Goal: Task Accomplishment & Management: Complete application form

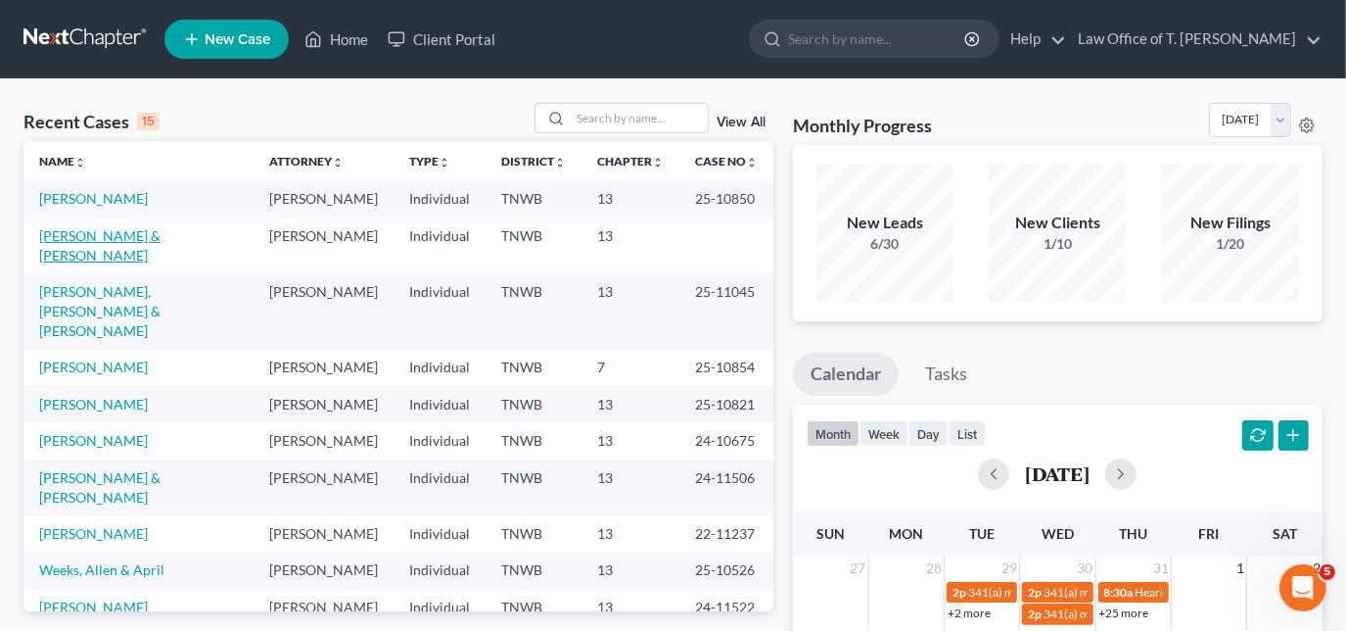
click at [116, 231] on link "[PERSON_NAME] & [PERSON_NAME]" at bounding box center [99, 245] width 121 height 36
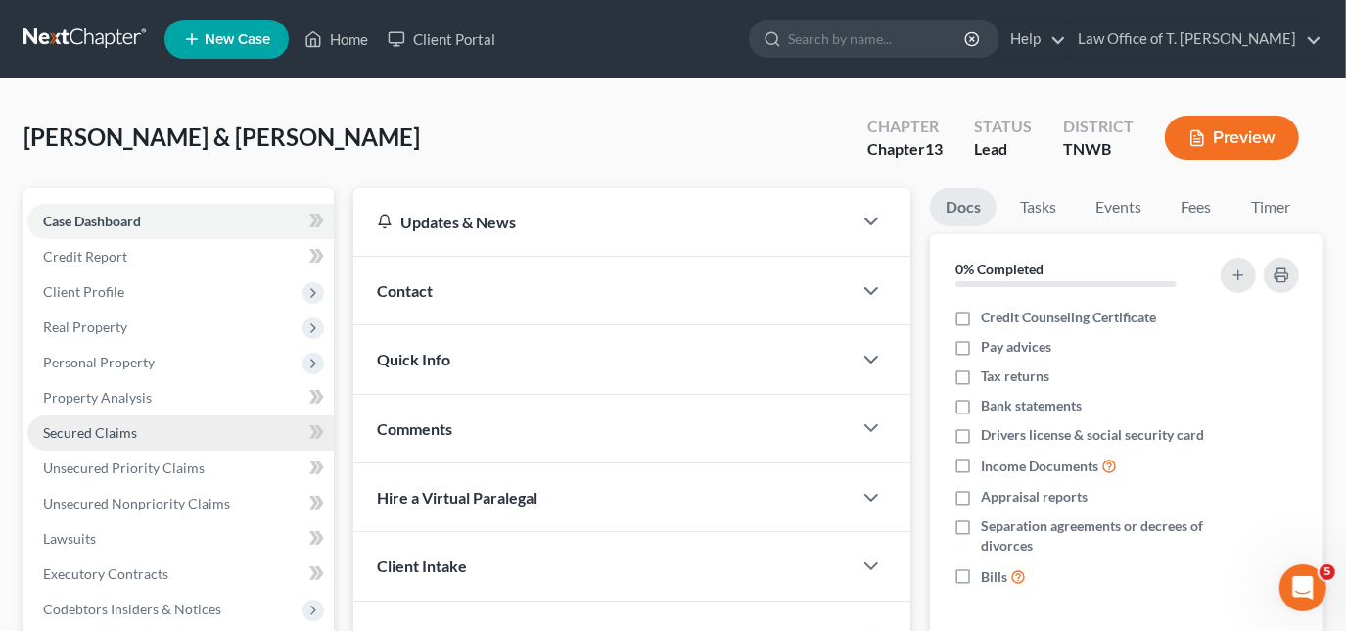
click at [136, 427] on link "Secured Claims" at bounding box center [180, 432] width 307 height 35
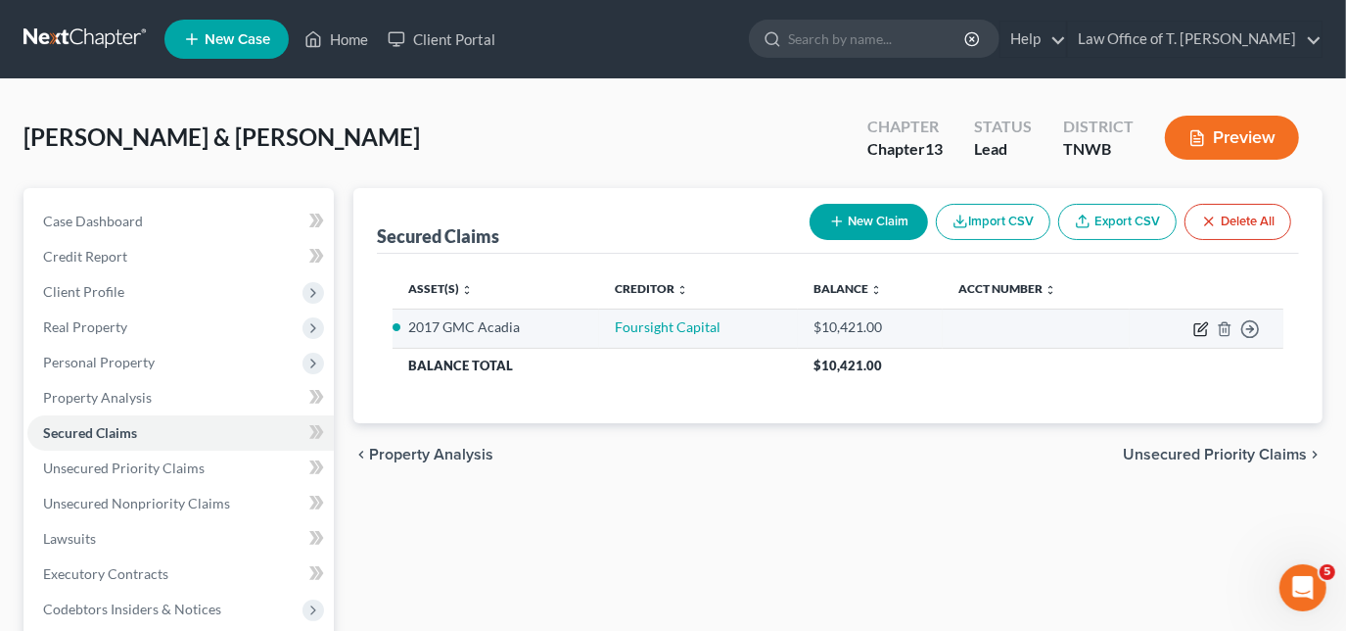
click at [1203, 326] on icon "button" at bounding box center [1202, 329] width 16 height 16
select select "2"
select select "0"
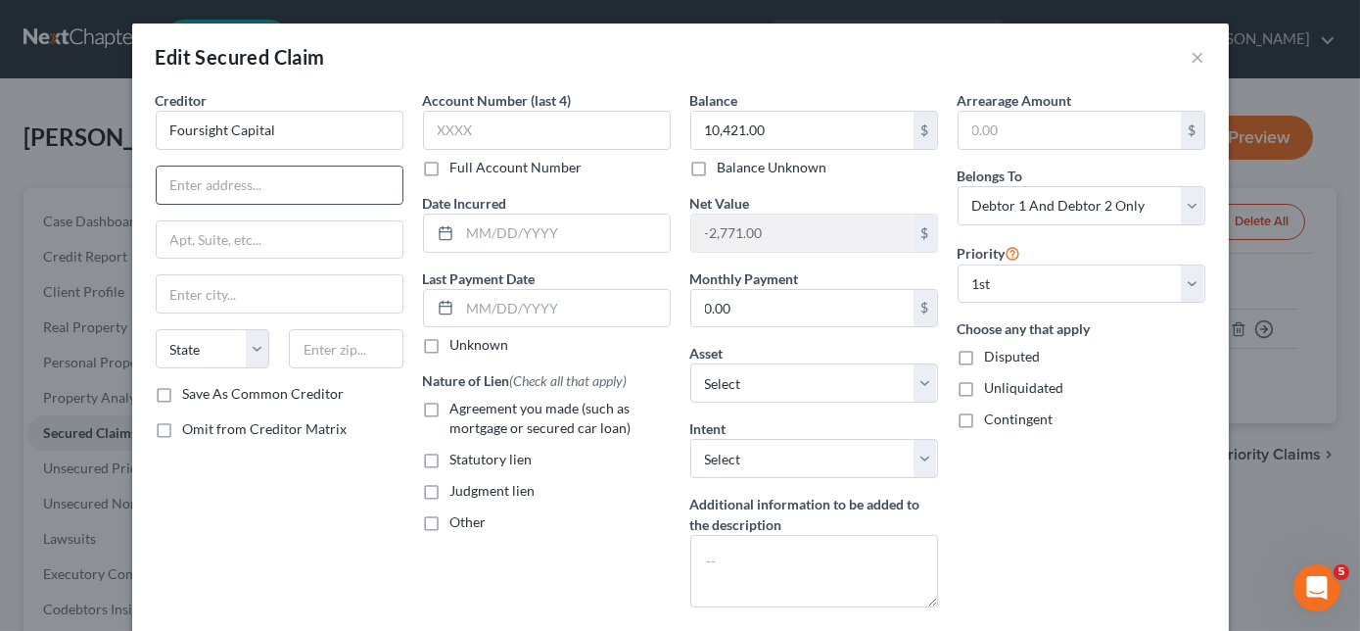
click at [350, 191] on input "text" at bounding box center [280, 184] width 246 height 37
type input "265 E. 100 S."
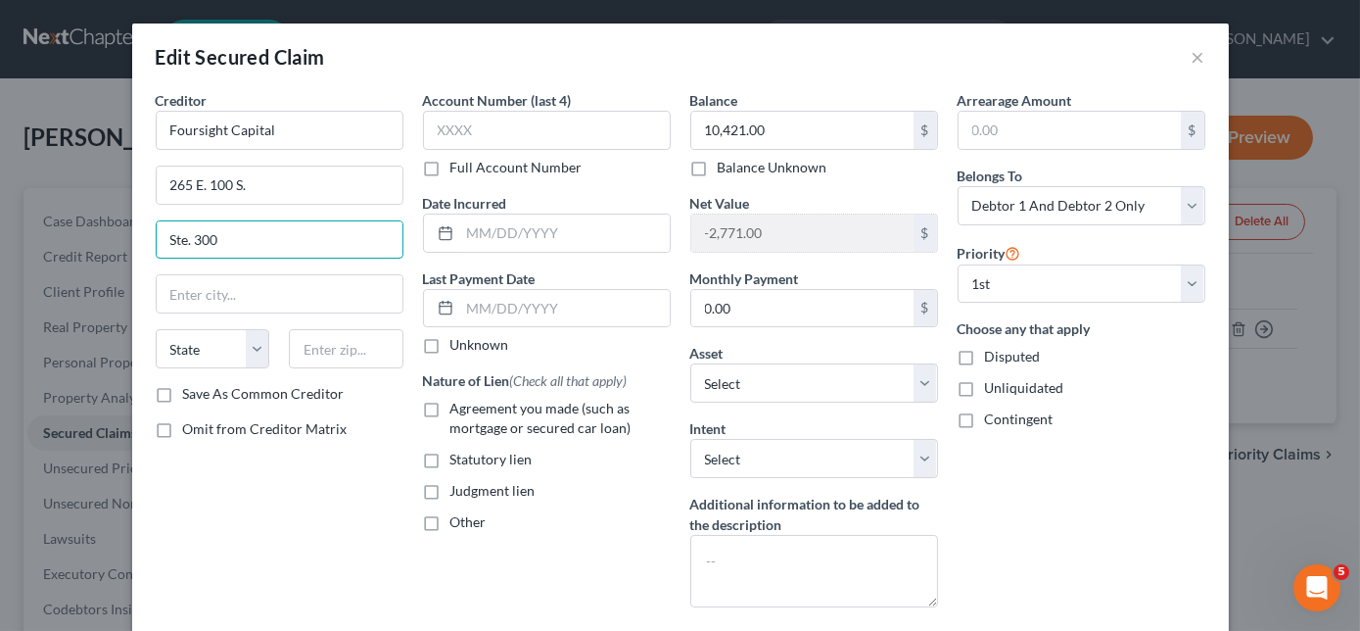
type input "Ste. 300"
type input "[GEOGRAPHIC_DATA]"
select select "46"
type input "84111"
type input "4061"
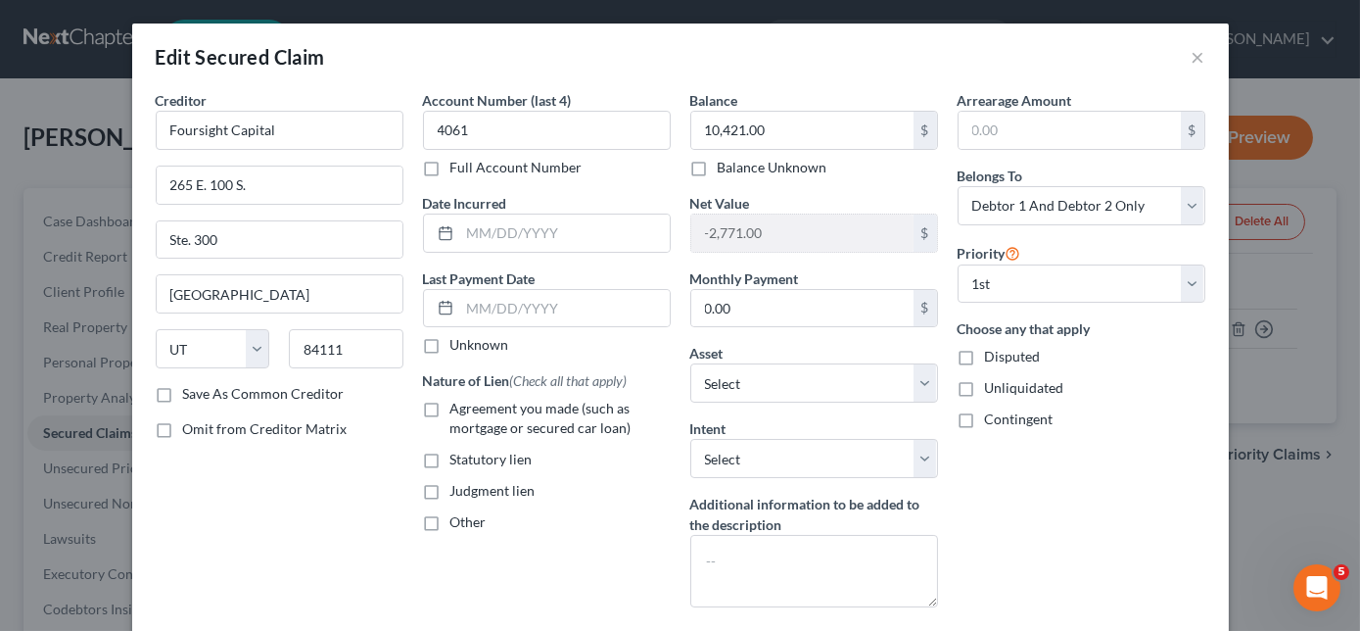
click at [450, 407] on label "Agreement you made (such as mortgage or secured car loan)" at bounding box center [560, 418] width 220 height 39
click at [458, 407] on input "Agreement you made (such as mortgage or secured car loan)" at bounding box center [464, 405] width 13 height 13
checkbox input "true"
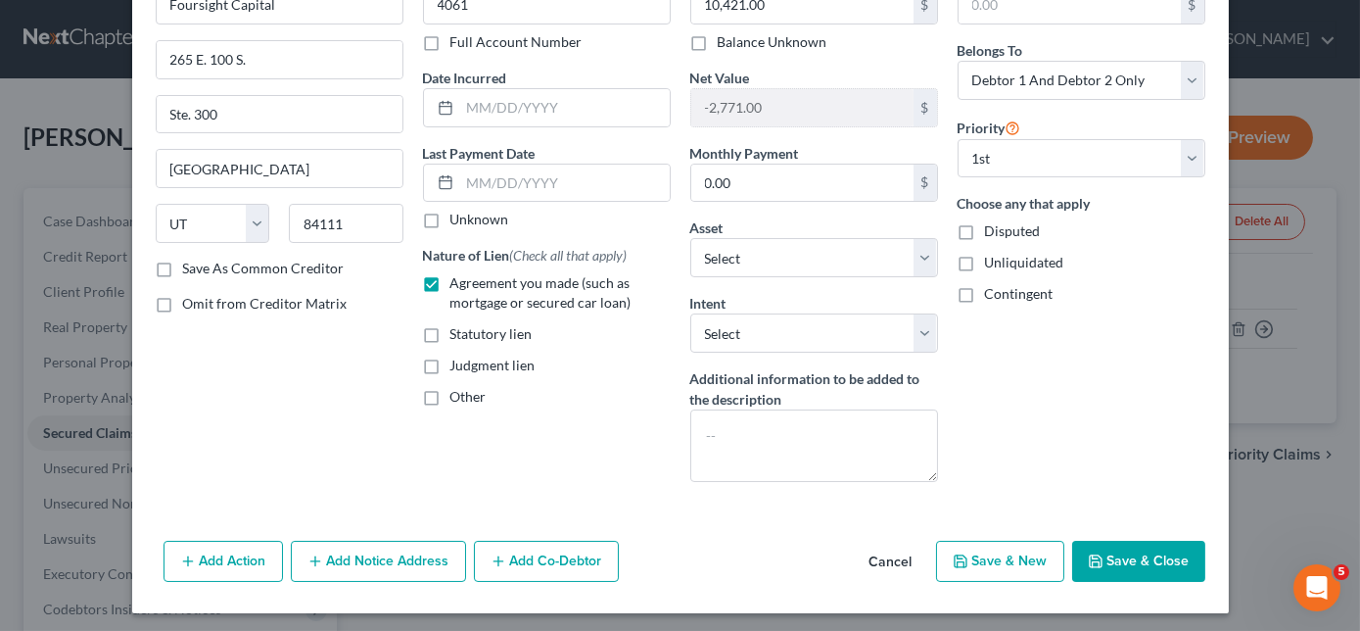
scroll to position [127, 0]
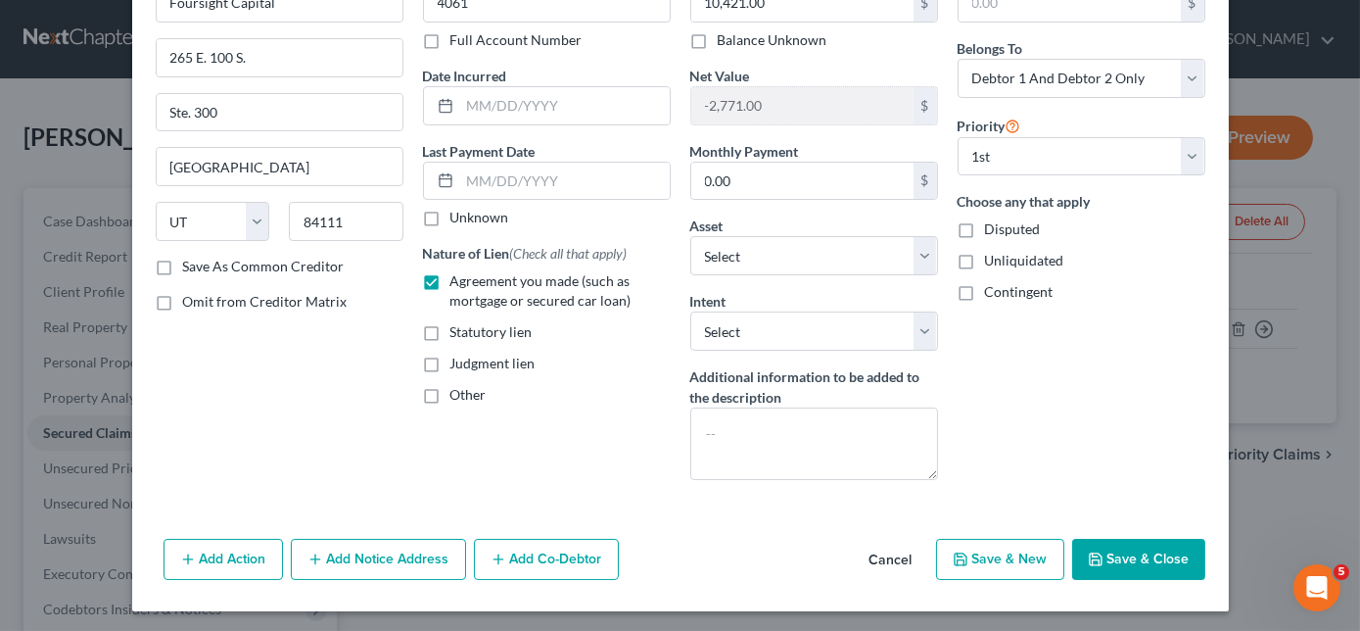
click at [1180, 560] on button "Save & Close" at bounding box center [1138, 559] width 133 height 41
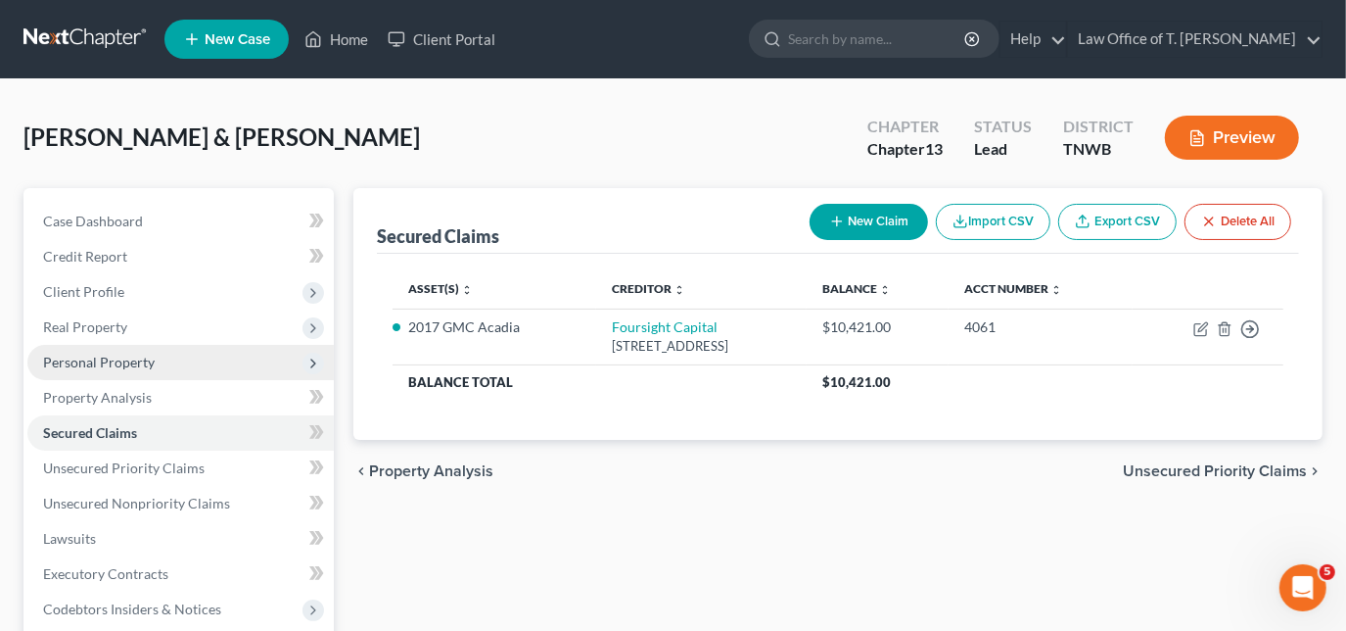
click at [112, 360] on span "Personal Property" at bounding box center [99, 362] width 112 height 17
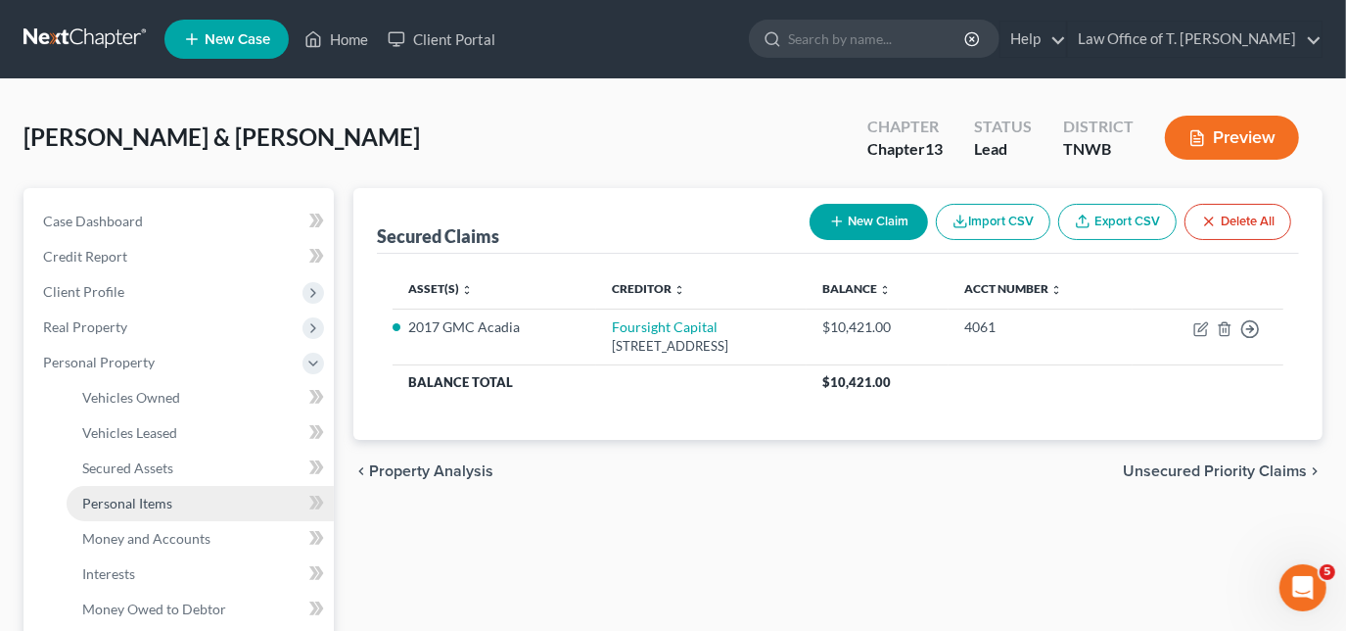
click at [148, 495] on span "Personal Items" at bounding box center [127, 503] width 90 height 17
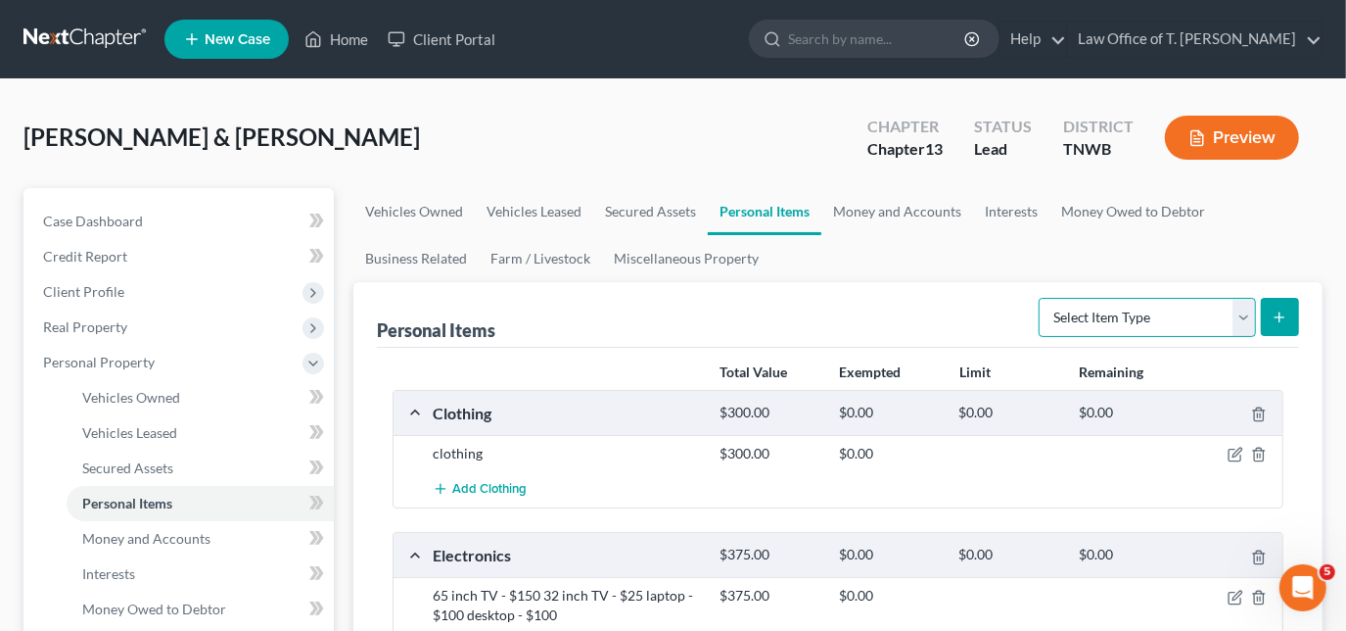
click at [1236, 319] on select "Select Item Type Clothing Collectibles Of Value Electronics Firearms Household …" at bounding box center [1147, 317] width 217 height 39
select select "household_goods"
click at [1042, 298] on select "Select Item Type Clothing Collectibles Of Value Electronics Firearms Household …" at bounding box center [1147, 317] width 217 height 39
click at [1272, 330] on button "submit" at bounding box center [1280, 317] width 38 height 38
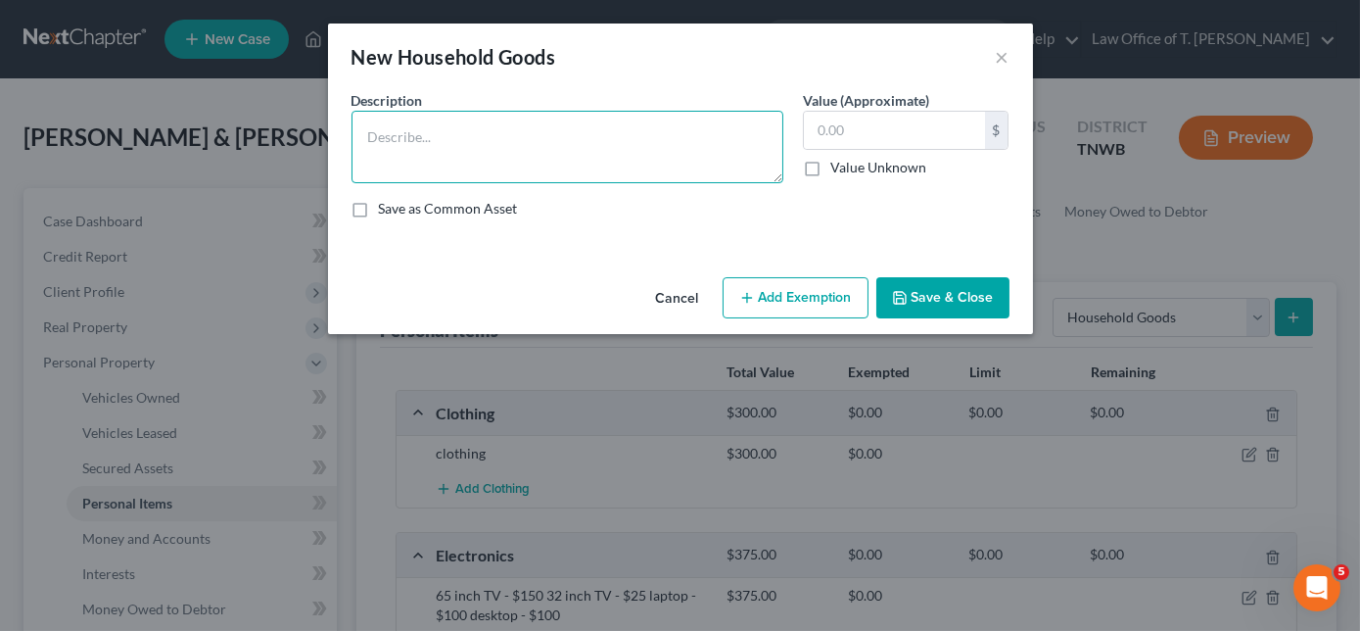
click at [686, 165] on textarea at bounding box center [568, 147] width 432 height 72
type textarea "Rainbow vacuuum"
type input "1,500.00"
click at [901, 295] on polyline "button" at bounding box center [898, 293] width 5 height 3
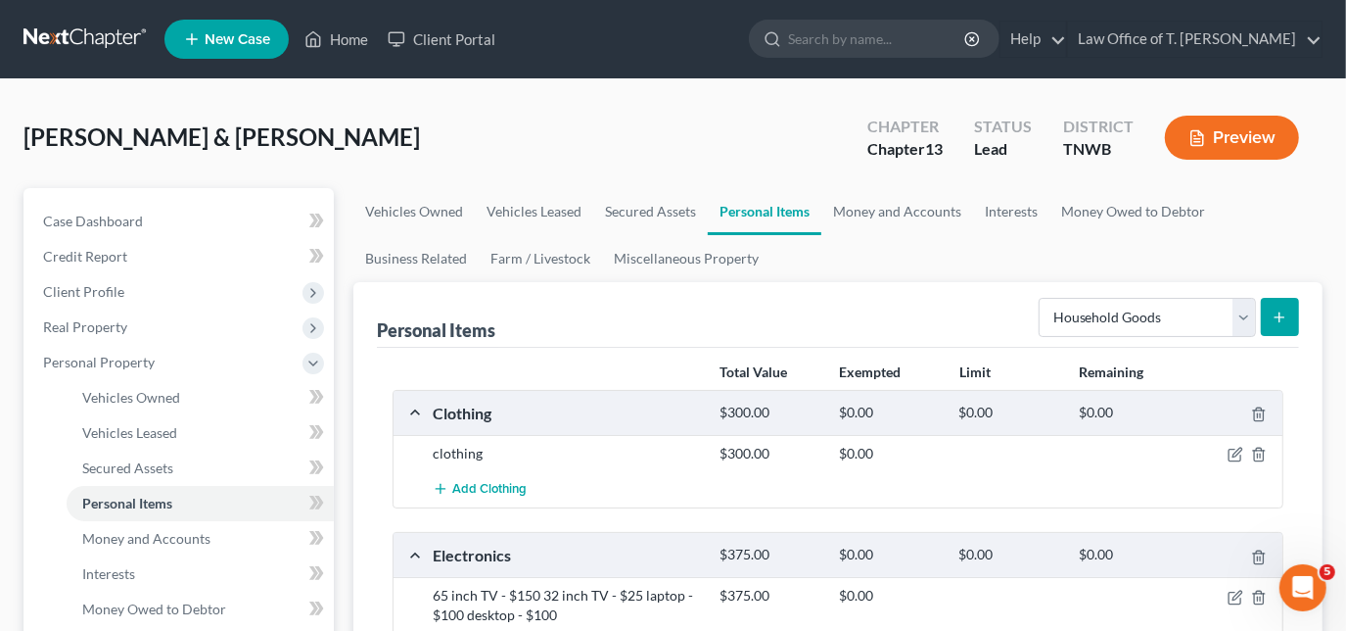
click at [39, 360] on span "Personal Property" at bounding box center [180, 362] width 307 height 35
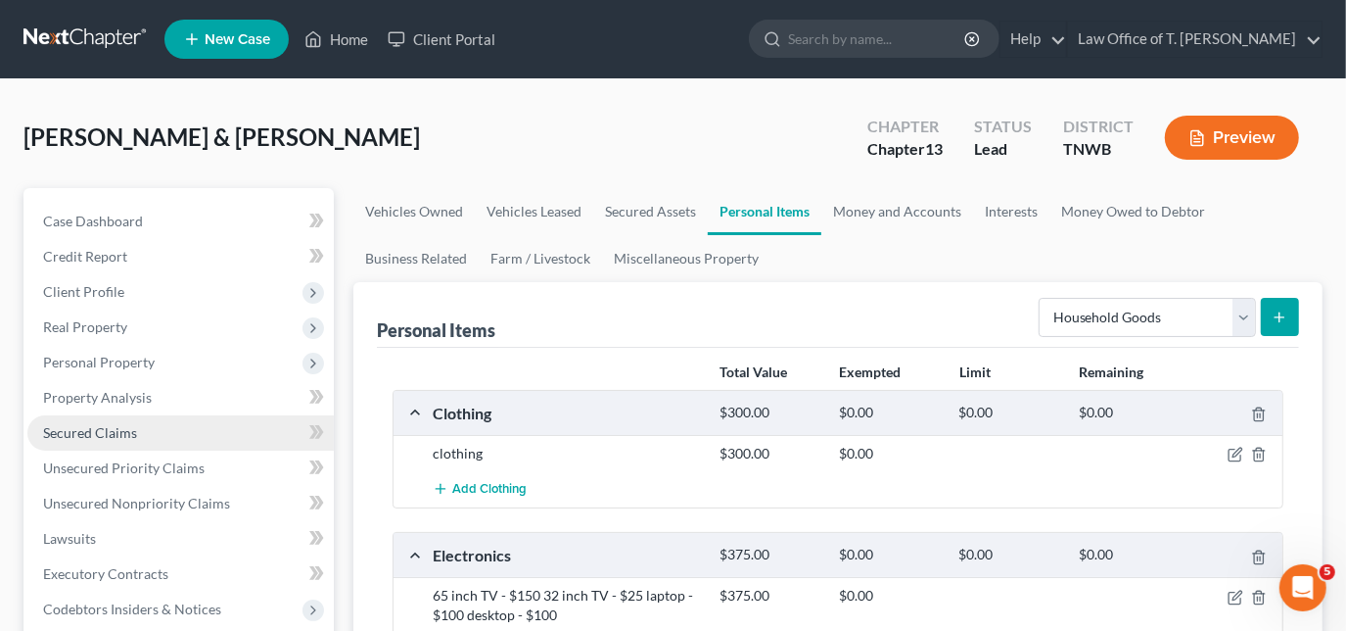
click at [112, 430] on span "Secured Claims" at bounding box center [90, 432] width 94 height 17
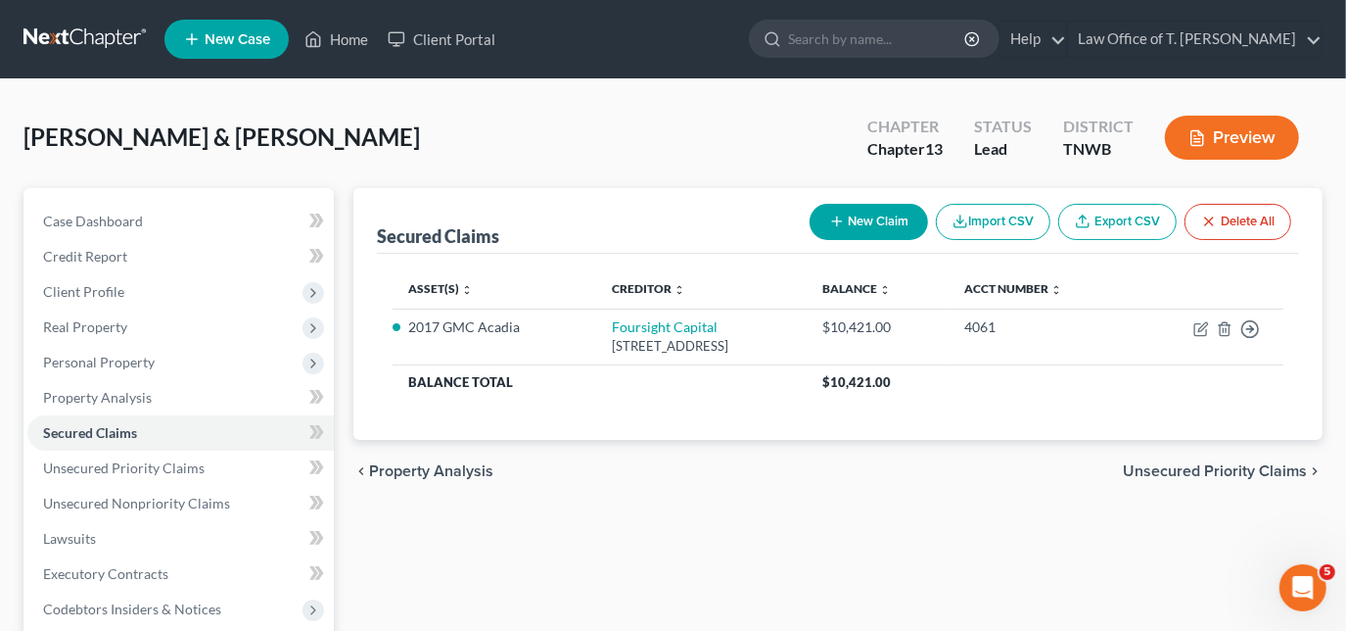
click at [847, 230] on button "New Claim" at bounding box center [869, 222] width 118 height 36
select select "2"
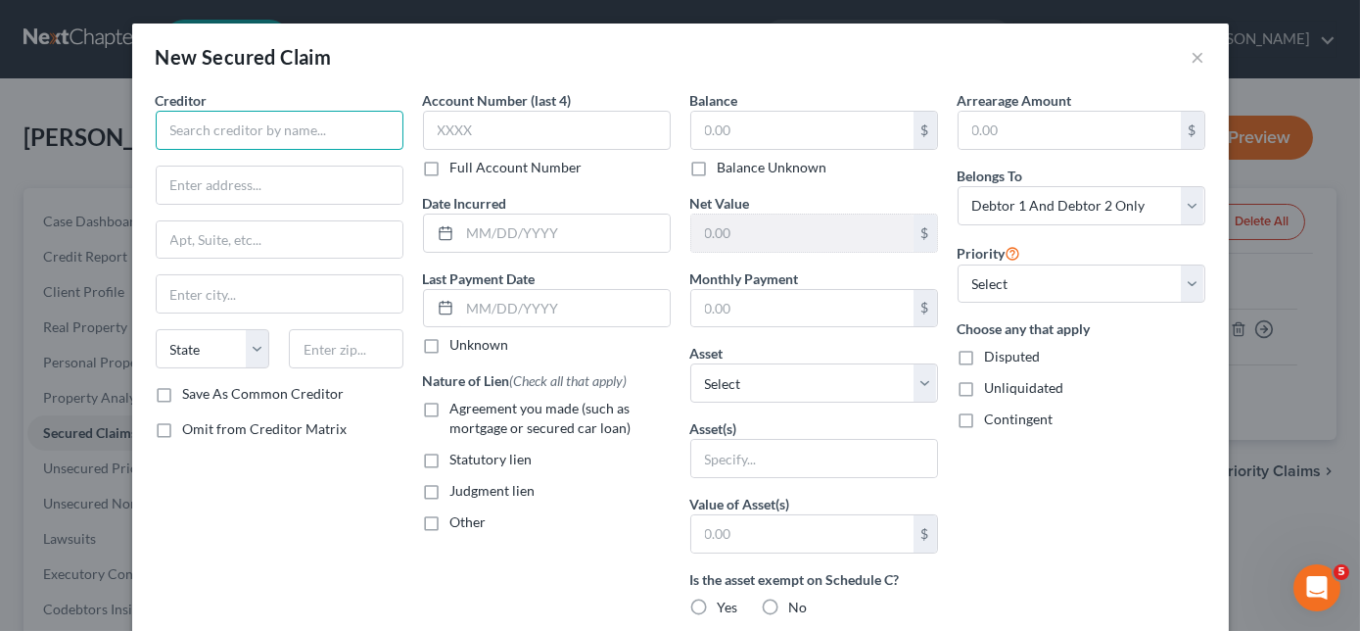
click at [349, 143] on input "text" at bounding box center [280, 130] width 248 height 39
type input "Belmont Finance"
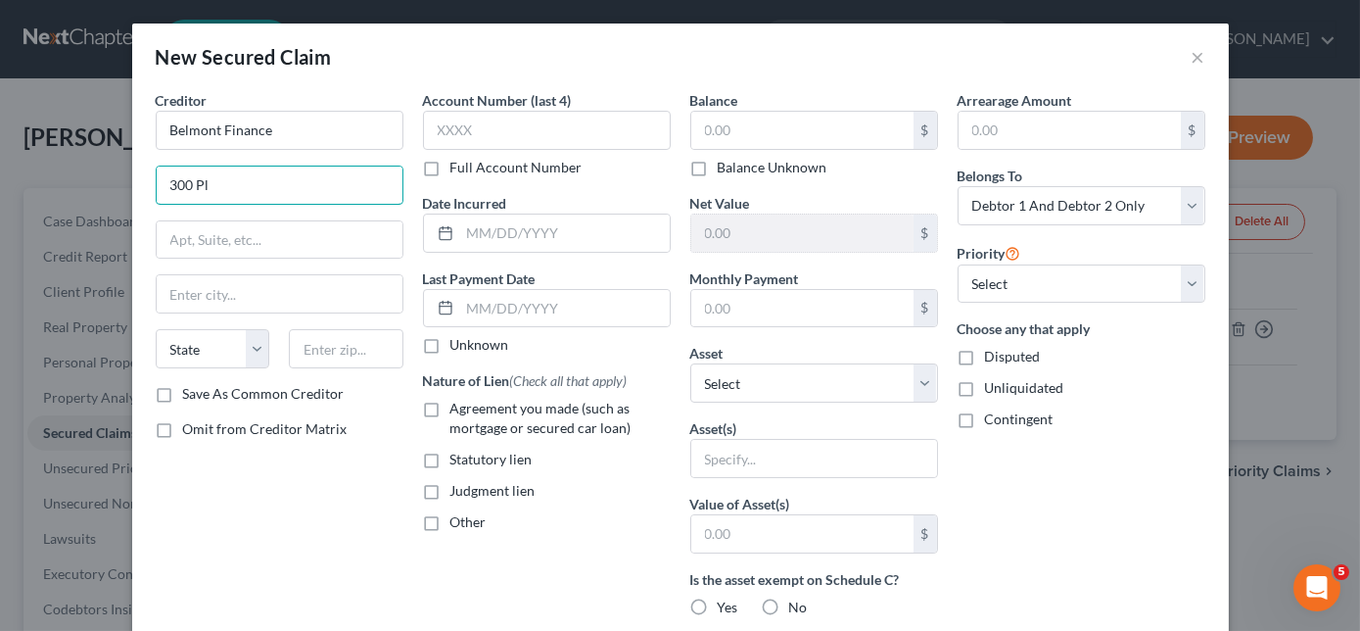
type input "[STREET_ADDRESS]"
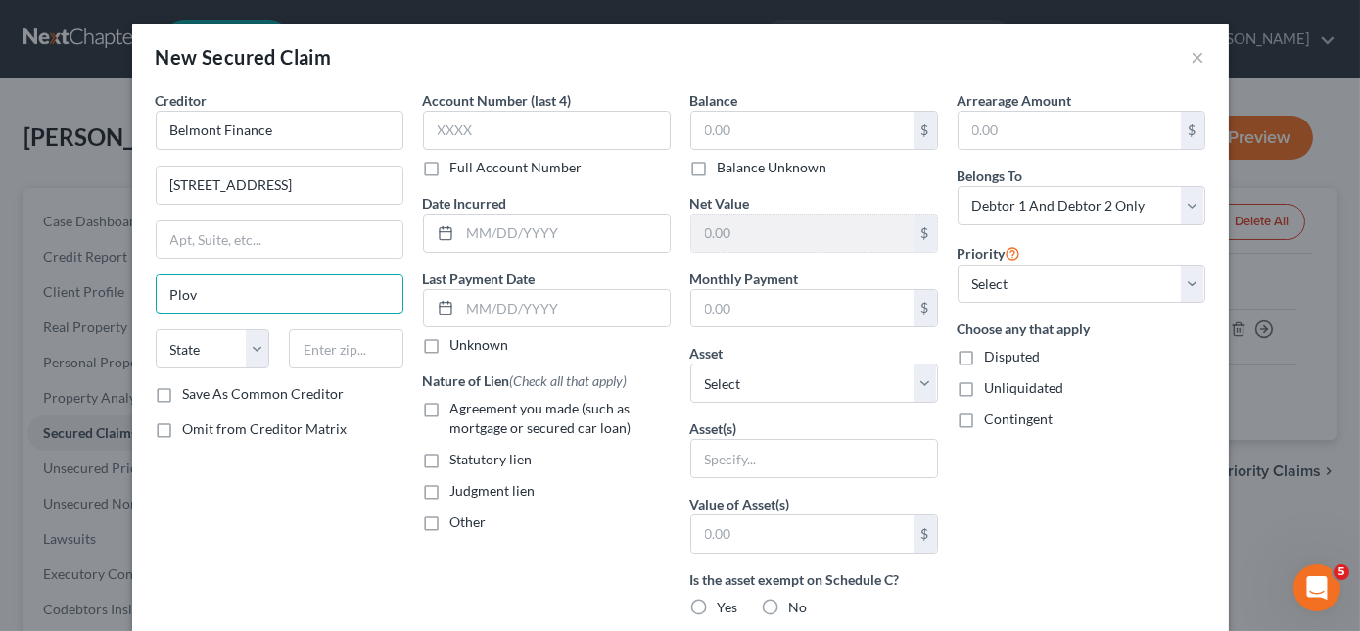
type input "Plover"
click at [279, 298] on input "Plover" at bounding box center [280, 293] width 246 height 37
select select "52"
type input "54467"
click at [450, 402] on label "Agreement you made (such as mortgage or secured car loan)" at bounding box center [560, 418] width 220 height 39
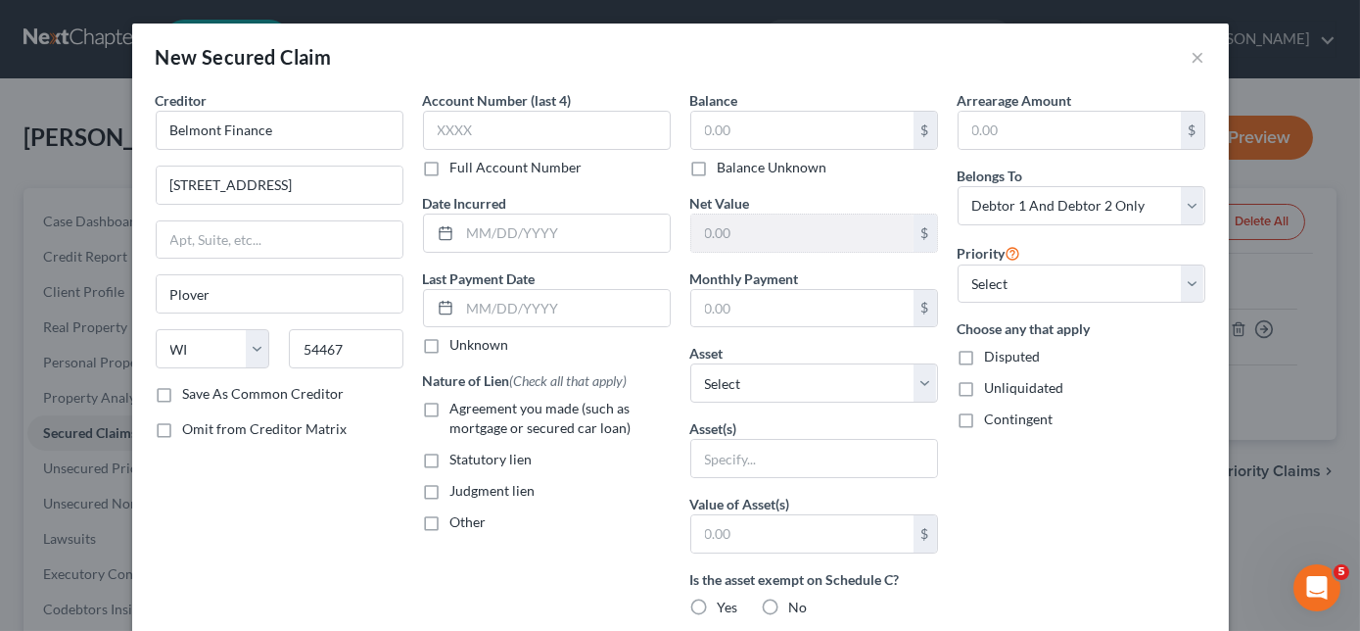
click at [458, 402] on input "Agreement you made (such as mortgage or secured car loan)" at bounding box center [464, 405] width 13 height 13
checkbox input "true"
click at [763, 151] on div "$ Balance Unknown" at bounding box center [814, 144] width 248 height 67
click at [767, 129] on input "text" at bounding box center [802, 130] width 222 height 37
type input "3,398.00"
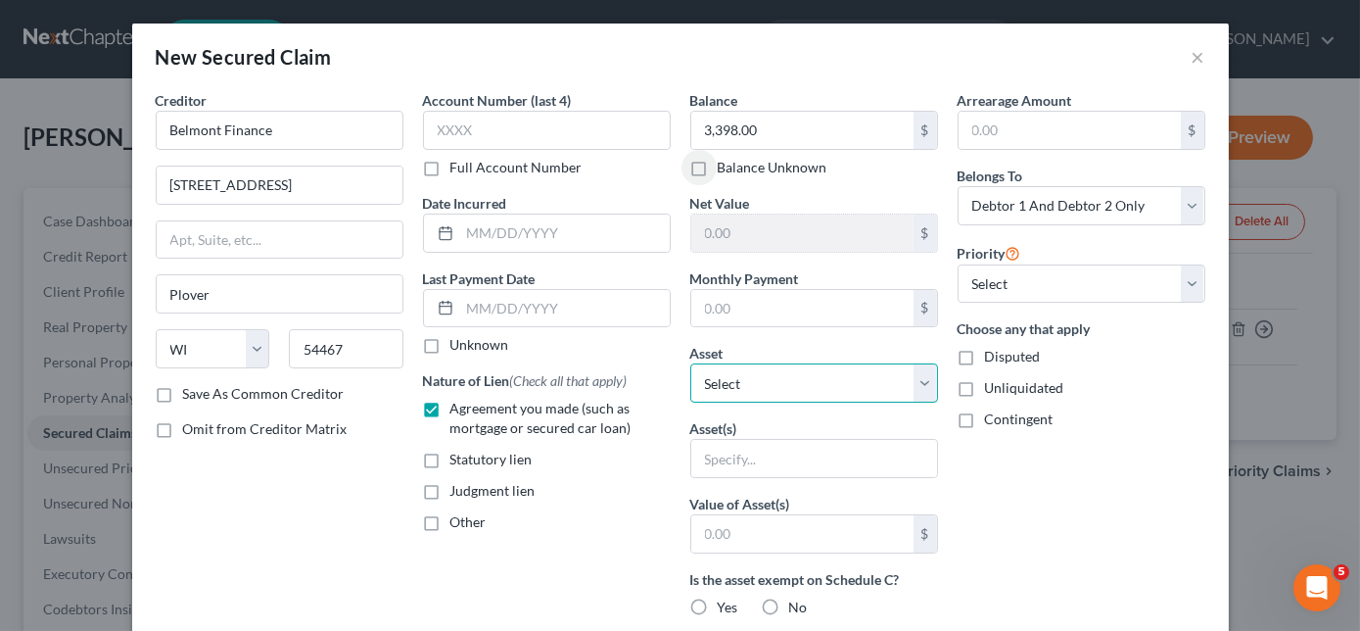
click at [825, 380] on select "Select Other Multiple Assets Pet(s) - weiner dog - $200 standard poodle - $200 …" at bounding box center [814, 382] width 248 height 39
select select "12"
click at [690, 363] on select "Select Other Multiple Assets Pet(s) - weiner dog - $200 standard poodle - $200 …" at bounding box center [814, 382] width 248 height 39
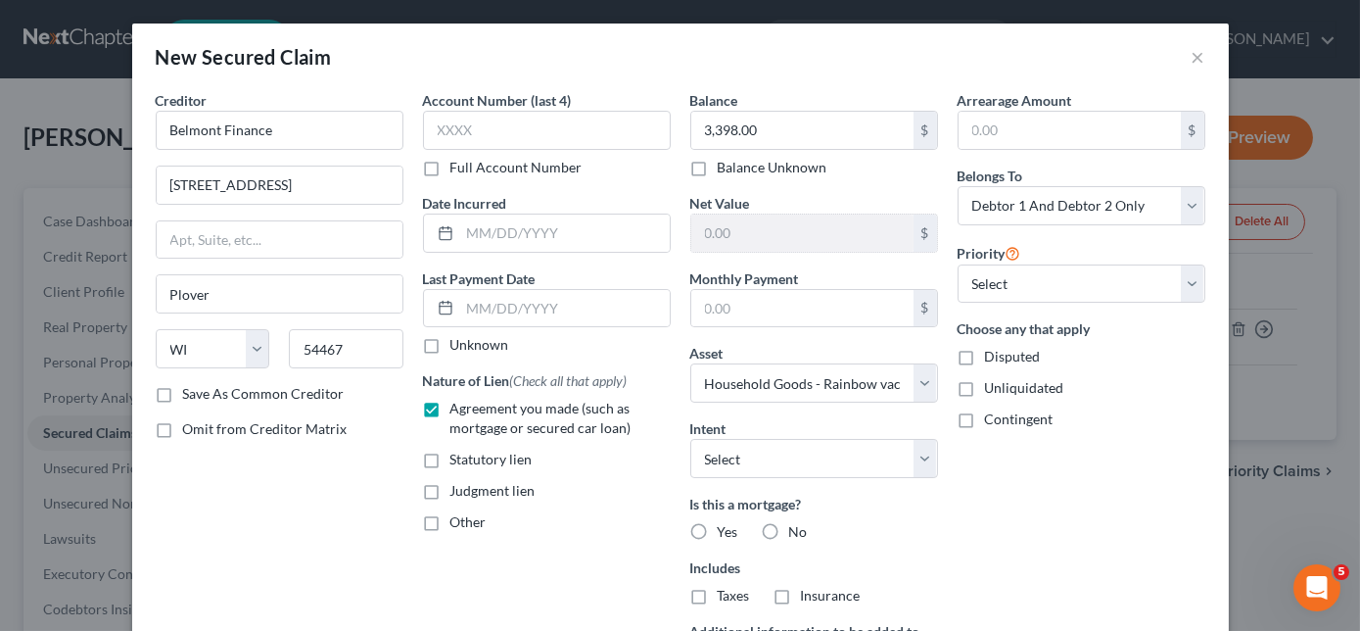
click at [789, 522] on label "No" at bounding box center [798, 532] width 19 height 20
click at [797, 522] on input "No" at bounding box center [803, 528] width 13 height 13
radio input "true"
click at [789, 592] on label "No" at bounding box center [798, 596] width 19 height 20
click at [797, 592] on input "No" at bounding box center [803, 592] width 13 height 13
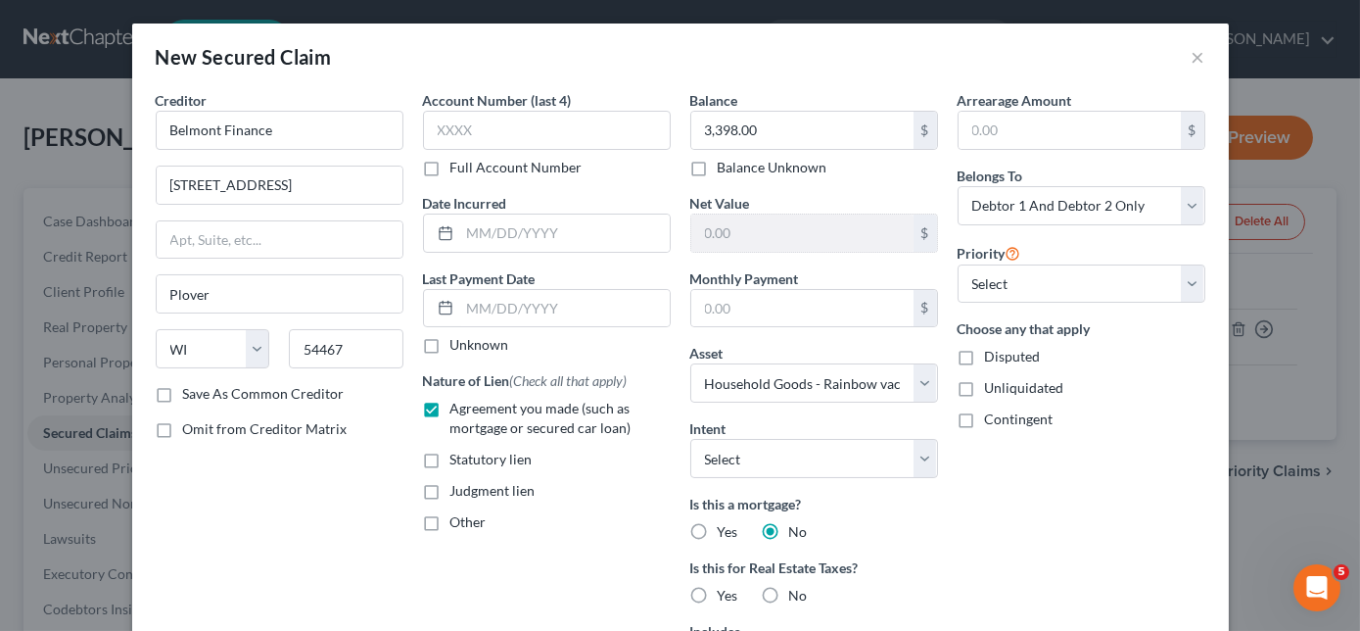
radio input "true"
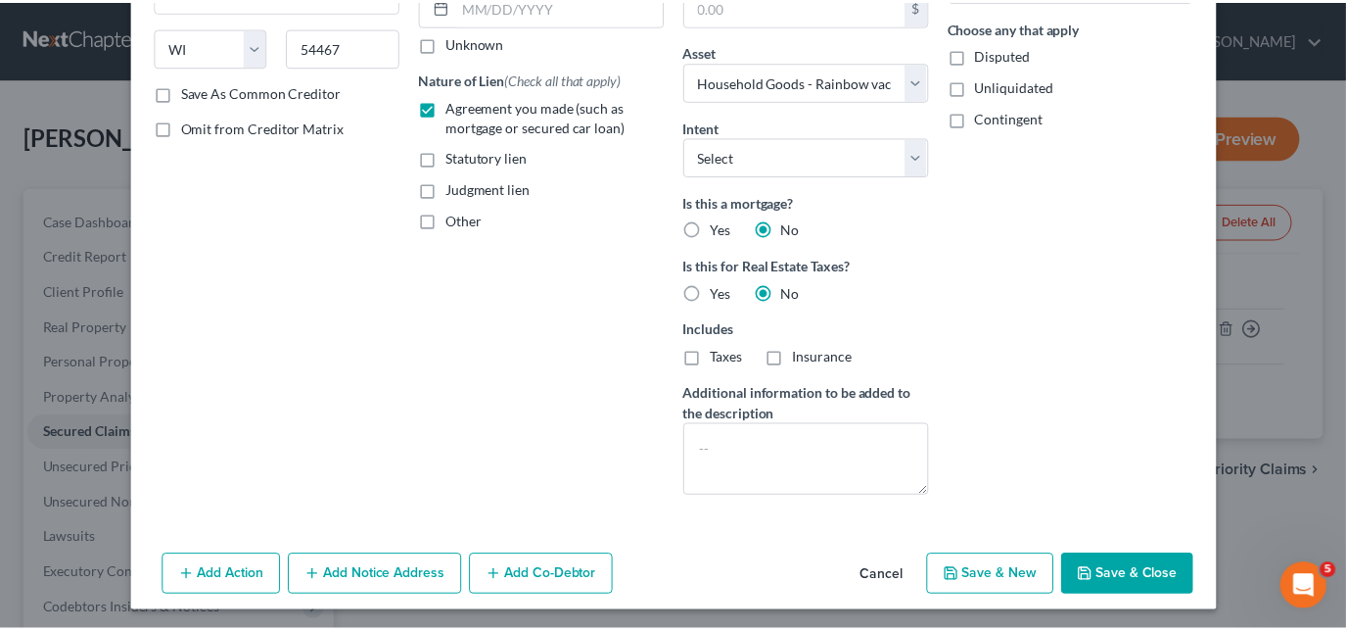
scroll to position [303, 0]
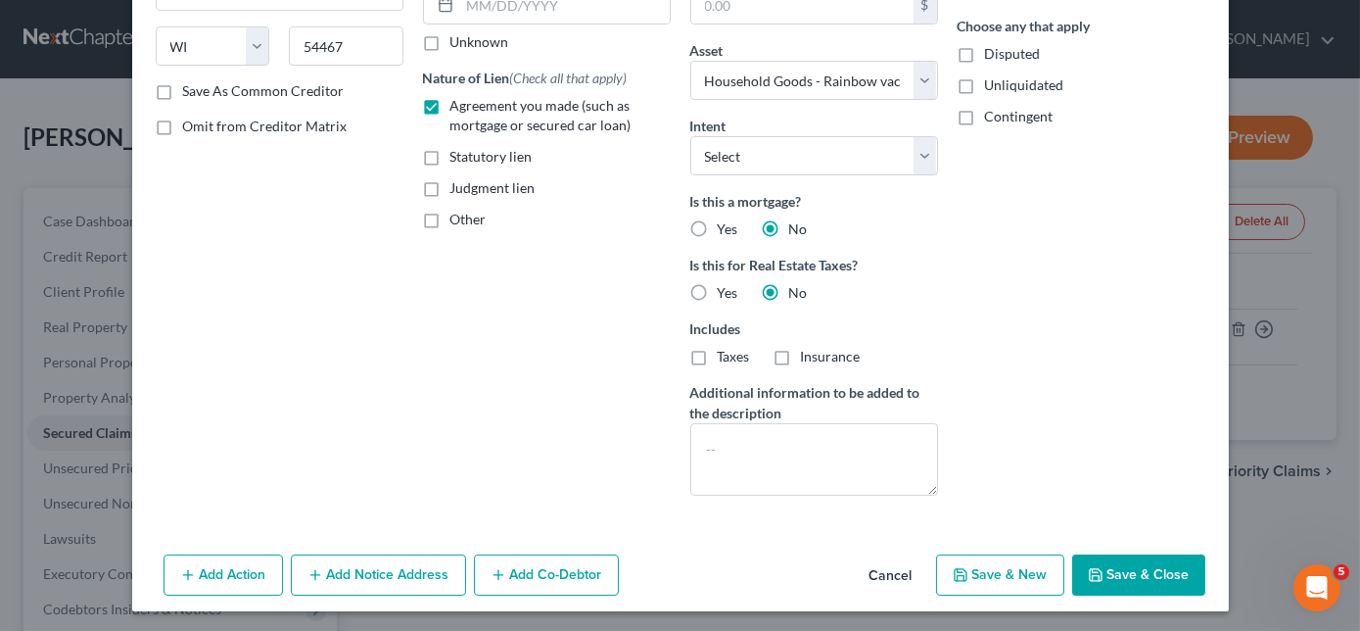
click at [1107, 574] on button "Save & Close" at bounding box center [1138, 574] width 133 height 41
select select
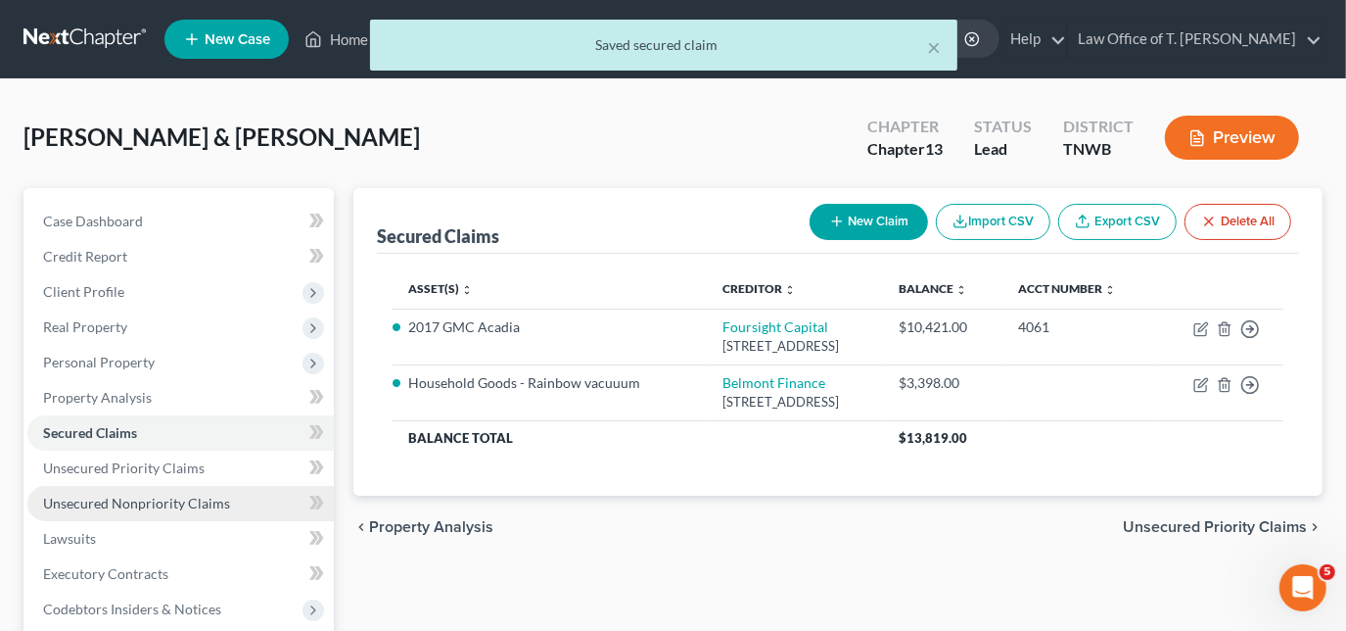
click at [191, 501] on span "Unsecured Nonpriority Claims" at bounding box center [136, 503] width 187 height 17
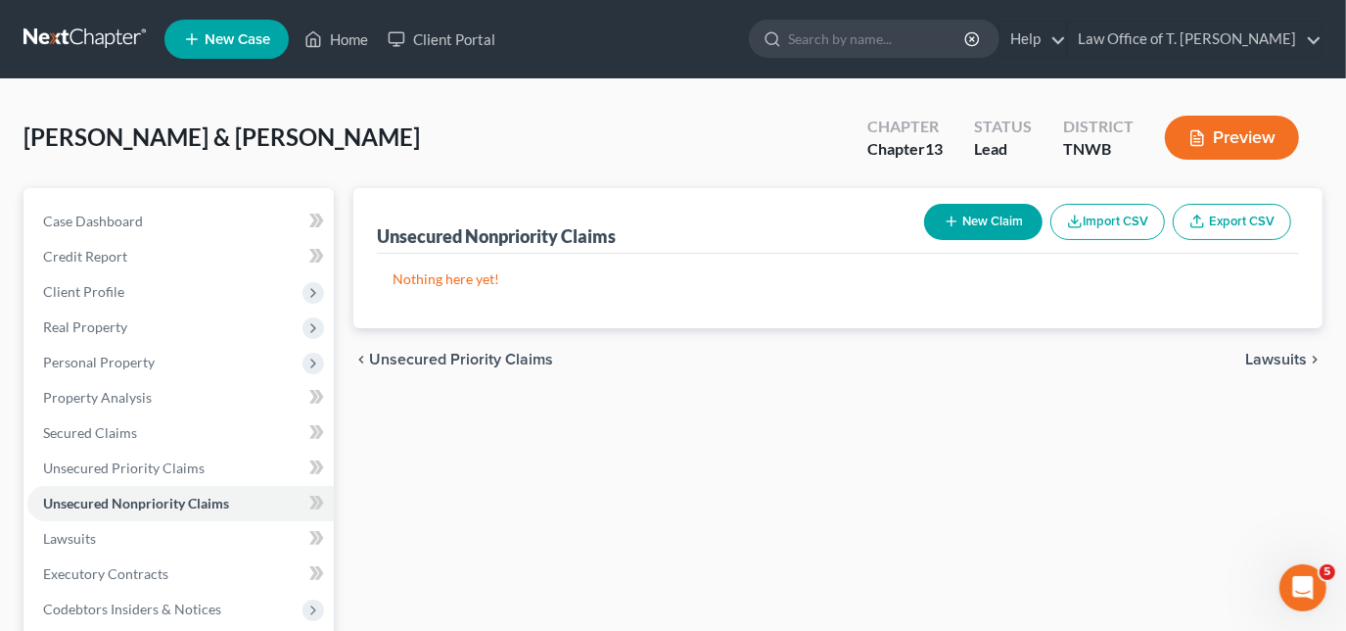
click at [992, 211] on button "New Claim" at bounding box center [983, 222] width 118 height 36
select select "2"
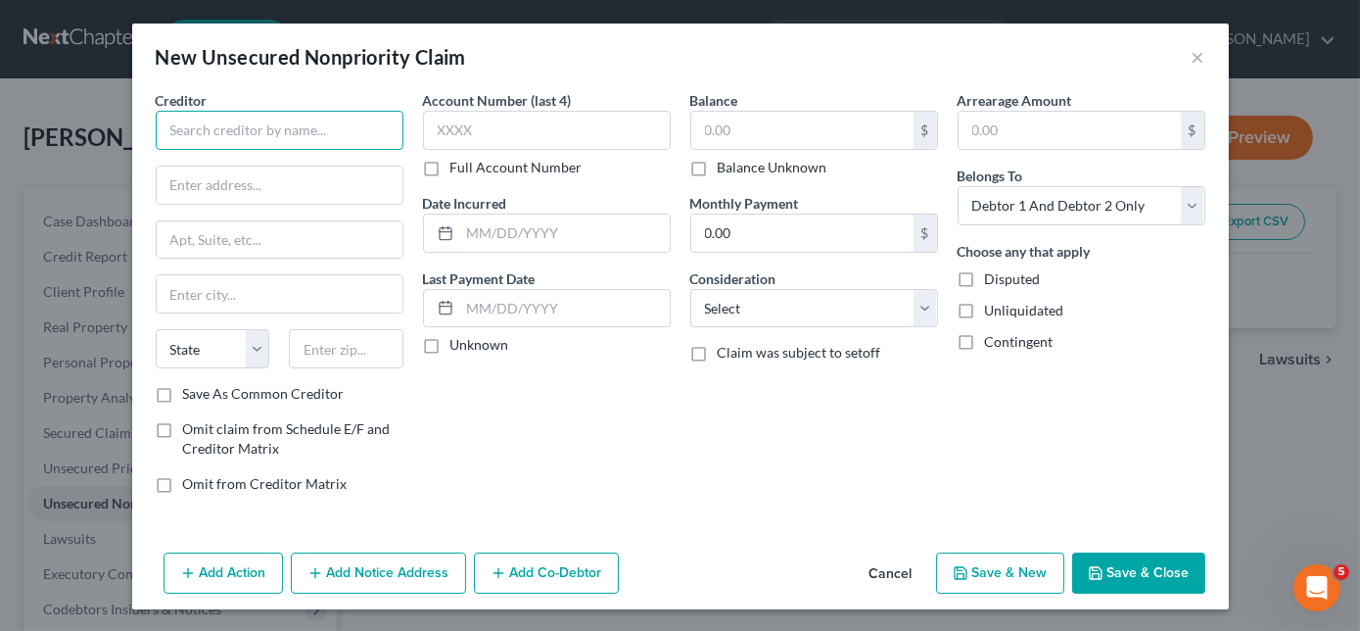
click at [357, 112] on input "text" at bounding box center [280, 130] width 248 height 39
click at [356, 119] on input "text" at bounding box center [280, 130] width 248 height 39
type input "World Finance"
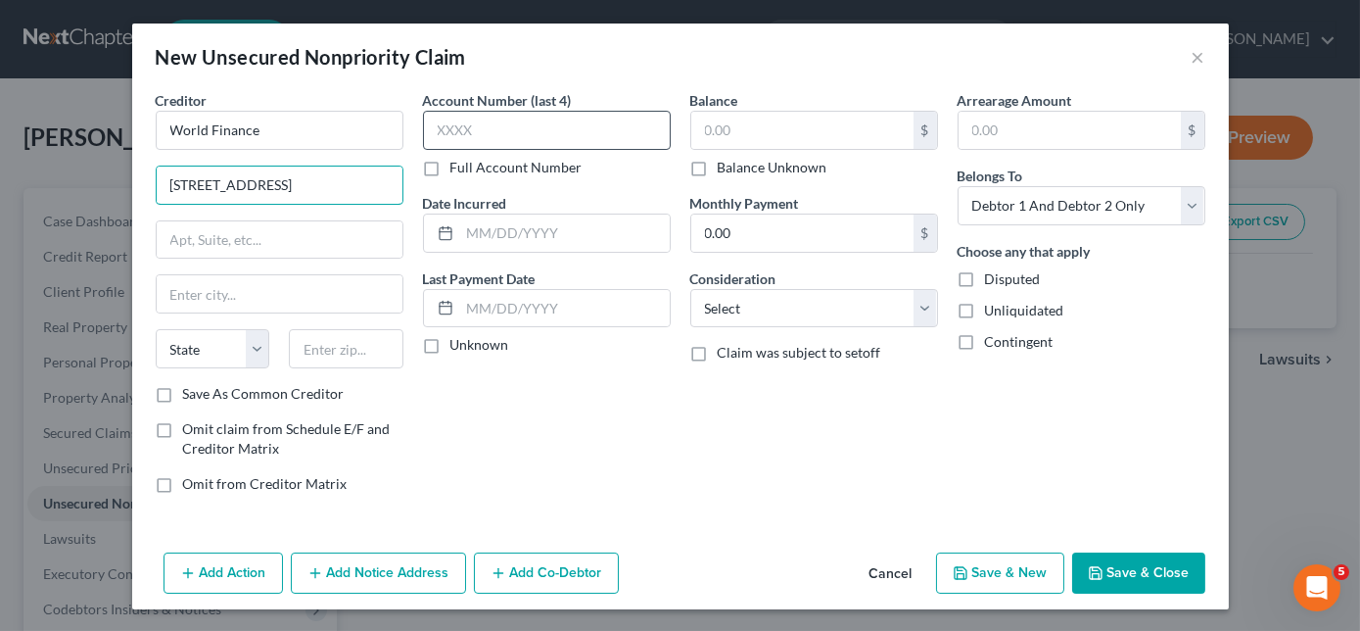
type input "[STREET_ADDRESS]"
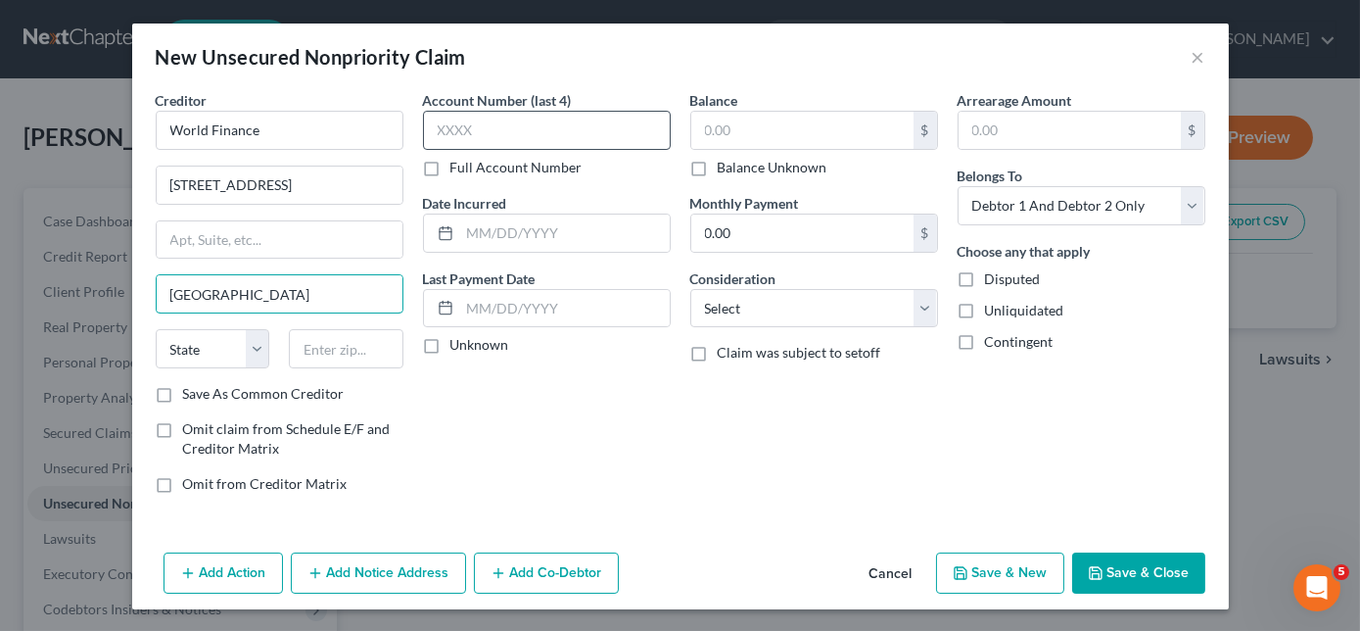
type input "[GEOGRAPHIC_DATA]"
select select "42"
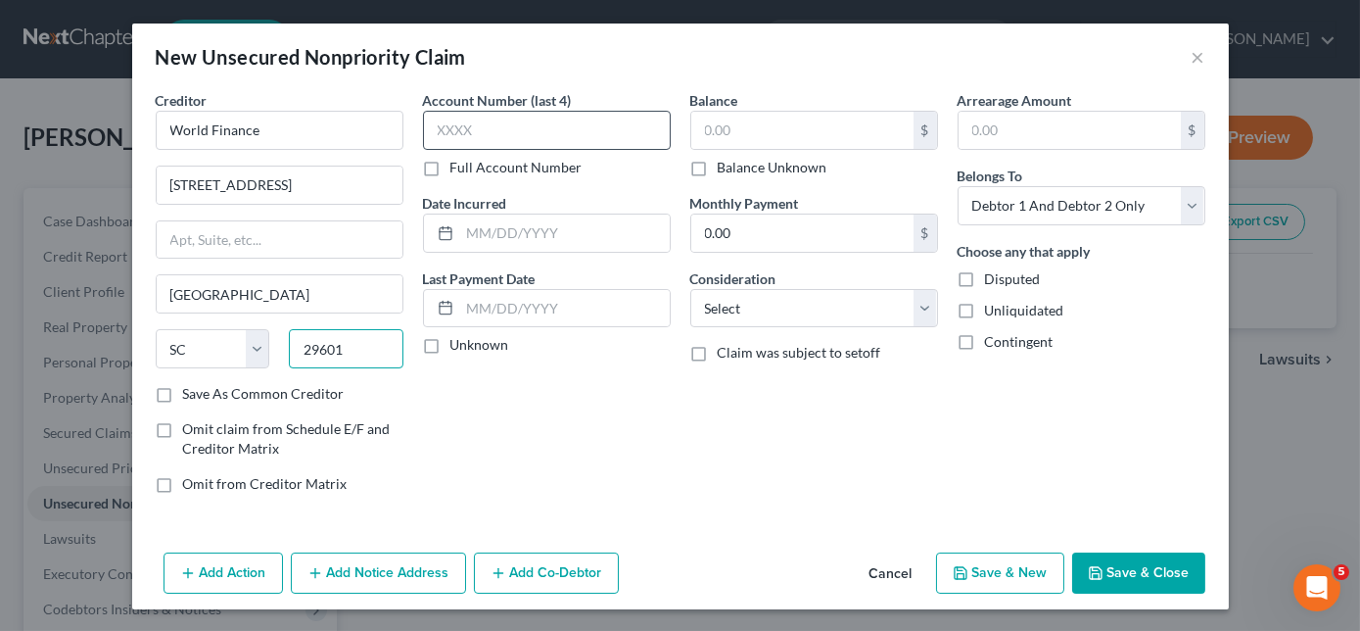
type input "29601"
click at [473, 125] on input "text" at bounding box center [547, 130] width 248 height 39
type input "6412"
type input "1,298.00"
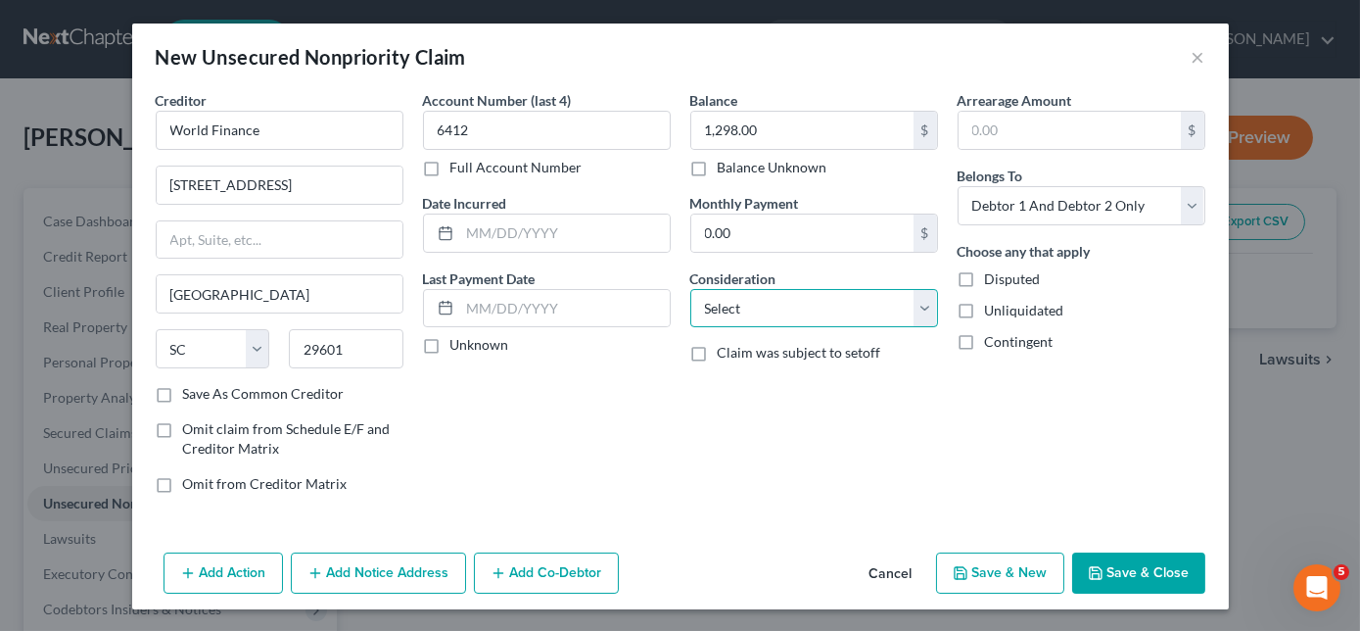
click at [874, 295] on select "Select Cable / Satellite Services Collection Agency Credit Card Debt Debt Couns…" at bounding box center [814, 308] width 248 height 39
select select "10"
click at [690, 289] on select "Select Cable / Satellite Services Collection Agency Credit Card Debt Debt Couns…" at bounding box center [814, 308] width 248 height 39
click at [1016, 582] on button "Save & New" at bounding box center [1000, 572] width 128 height 41
select select "2"
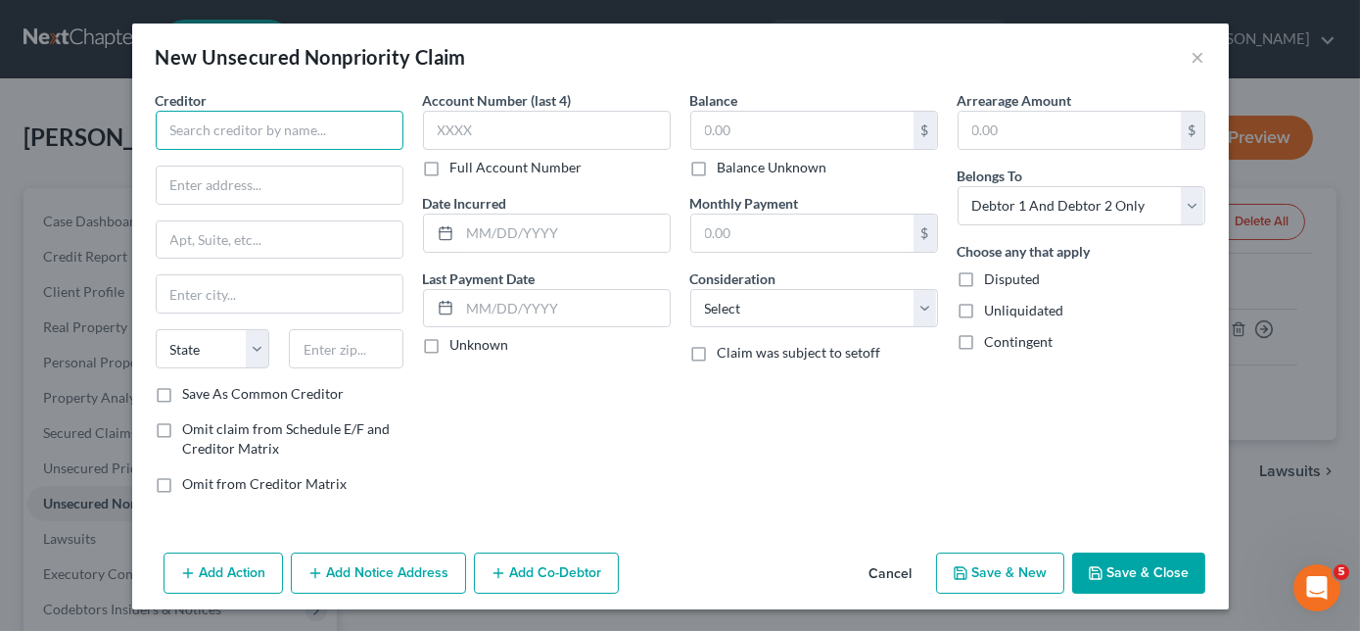
click at [210, 146] on input "text" at bounding box center [280, 130] width 248 height 39
type input "First Premier Bank"
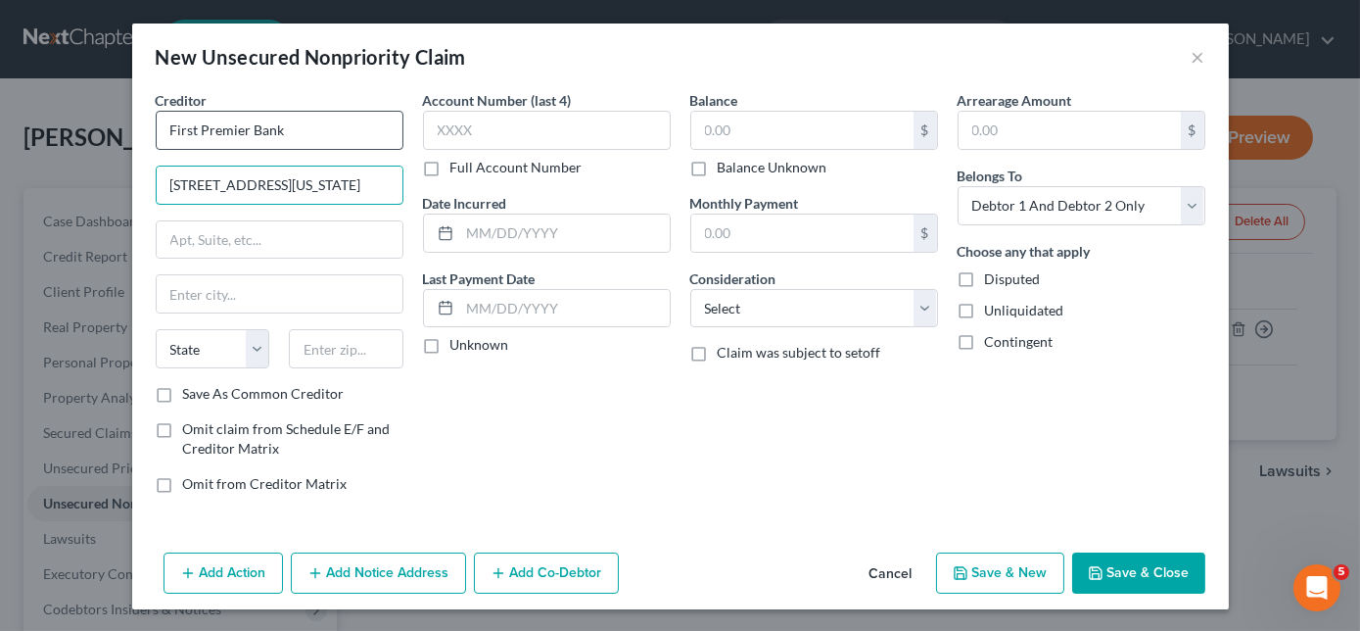
type input "[STREET_ADDRESS][US_STATE]"
type input "S"
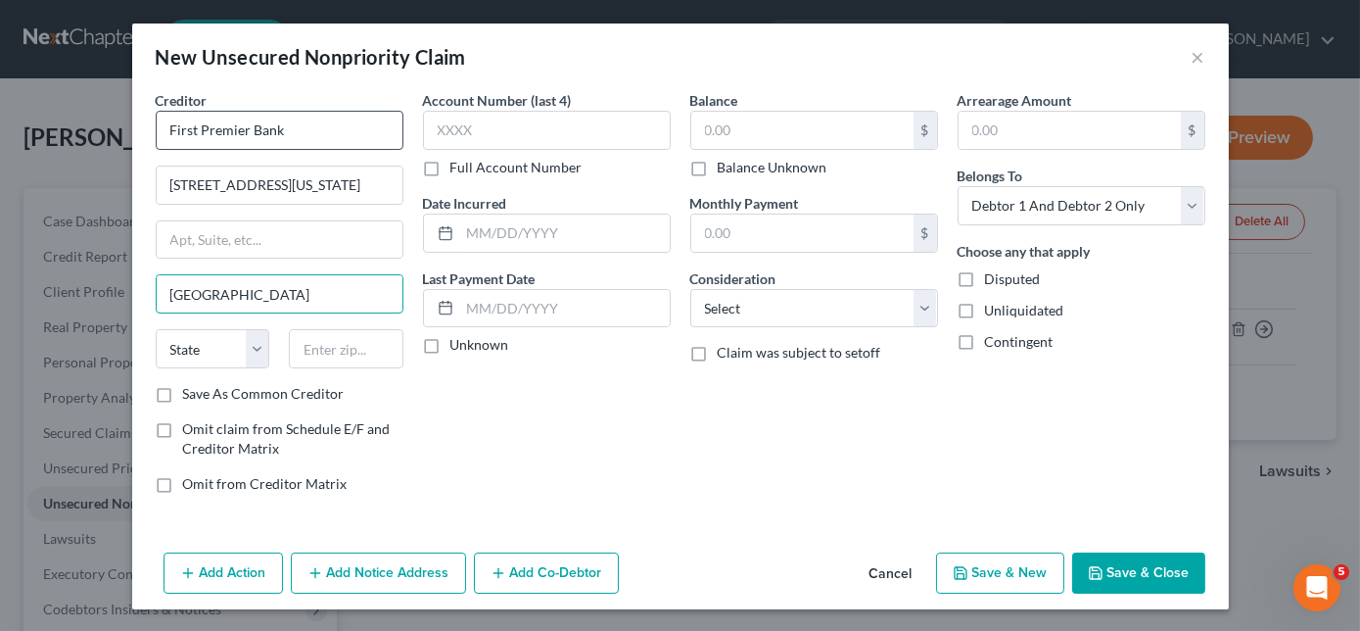
type input "[GEOGRAPHIC_DATA]"
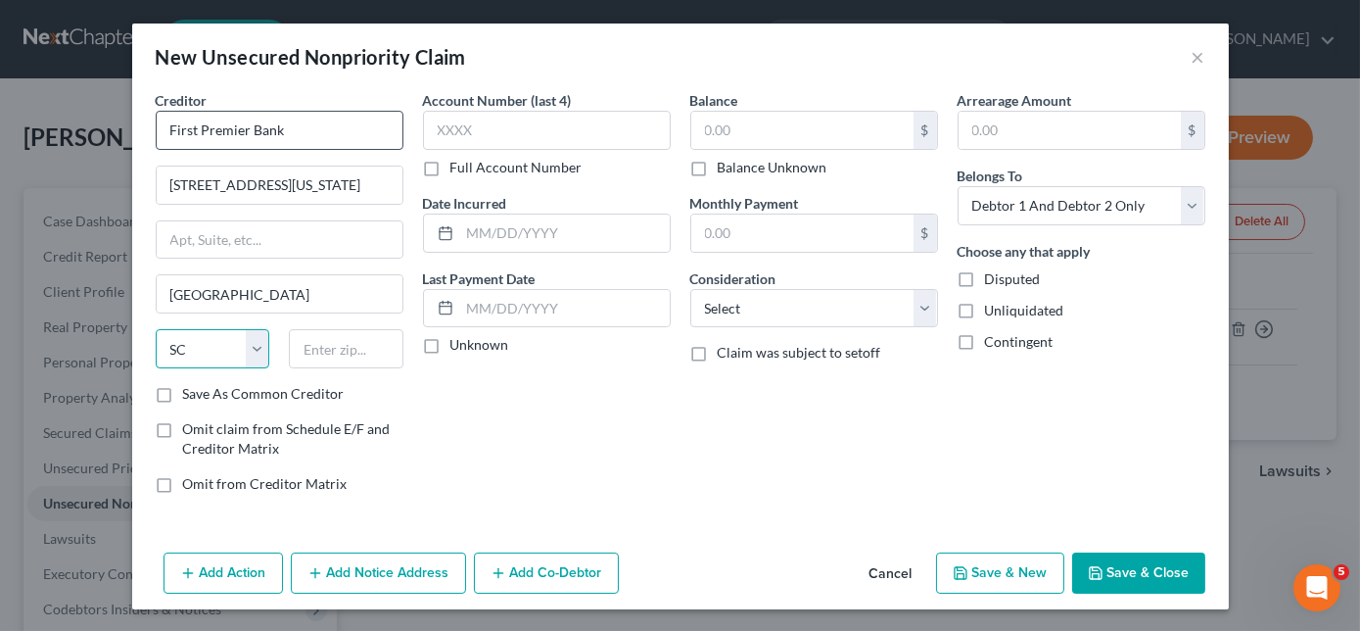
select select "43"
type input "57104"
type input "1710"
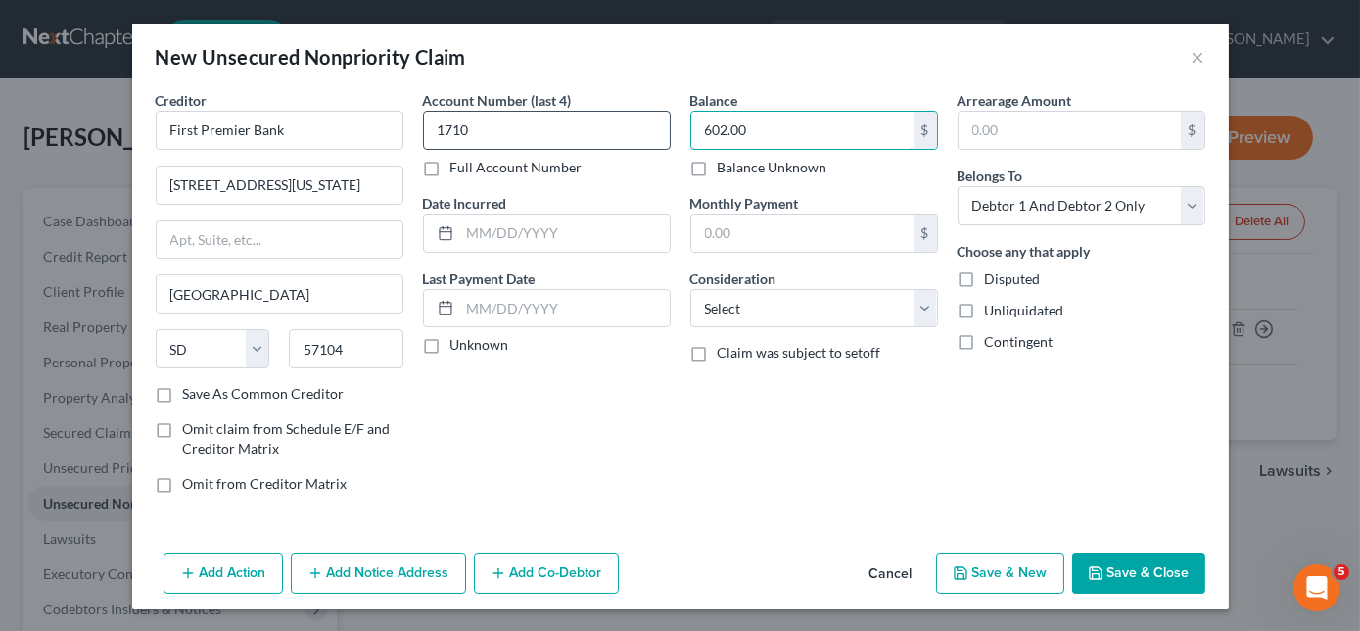
type input "602.00"
click at [497, 135] on input "1710" at bounding box center [547, 130] width 248 height 39
type input "1"
type input "5274"
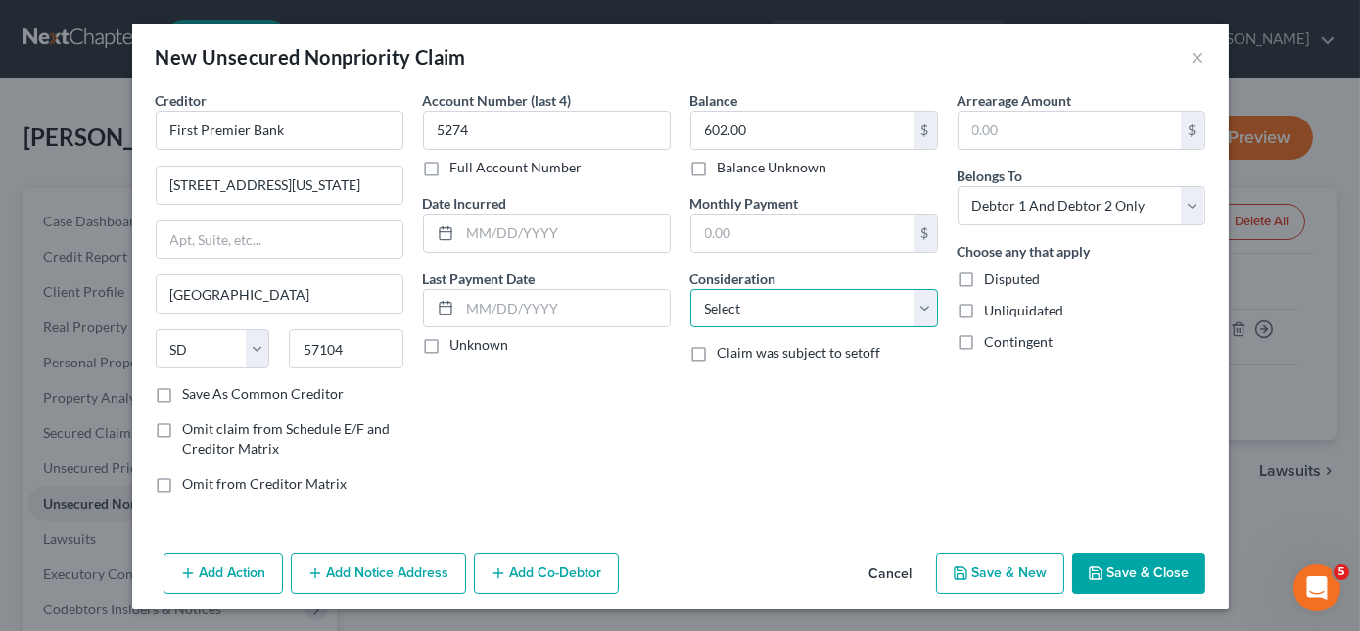
click at [762, 302] on select "Select Cable / Satellite Services Collection Agency Credit Card Debt Debt Couns…" at bounding box center [814, 308] width 248 height 39
select select "2"
click at [690, 289] on select "Select Cable / Satellite Services Collection Agency Credit Card Debt Debt Couns…" at bounding box center [814, 308] width 248 height 39
click at [1034, 566] on button "Save & New" at bounding box center [1000, 572] width 128 height 41
select select "2"
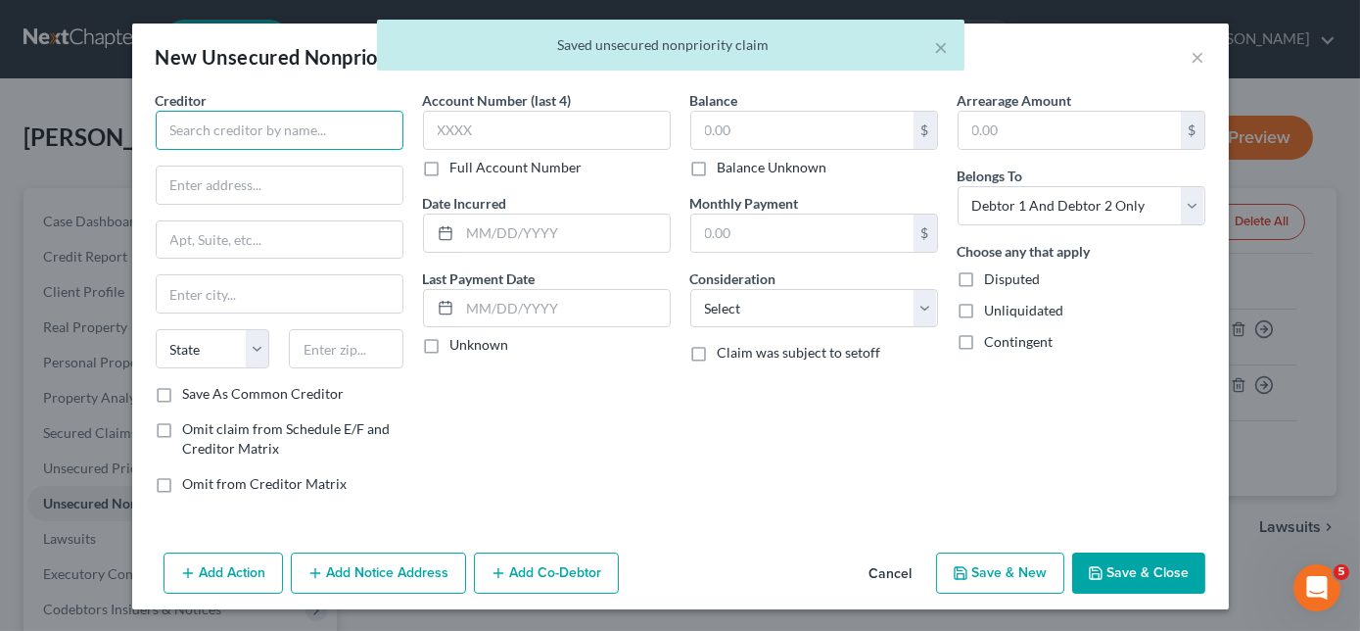
click at [365, 134] on input "text" at bounding box center [280, 130] width 248 height 39
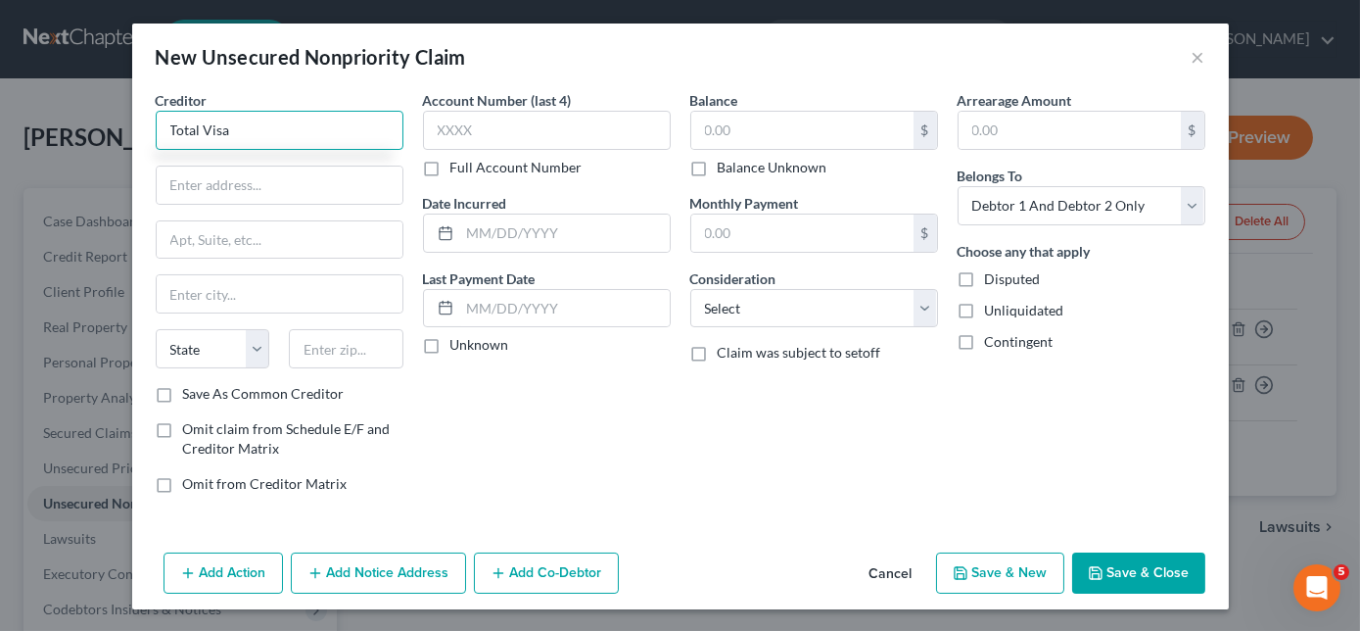
type input "Total Visa"
type input "10182 Telesis Ct."
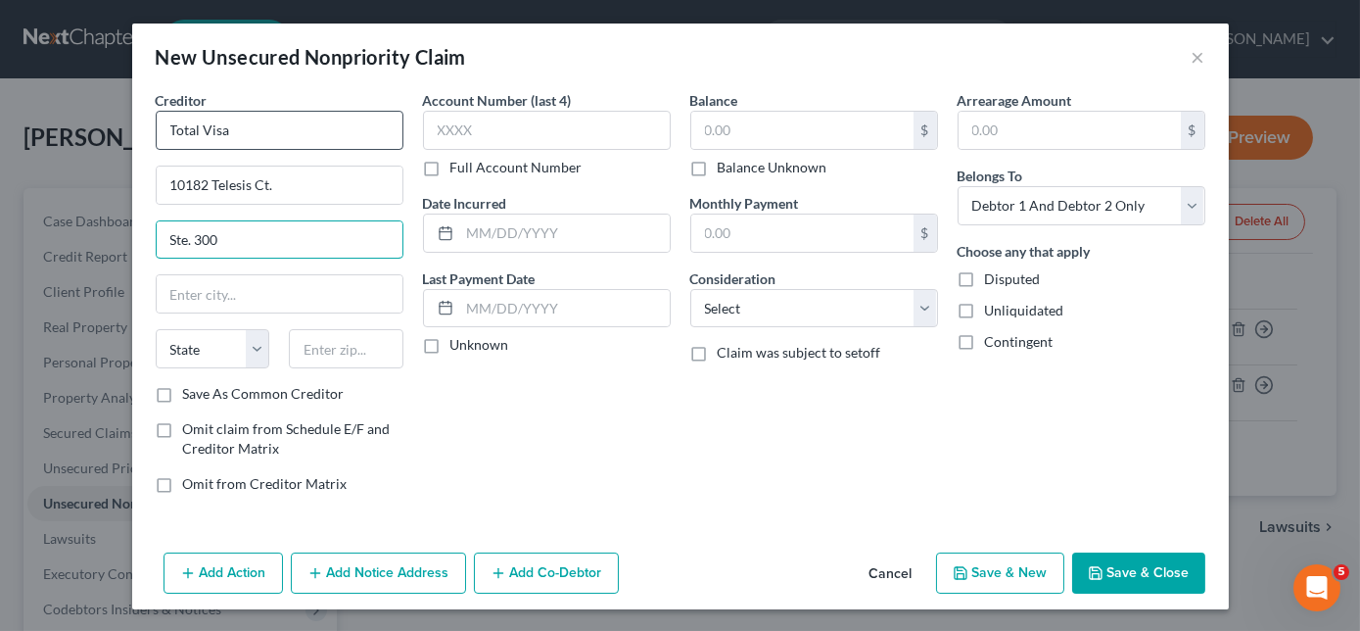
type input "Ste. 300"
click at [259, 300] on input "text" at bounding box center [280, 293] width 246 height 37
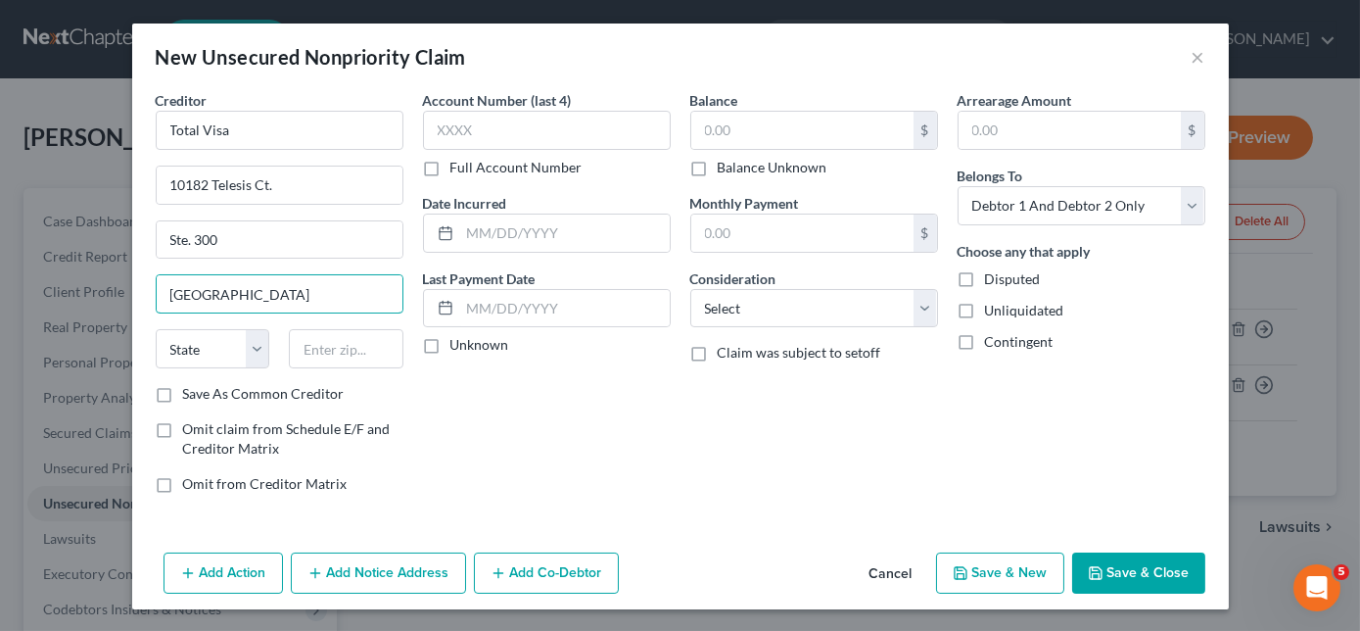
type input "[GEOGRAPHIC_DATA]"
select select "4"
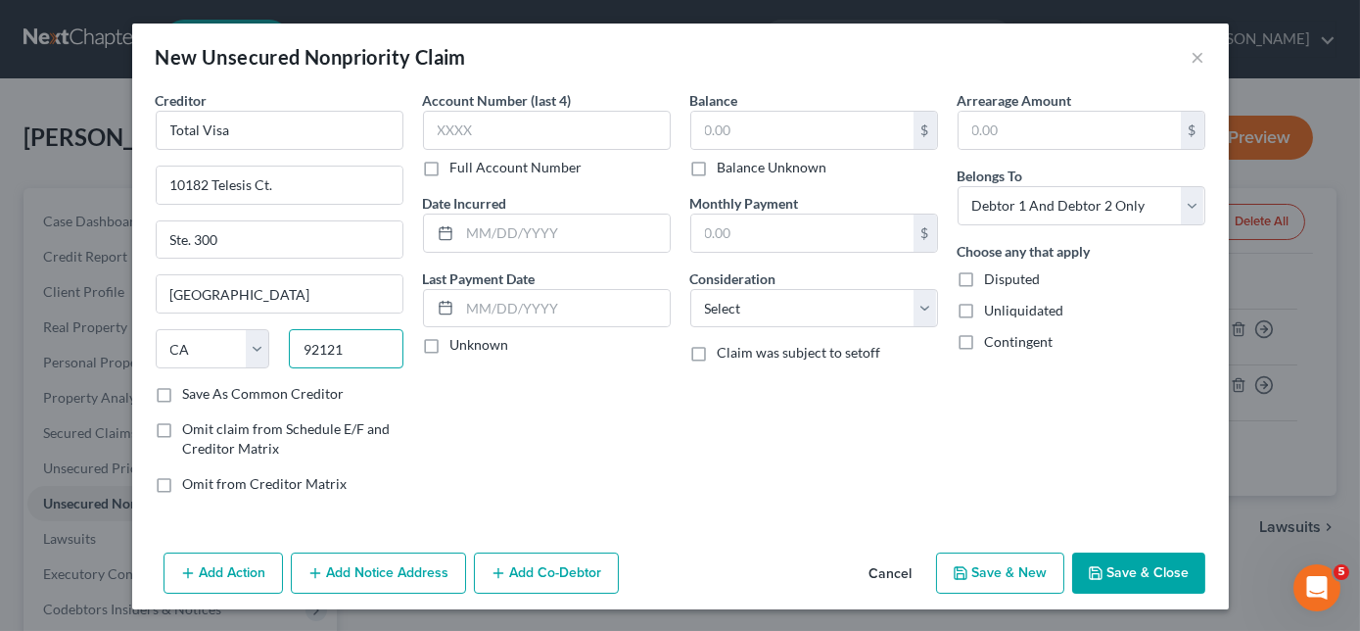
type input "92121"
type input "383.00"
click at [823, 313] on select "Select Cable / Satellite Services Collection Agency Credit Card Debt Debt Couns…" at bounding box center [814, 308] width 248 height 39
select select "2"
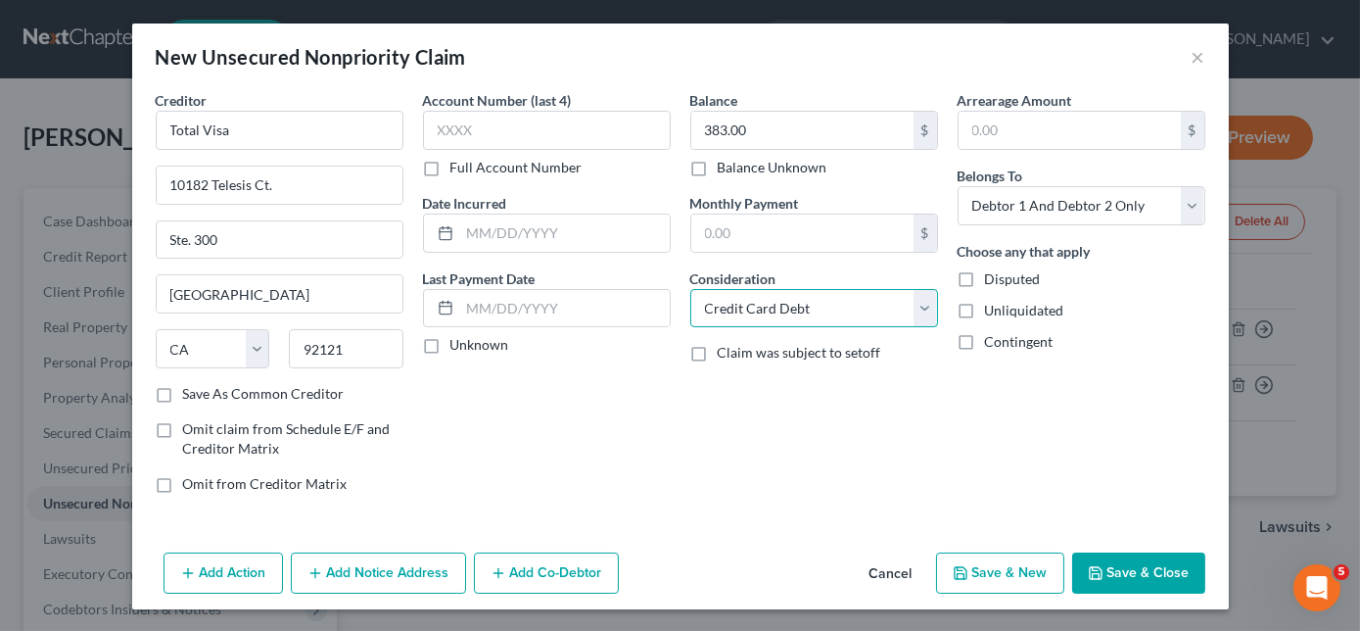
click at [690, 289] on select "Select Cable / Satellite Services Collection Agency Credit Card Debt Debt Couns…" at bounding box center [814, 308] width 248 height 39
click at [1002, 553] on button "Save & New" at bounding box center [1000, 572] width 128 height 41
select select "2"
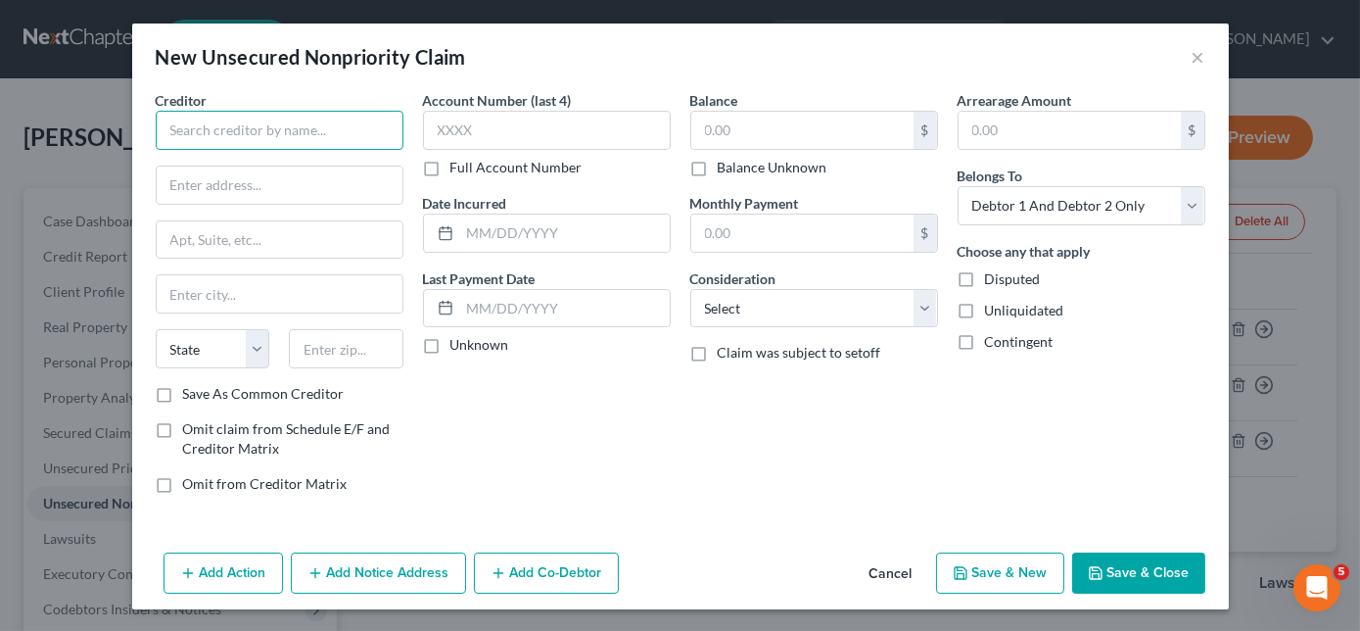
click at [232, 138] on input "text" at bounding box center [280, 130] width 248 height 39
type input "Upstart Network"
type input "PO Box 1503"
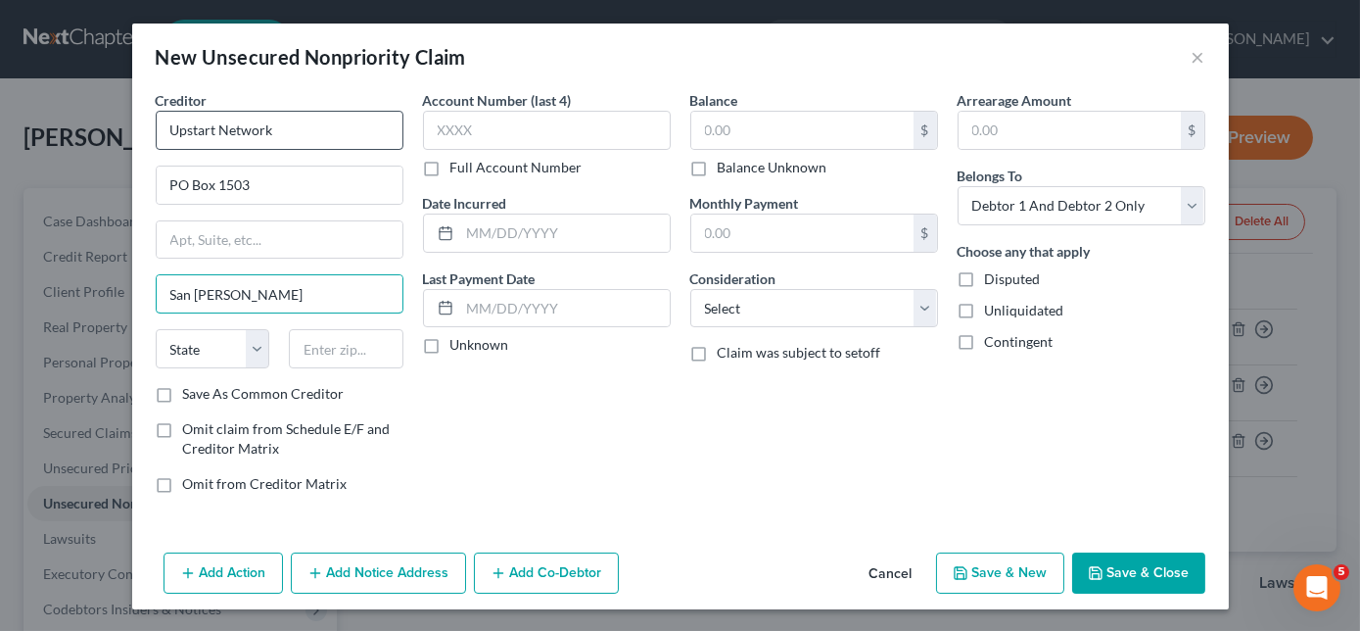
type input "San [PERSON_NAME]"
select select "4"
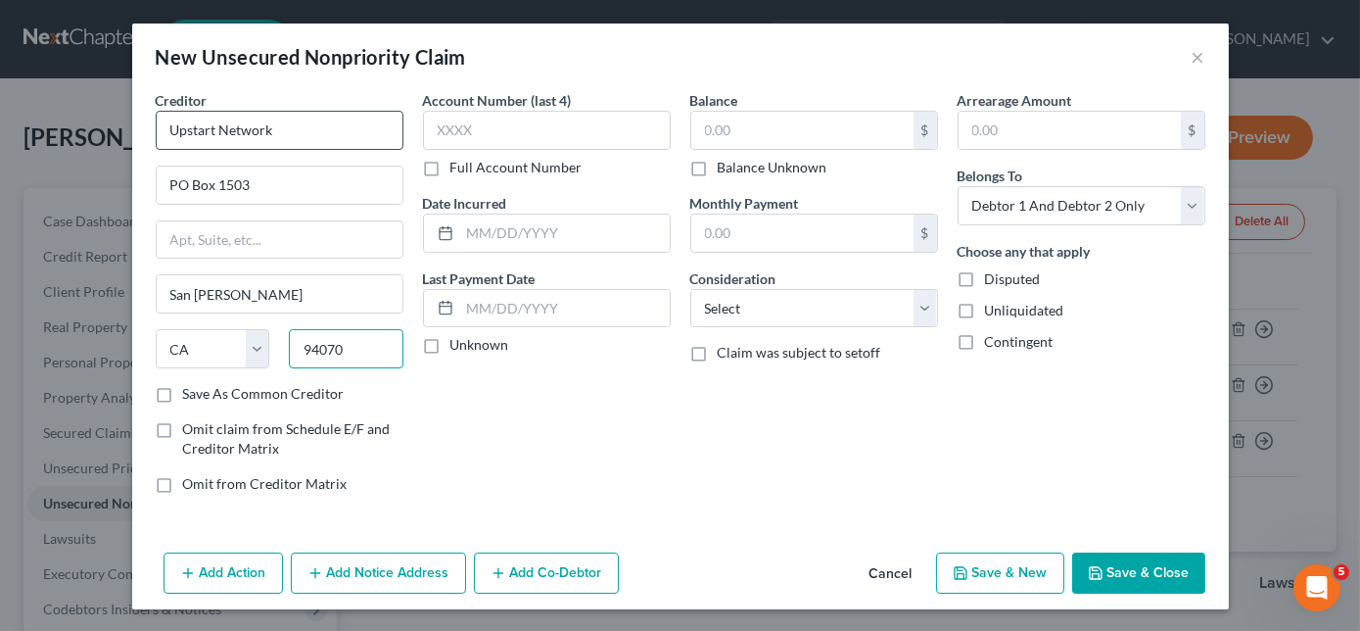
type input "94070"
type input "9185"
type input "2,770.00"
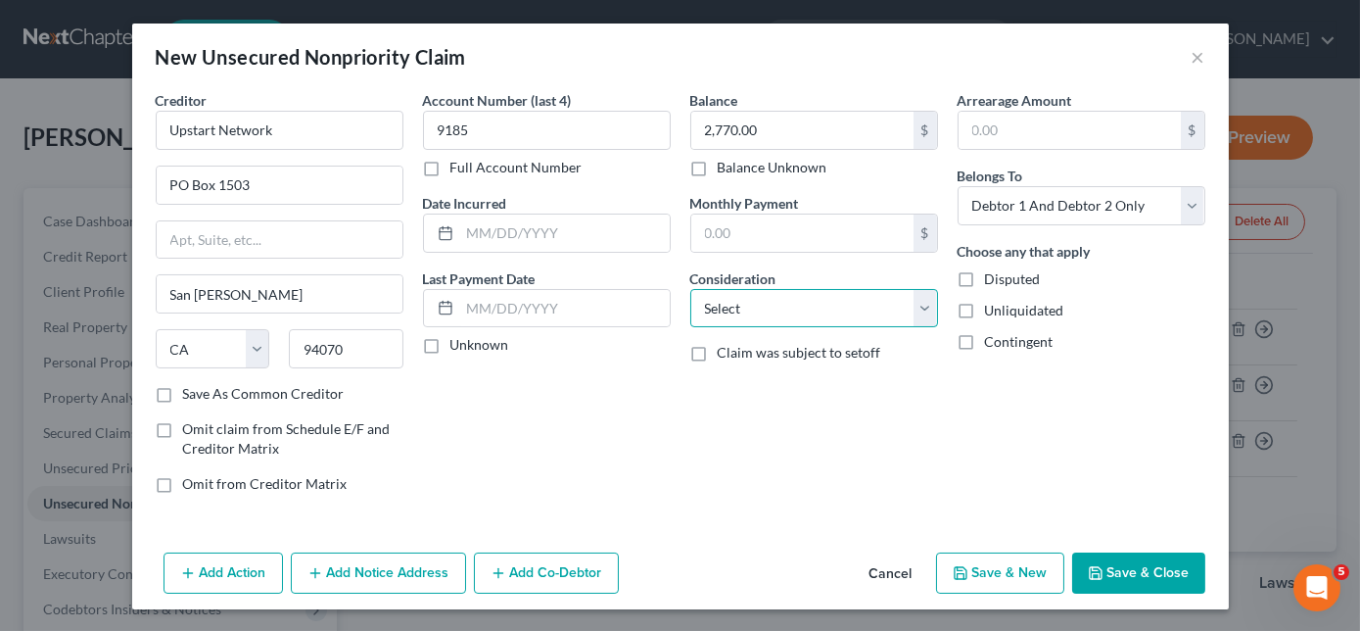
click at [846, 315] on select "Select Cable / Satellite Services Collection Agency Credit Card Debt Debt Couns…" at bounding box center [814, 308] width 248 height 39
select select "10"
click at [690, 289] on select "Select Cable / Satellite Services Collection Agency Credit Card Debt Debt Couns…" at bounding box center [814, 308] width 248 height 39
click at [1027, 575] on button "Save & New" at bounding box center [1000, 572] width 128 height 41
select select "2"
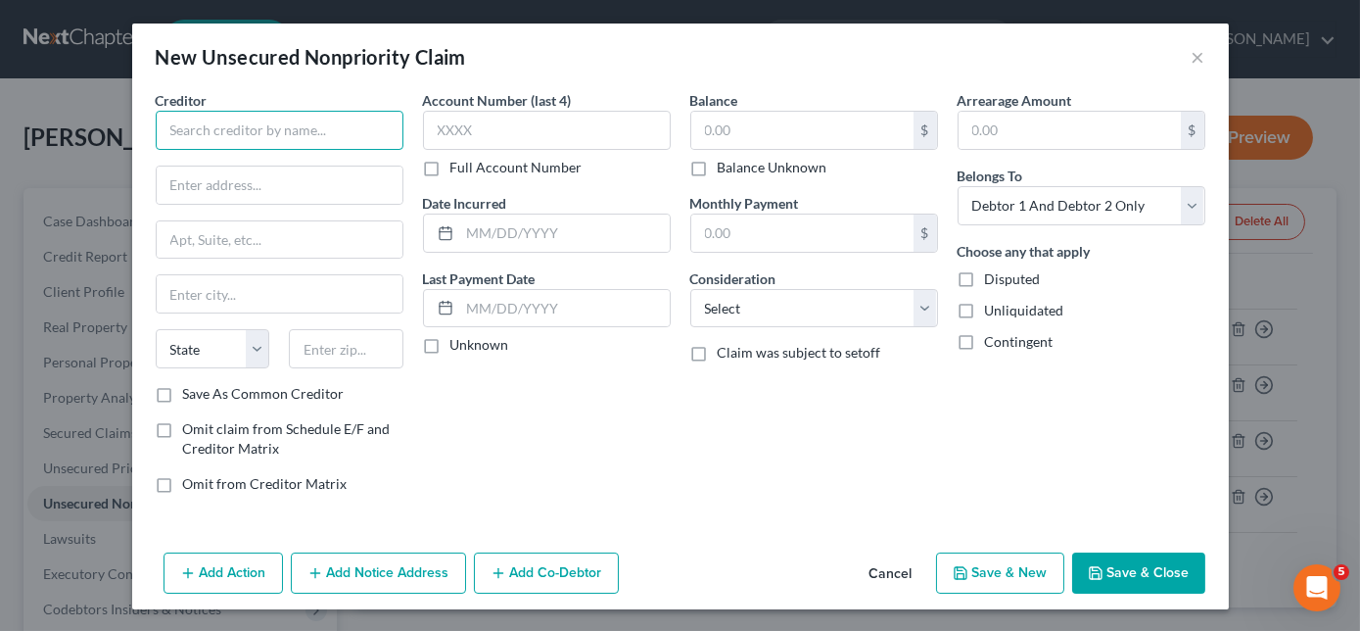
click at [336, 124] on input "text" at bounding box center [280, 130] width 248 height 39
drag, startPoint x: 316, startPoint y: 112, endPoint x: 491, endPoint y: 139, distance: 176.4
click at [491, 139] on div "Creditor * State [US_STATE] AK AR AZ CA CO CT DE DC [GEOGRAPHIC_DATA] [GEOGRAPH…" at bounding box center [680, 299] width 1069 height 419
type input "Credit Collecction Service"
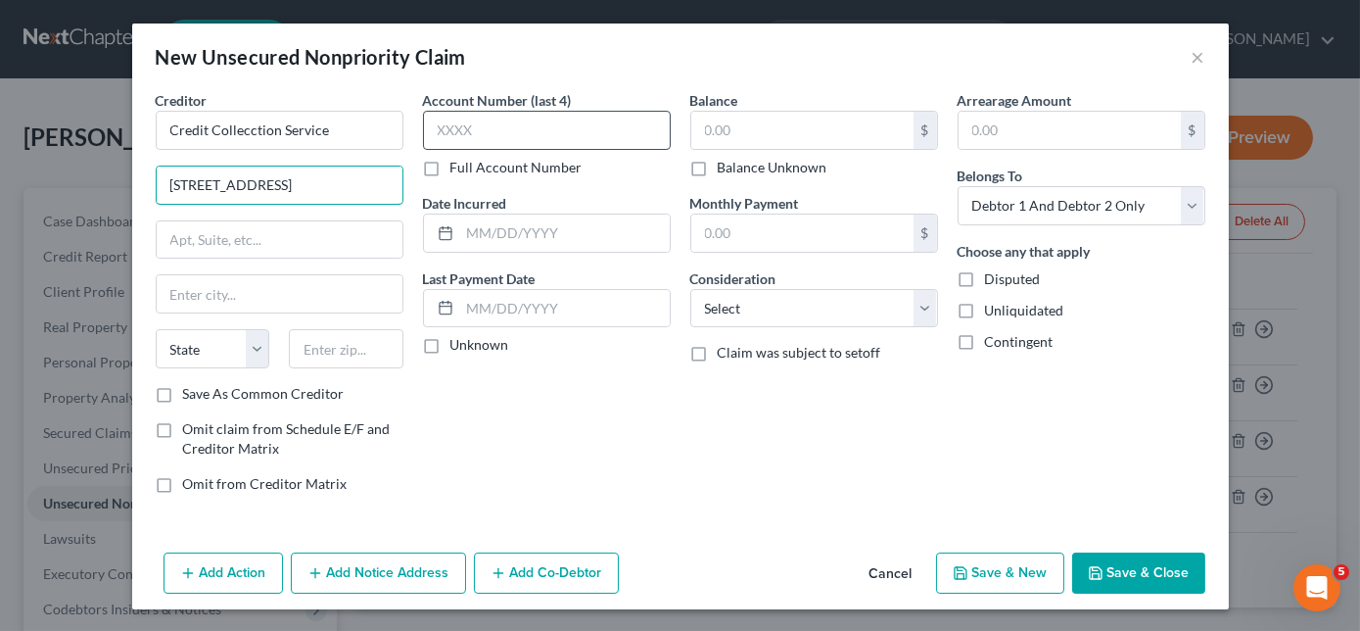
type input "[STREET_ADDRESS]"
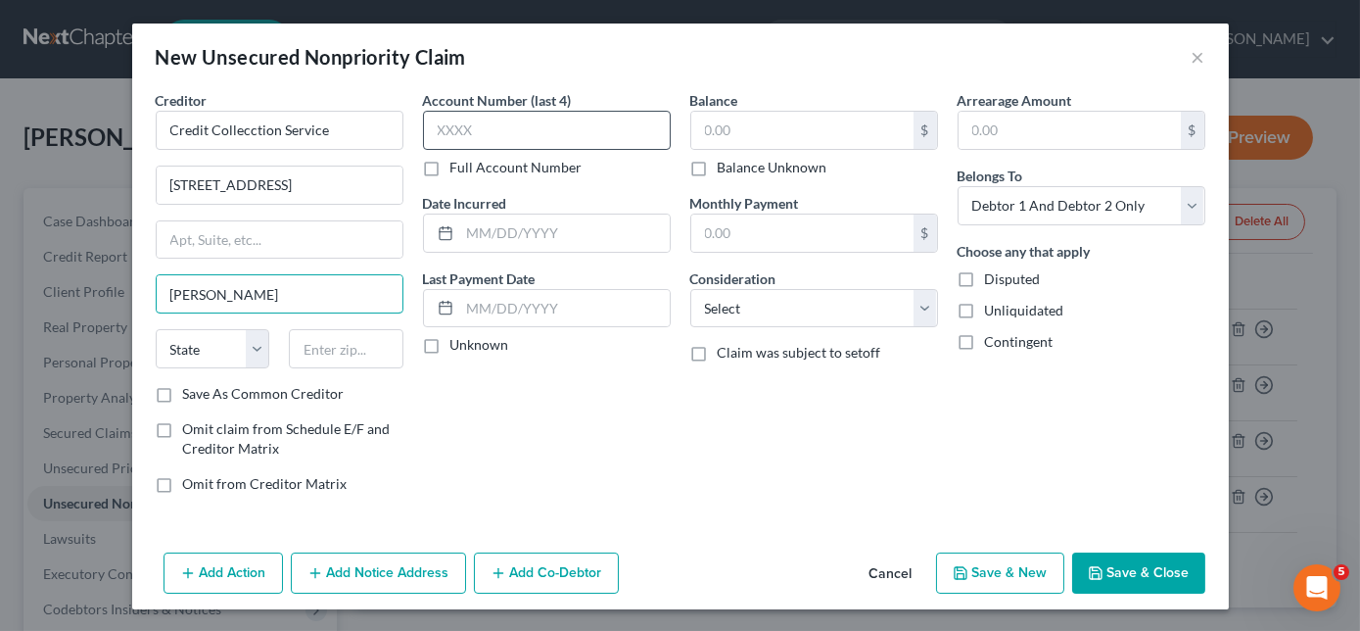
type input "[PERSON_NAME]"
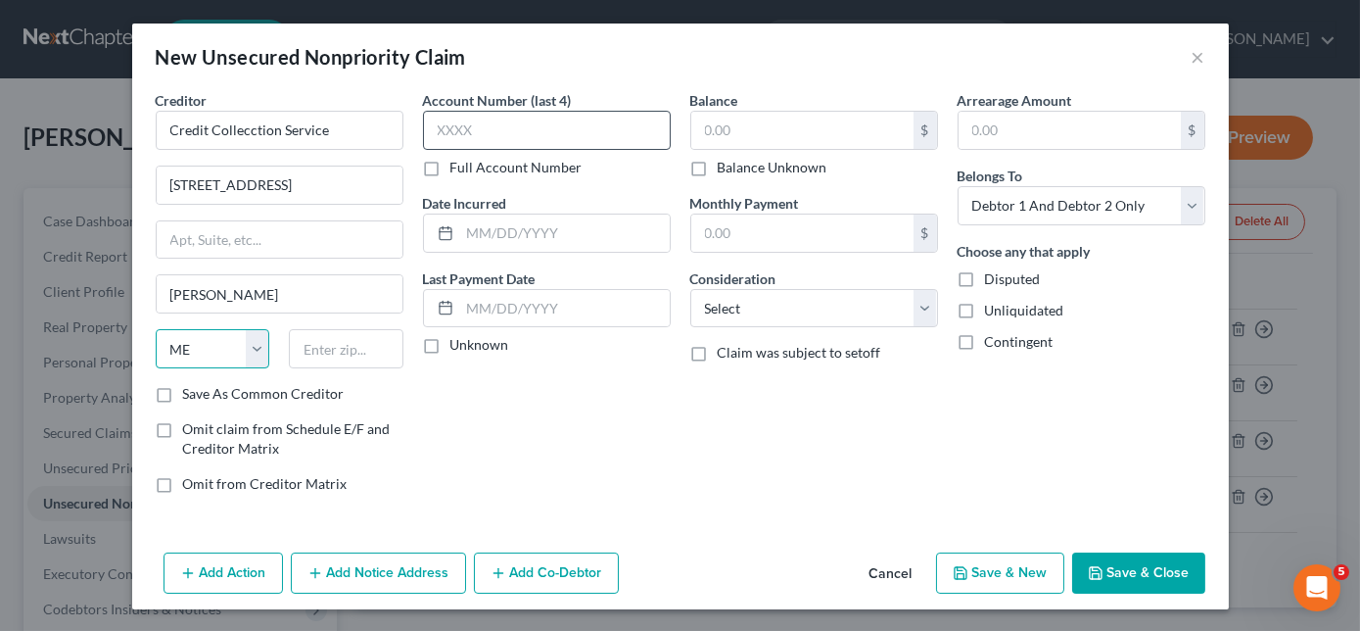
select select "22"
type input "02062"
type input "955.00"
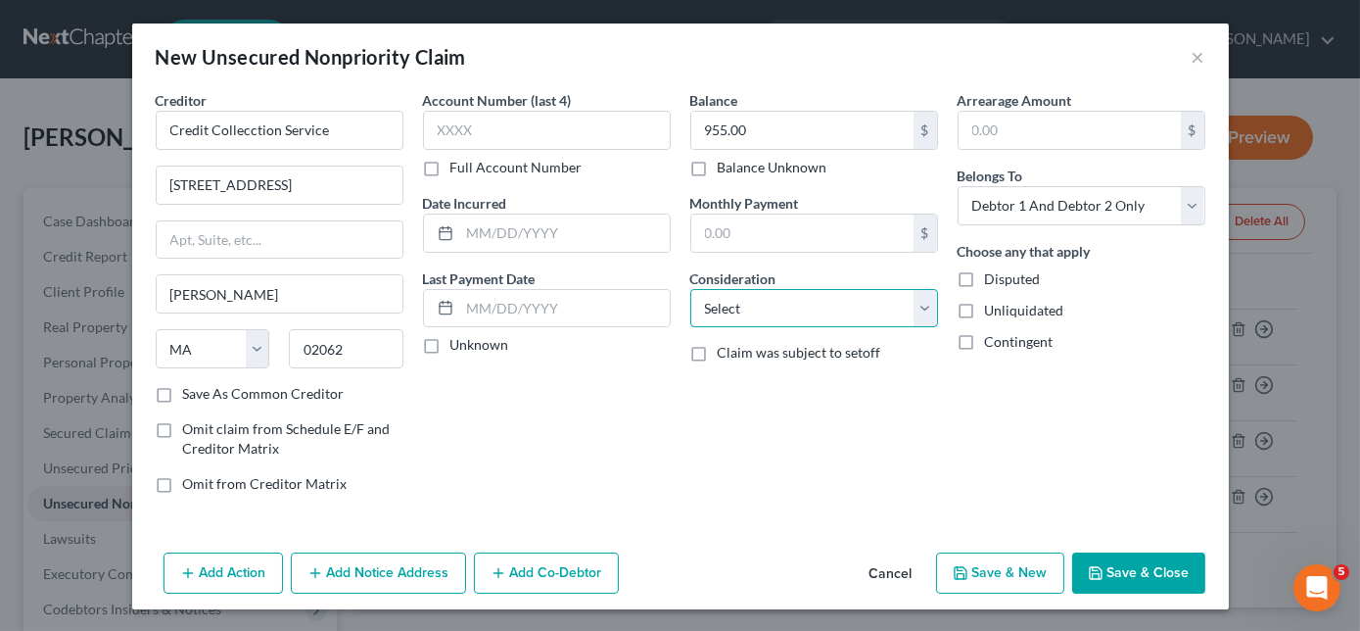
click at [770, 310] on select "Select Cable / Satellite Services Collection Agency Credit Card Debt Debt Couns…" at bounding box center [814, 308] width 248 height 39
select select "1"
click at [690, 289] on select "Select Cable / Satellite Services Collection Agency Credit Card Debt Debt Couns…" at bounding box center [814, 308] width 248 height 39
click at [1138, 562] on button "Save & Close" at bounding box center [1138, 572] width 133 height 41
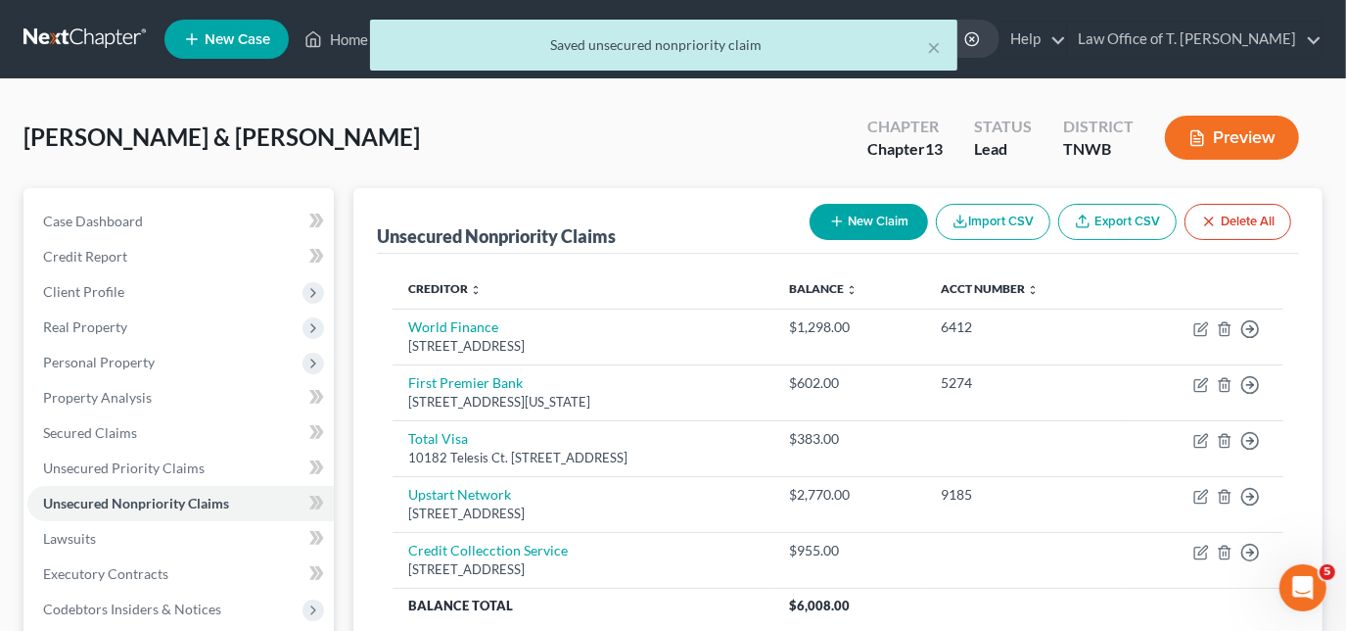
click at [893, 213] on button "New Claim" at bounding box center [869, 222] width 118 height 36
select select "2"
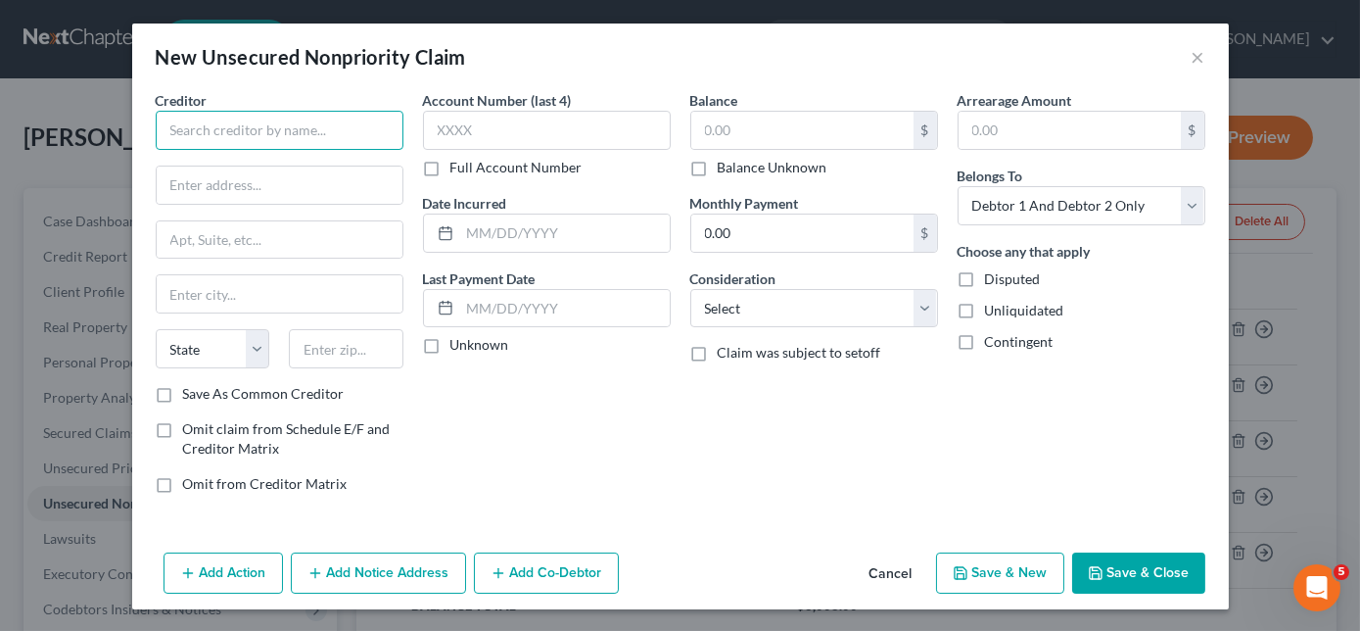
click at [372, 119] on input "text" at bounding box center [280, 130] width 248 height 39
type input "Credit Collection Service"
type input "[STREET_ADDRESS]"
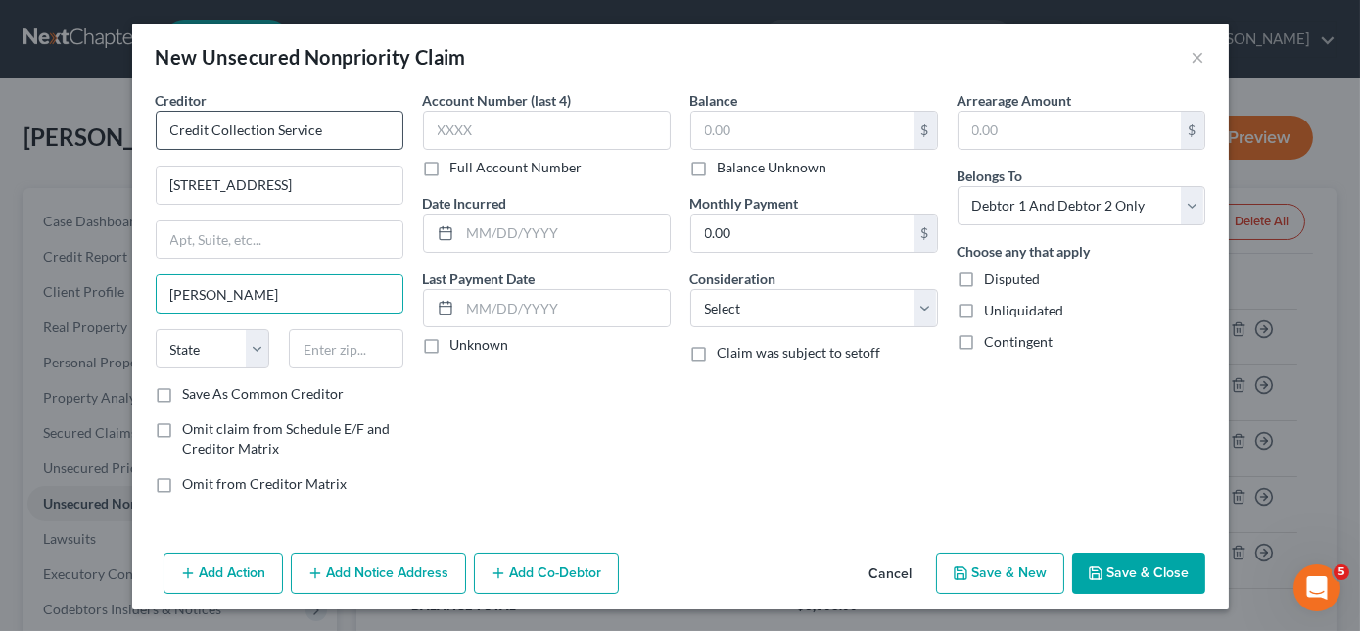
type input "[PERSON_NAME]"
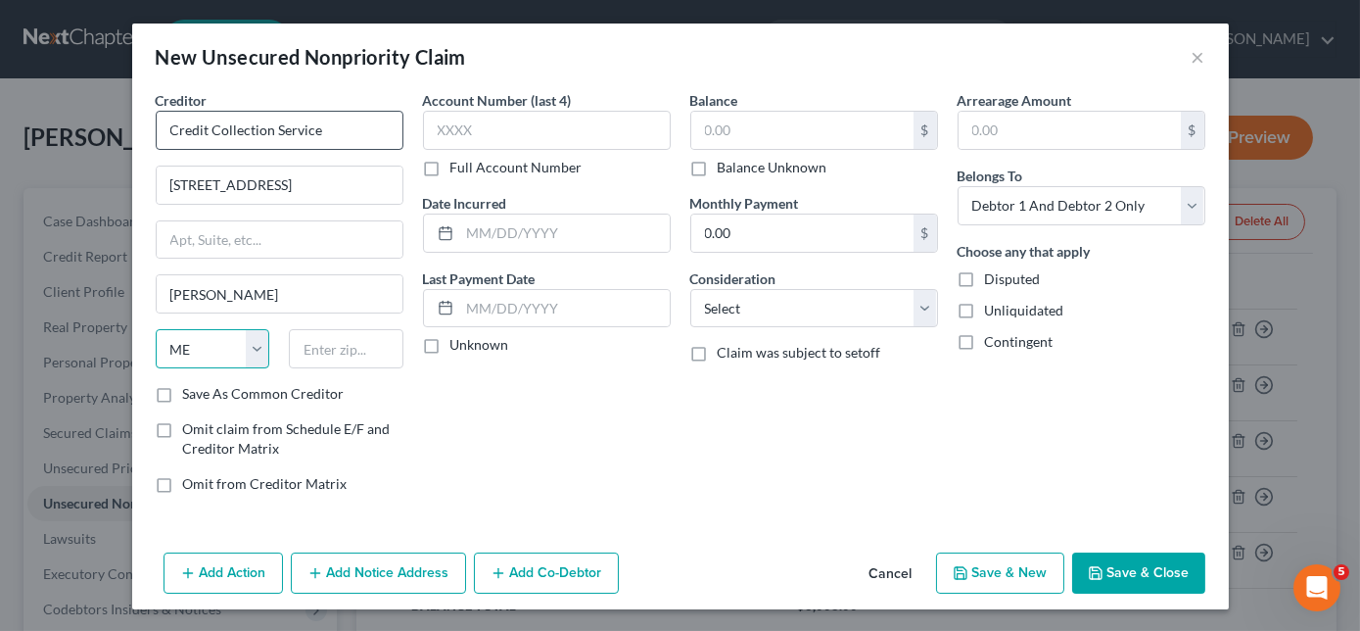
select select "22"
type input "02062"
type input "163.00"
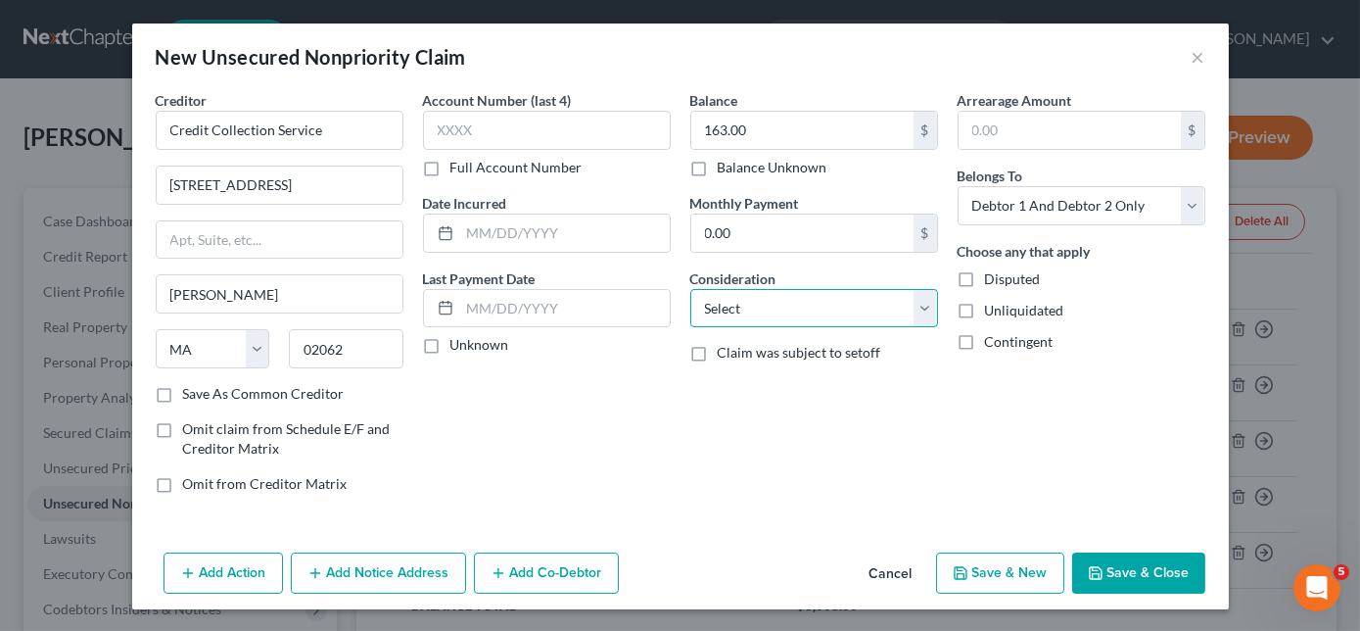
click at [780, 298] on select "Select Cable / Satellite Services Collection Agency Credit Card Debt Debt Couns…" at bounding box center [814, 308] width 248 height 39
select select "1"
click at [690, 289] on select "Select Cable / Satellite Services Collection Agency Credit Card Debt Debt Couns…" at bounding box center [814, 308] width 248 height 39
click at [968, 565] on icon "button" at bounding box center [961, 573] width 16 height 16
select select "2"
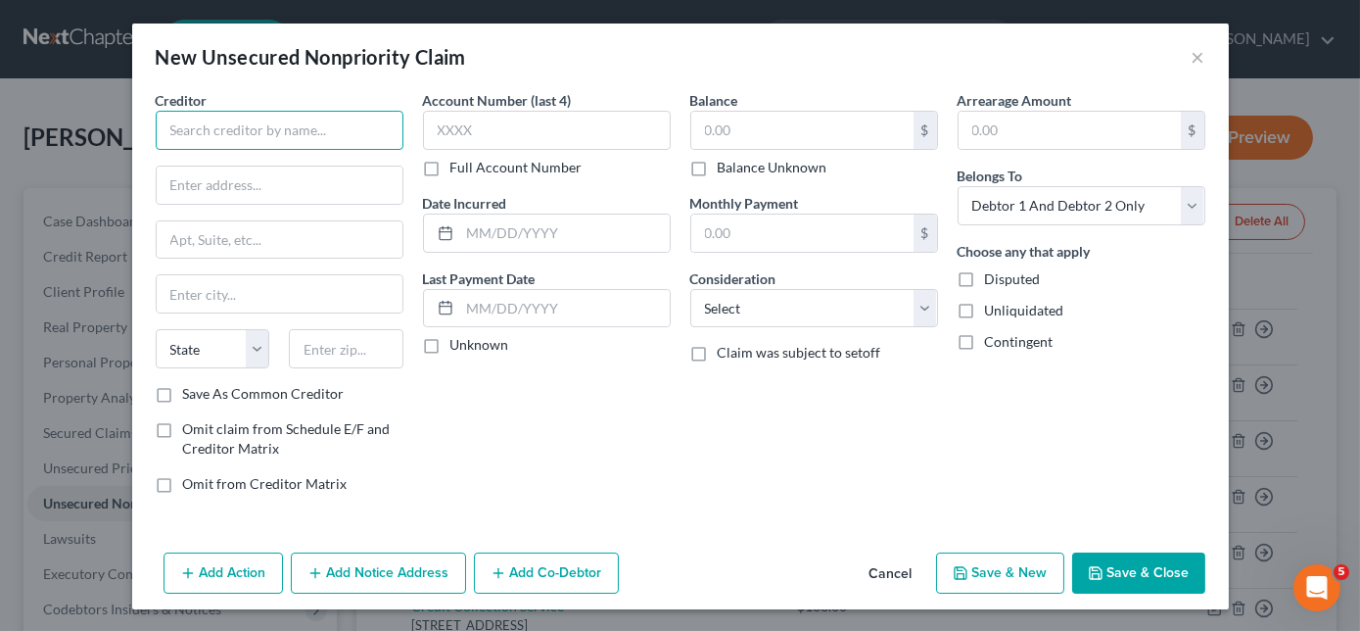
click at [281, 136] on input "text" at bounding box center [280, 130] width 248 height 39
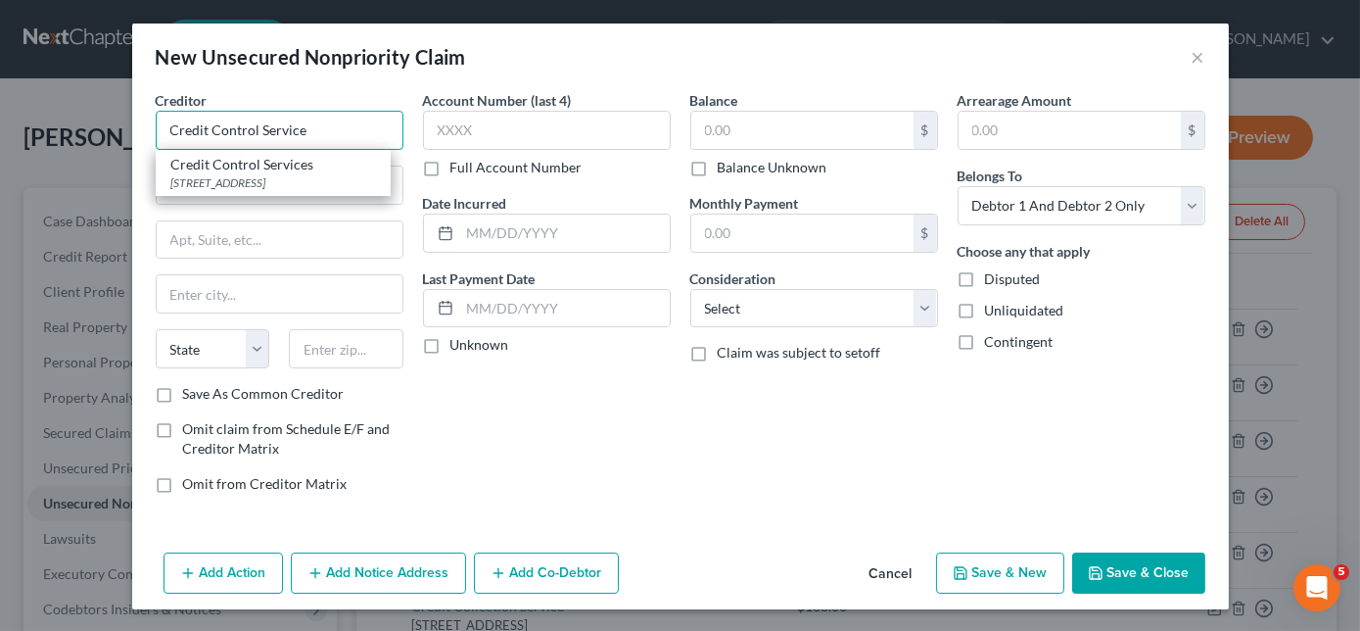
type input "Credit Control Service"
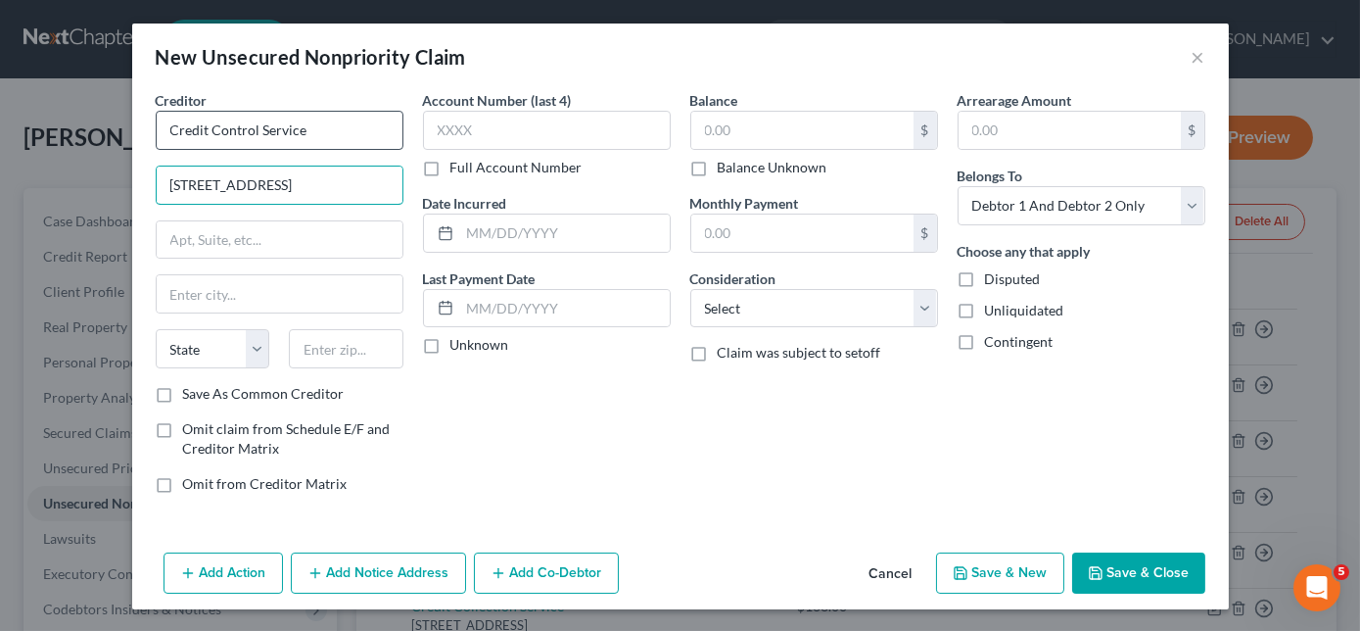
type input "[STREET_ADDRESS]"
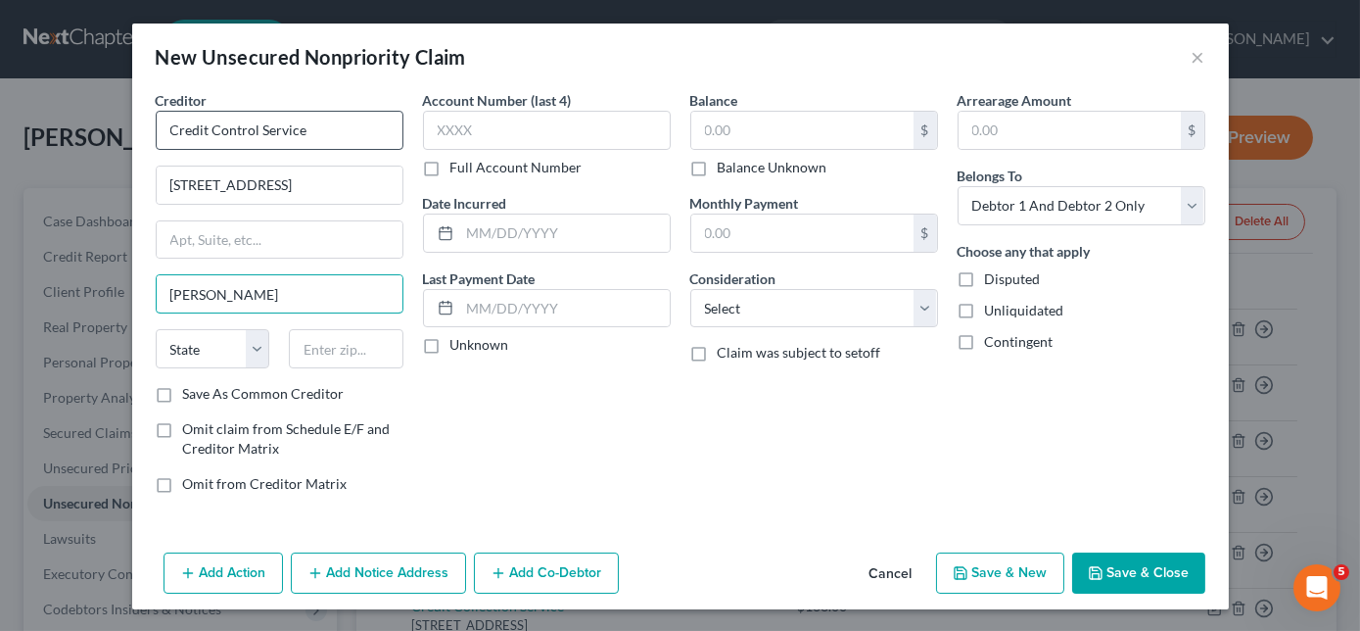
type input "[PERSON_NAME]"
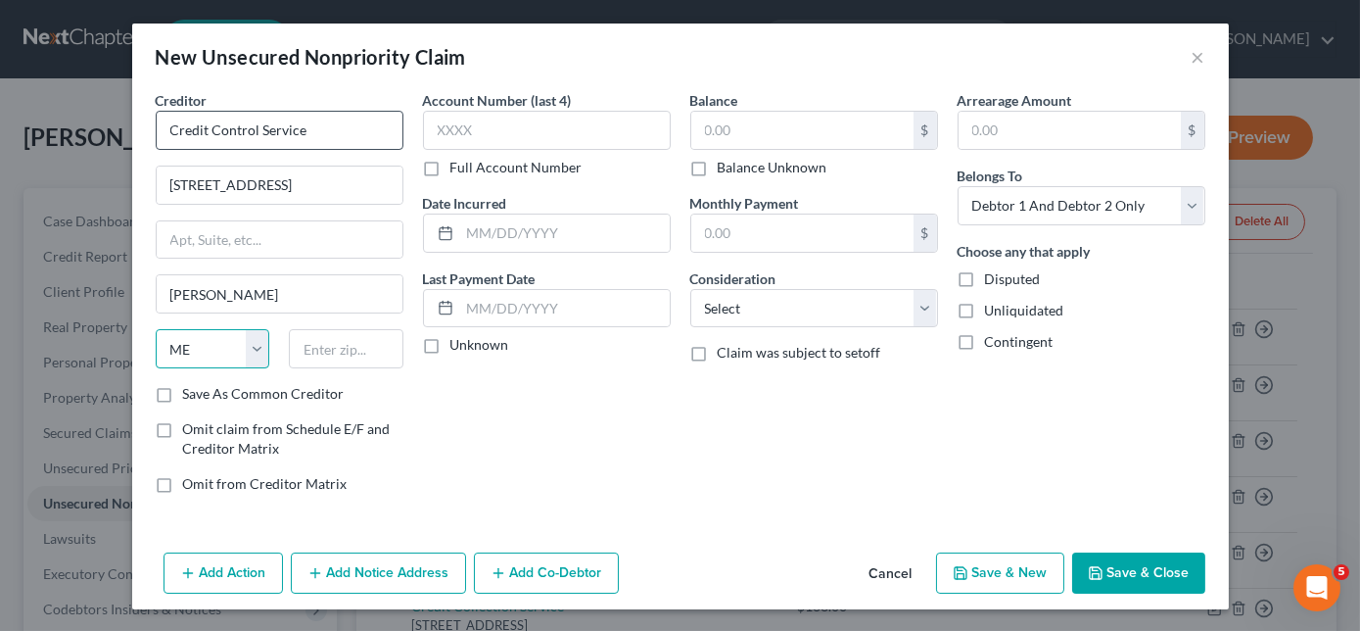
select select "22"
type input "02062"
click at [748, 119] on input "text" at bounding box center [802, 130] width 222 height 37
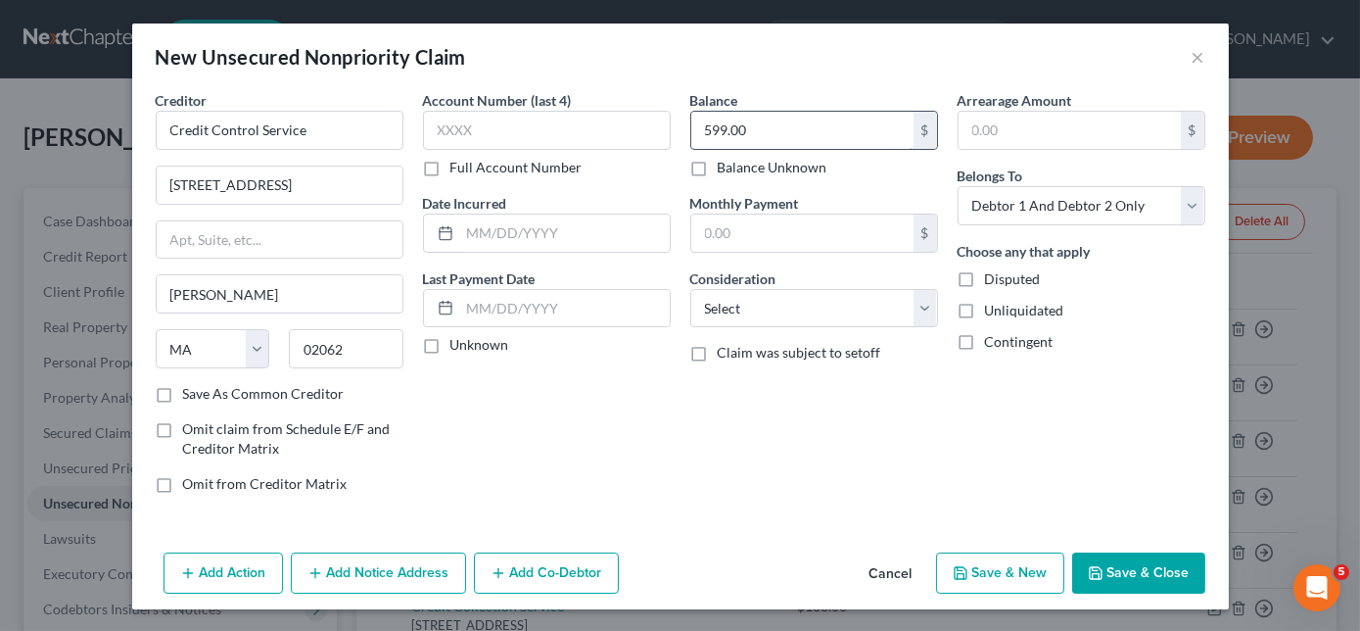
type input "599.00"
click at [809, 320] on select "Select Cable / Satellite Services Collection Agency Credit Card Debt Debt Couns…" at bounding box center [814, 308] width 248 height 39
select select "1"
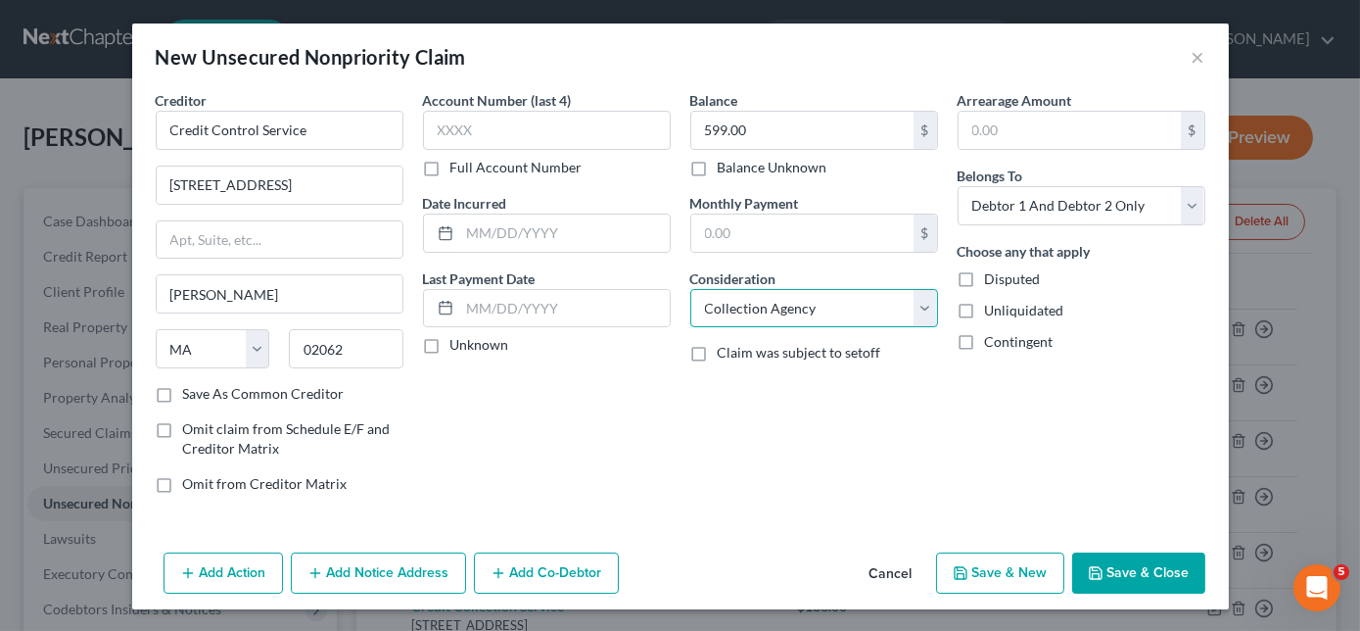
click at [690, 289] on select "Select Cable / Satellite Services Collection Agency Credit Card Debt Debt Couns…" at bounding box center [814, 308] width 248 height 39
click at [1003, 548] on div "Add Action Add Notice Address Add Co-Debtor Cancel Save & New Save & Close" at bounding box center [680, 576] width 1097 height 65
click at [1004, 562] on button "Save & New" at bounding box center [1000, 572] width 128 height 41
select select "2"
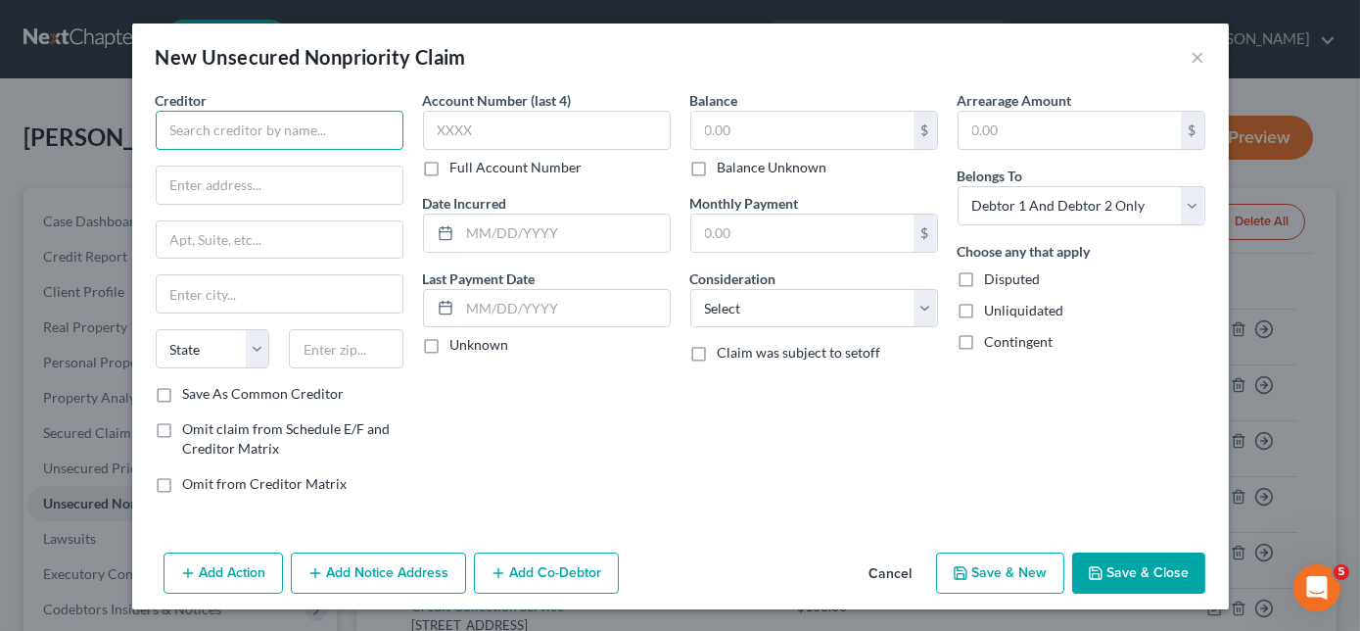
click at [196, 136] on input "text" at bounding box center [280, 130] width 248 height 39
type input "Credit Control Service"
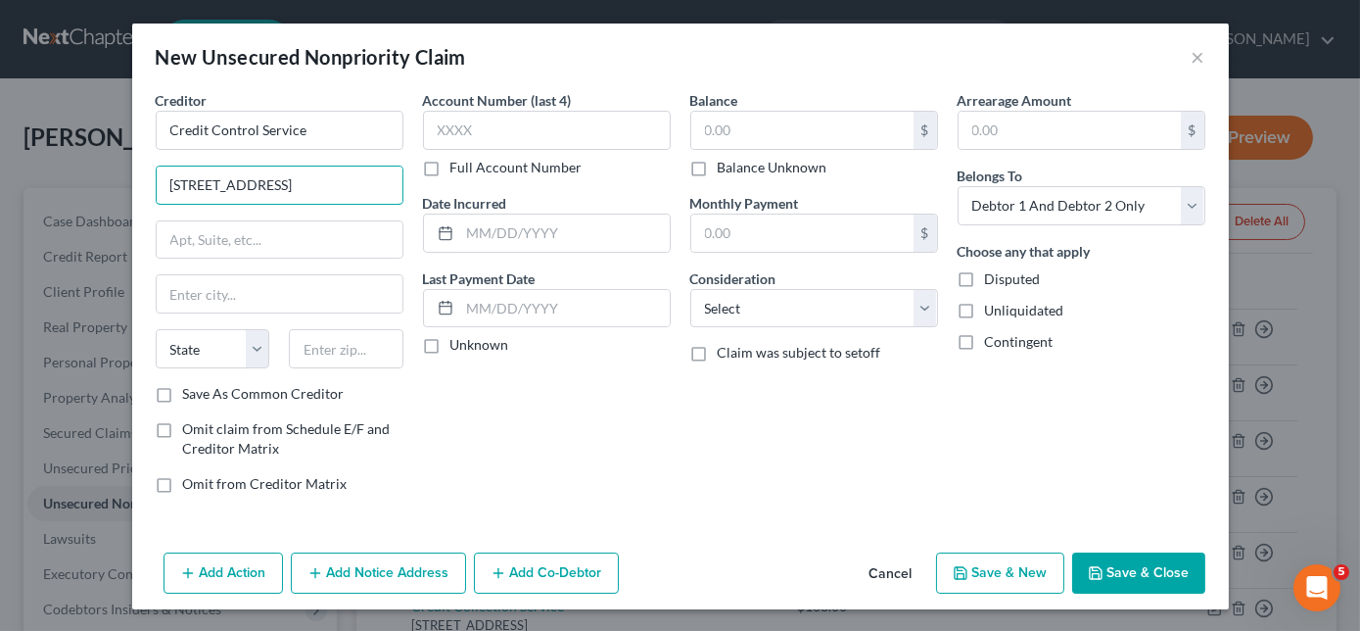
type input "[STREET_ADDRESS]"
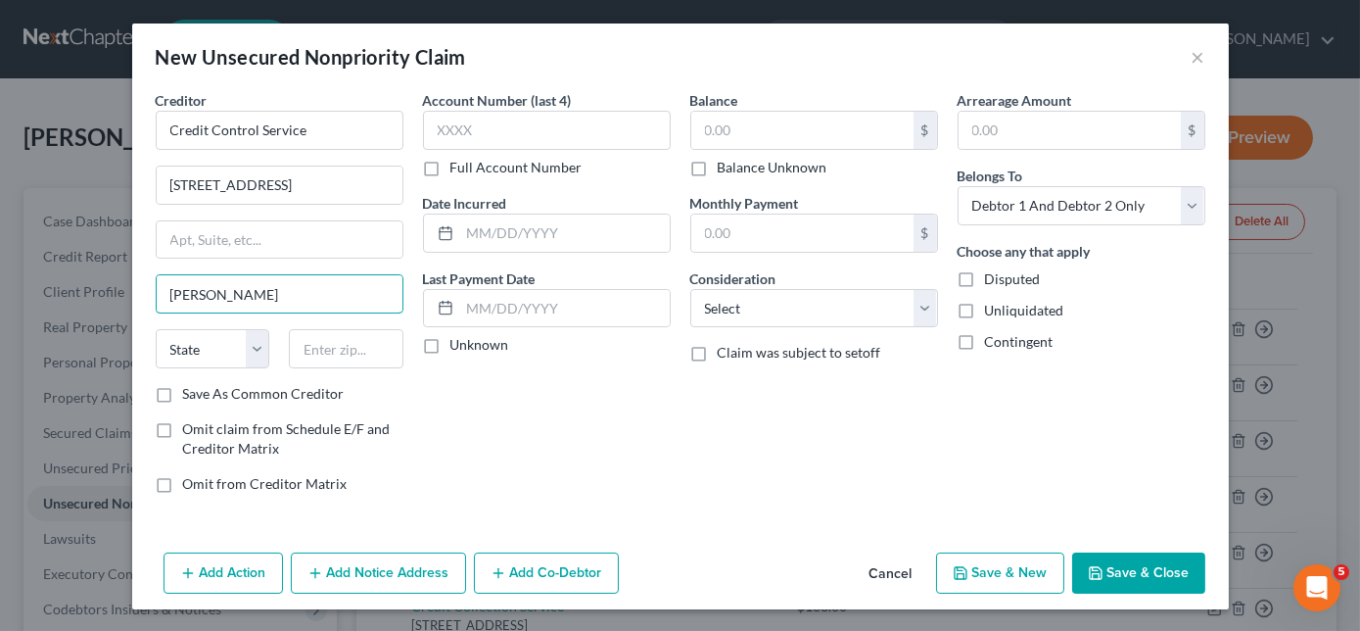
type input "[PERSON_NAME]"
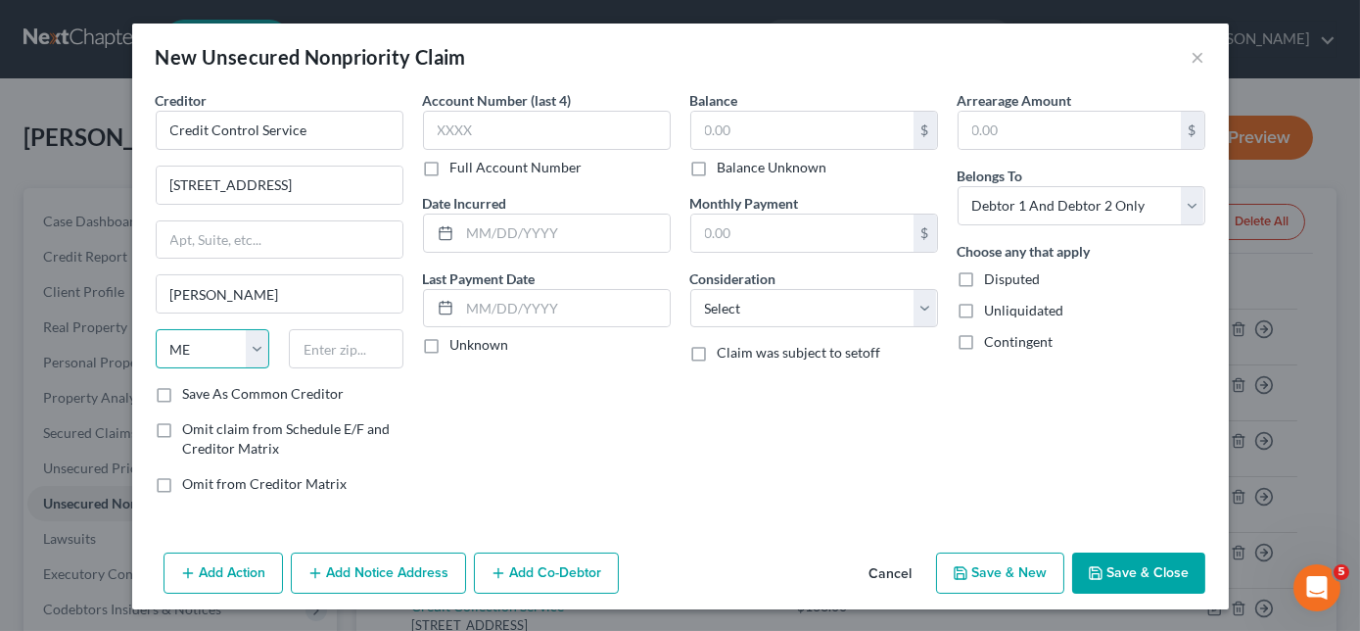
select select "22"
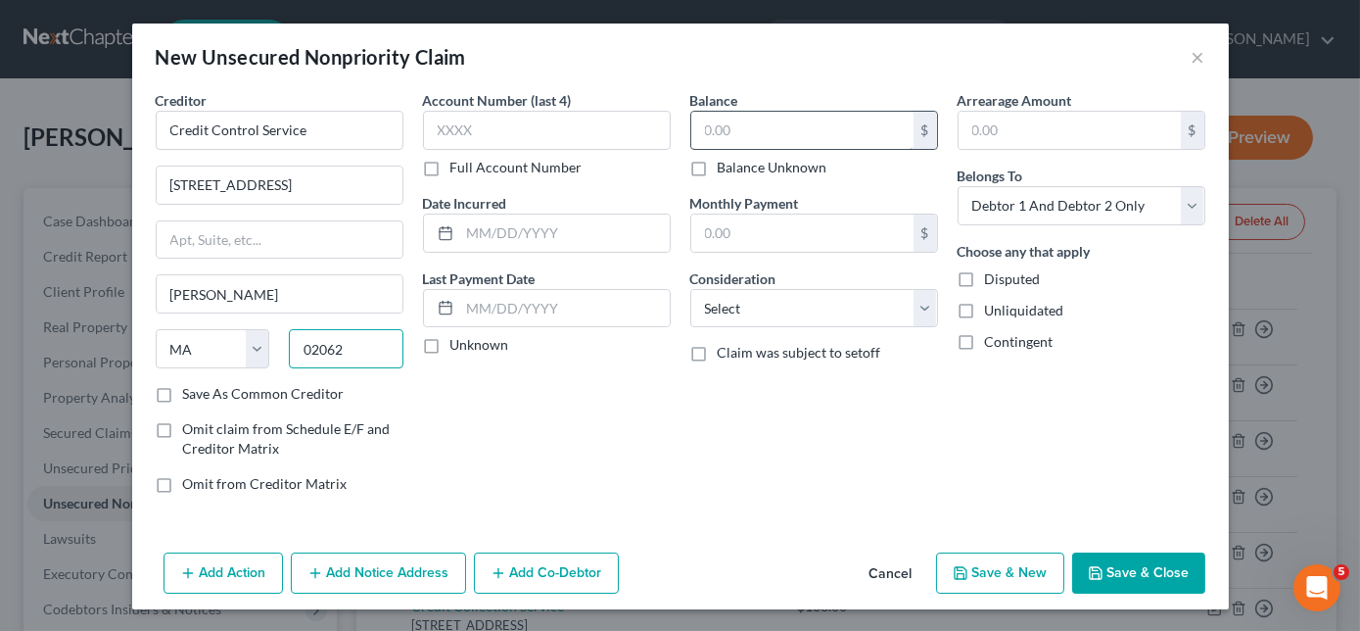
type input "02062"
click at [794, 137] on input "text" at bounding box center [802, 130] width 222 height 37
type input "92.00"
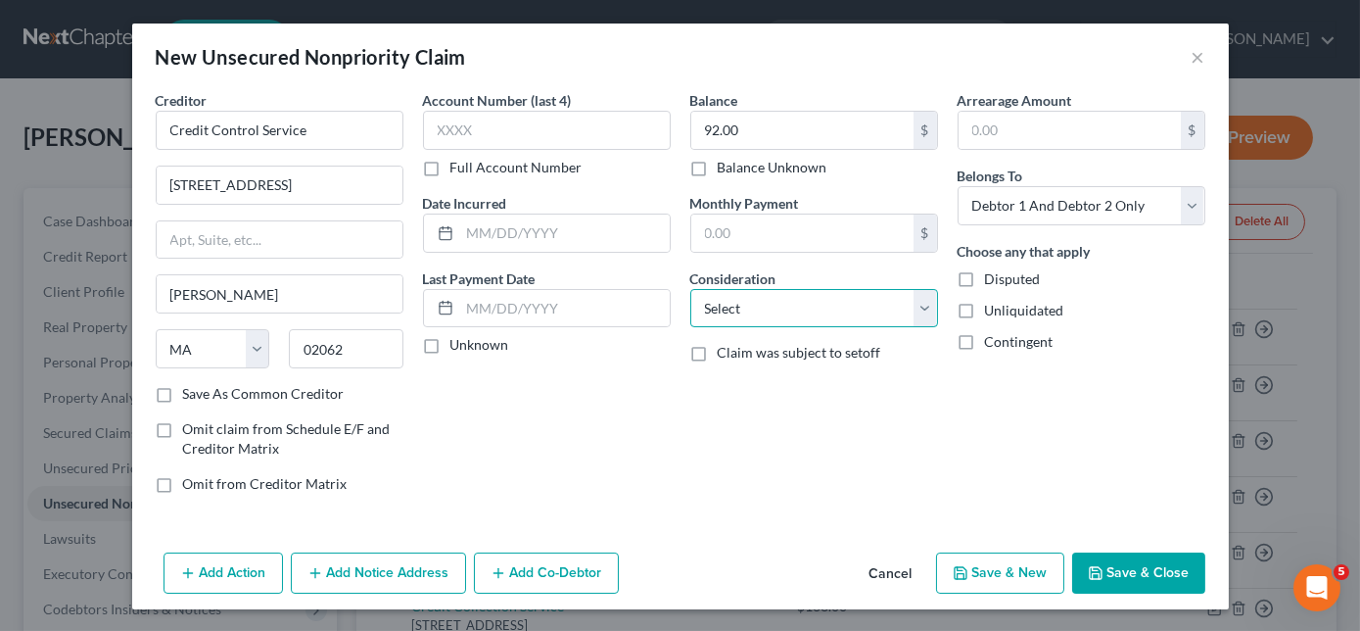
click at [827, 318] on select "Select Cable / Satellite Services Collection Agency Credit Card Debt Debt Couns…" at bounding box center [814, 308] width 248 height 39
select select "1"
click at [690, 289] on select "Select Cable / Satellite Services Collection Agency Credit Card Debt Debt Couns…" at bounding box center [814, 308] width 248 height 39
click at [1027, 567] on button "Save & New" at bounding box center [1000, 572] width 128 height 41
select select "2"
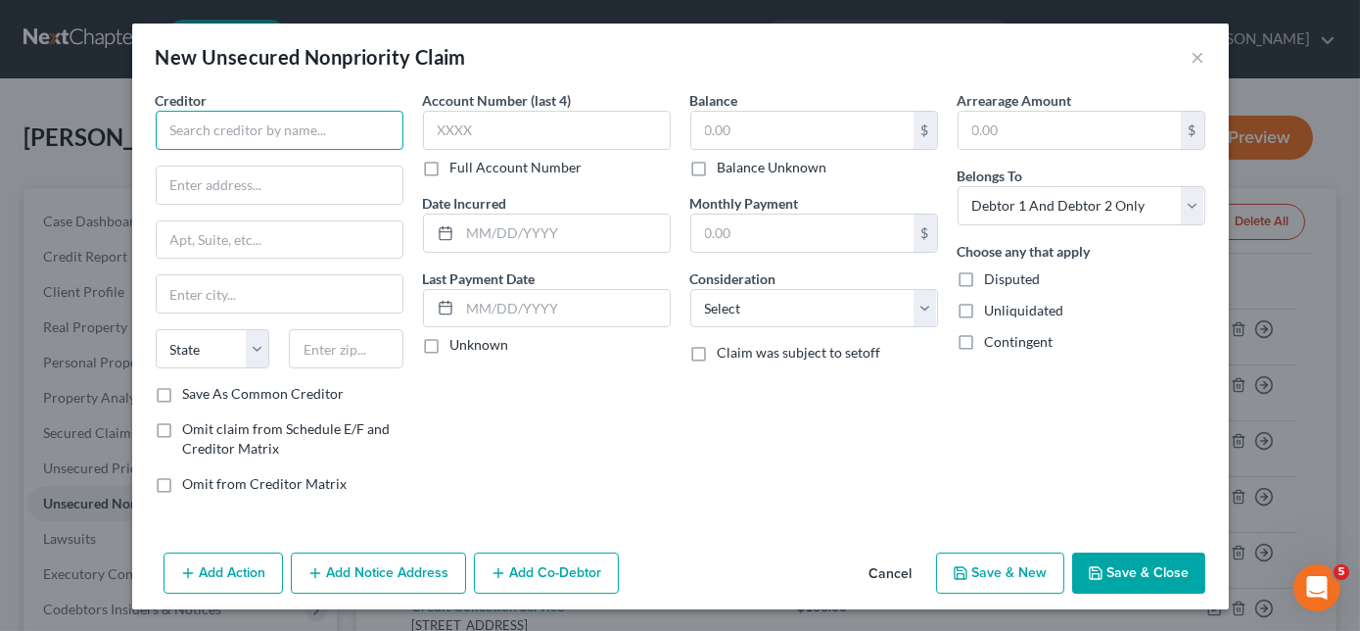
click at [372, 131] on input "text" at bounding box center [280, 130] width 248 height 39
click at [342, 80] on div "New Unsecured Nonpriority Claim ×" at bounding box center [680, 57] width 1097 height 67
click at [272, 122] on input "LVNV Funding" at bounding box center [280, 130] width 248 height 39
type input "LVNV Funding/Credit One Bank"
type input "PO Box 1269"
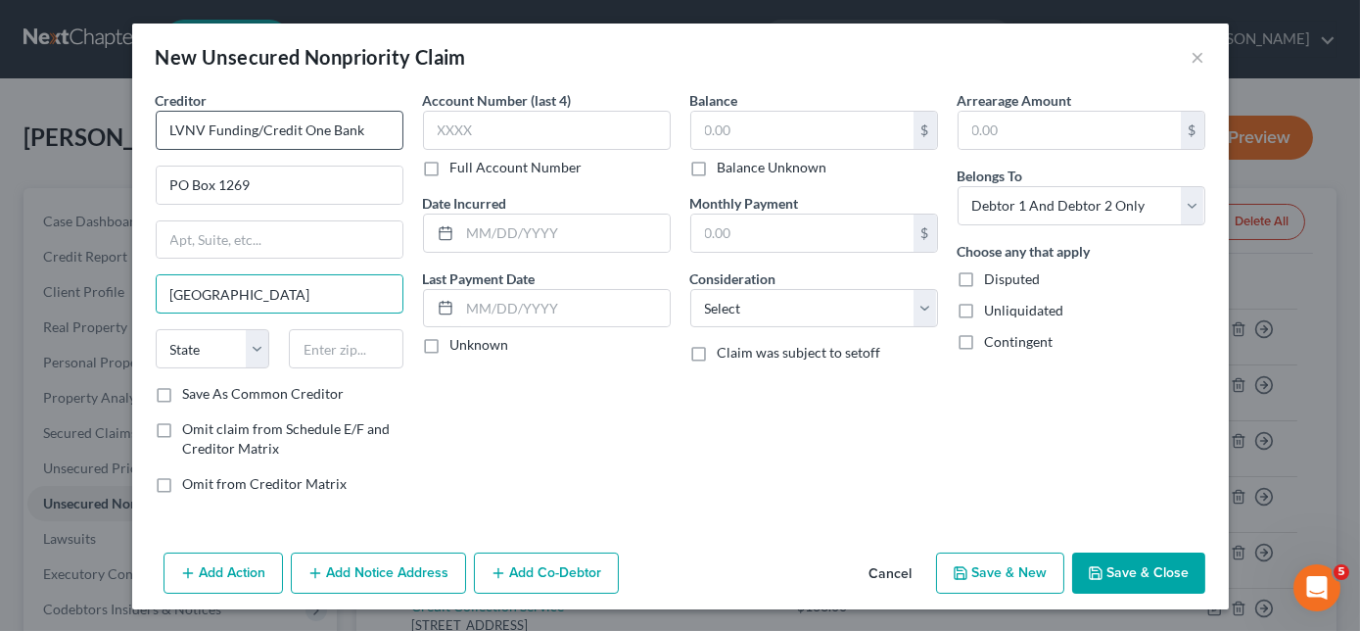
type input "[GEOGRAPHIC_DATA]"
select select "42"
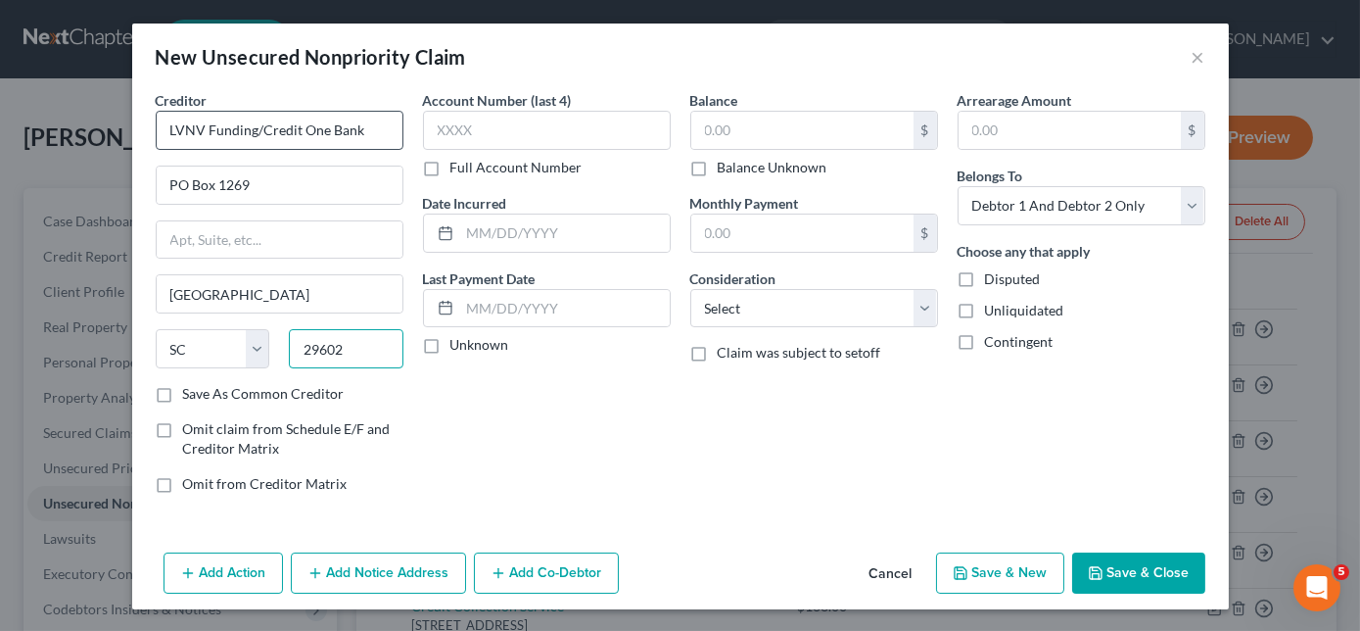
type input "29602"
type input "6713"
type input "655.00"
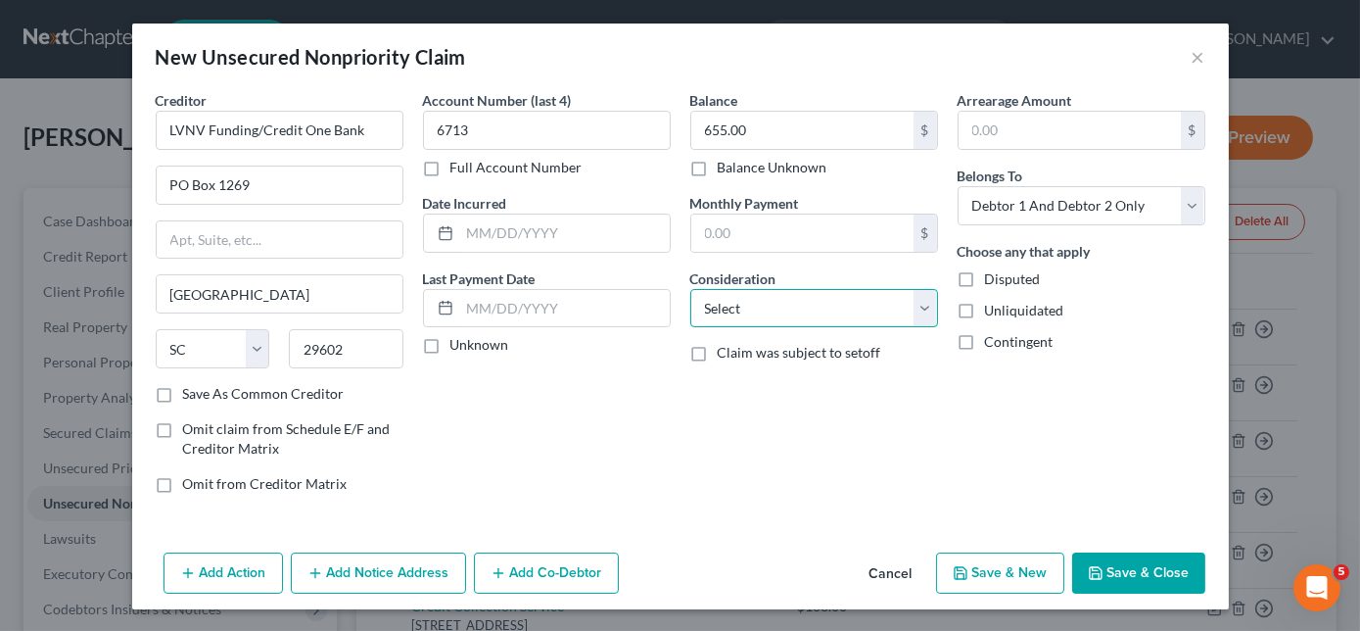
click at [739, 311] on select "Select Cable / Satellite Services Collection Agency Credit Card Debt Debt Couns…" at bounding box center [814, 308] width 248 height 39
select select "1"
click at [690, 289] on select "Select Cable / Satellite Services Collection Agency Credit Card Debt Debt Couns…" at bounding box center [814, 308] width 248 height 39
click at [1047, 570] on button "Save & New" at bounding box center [1000, 572] width 128 height 41
select select "2"
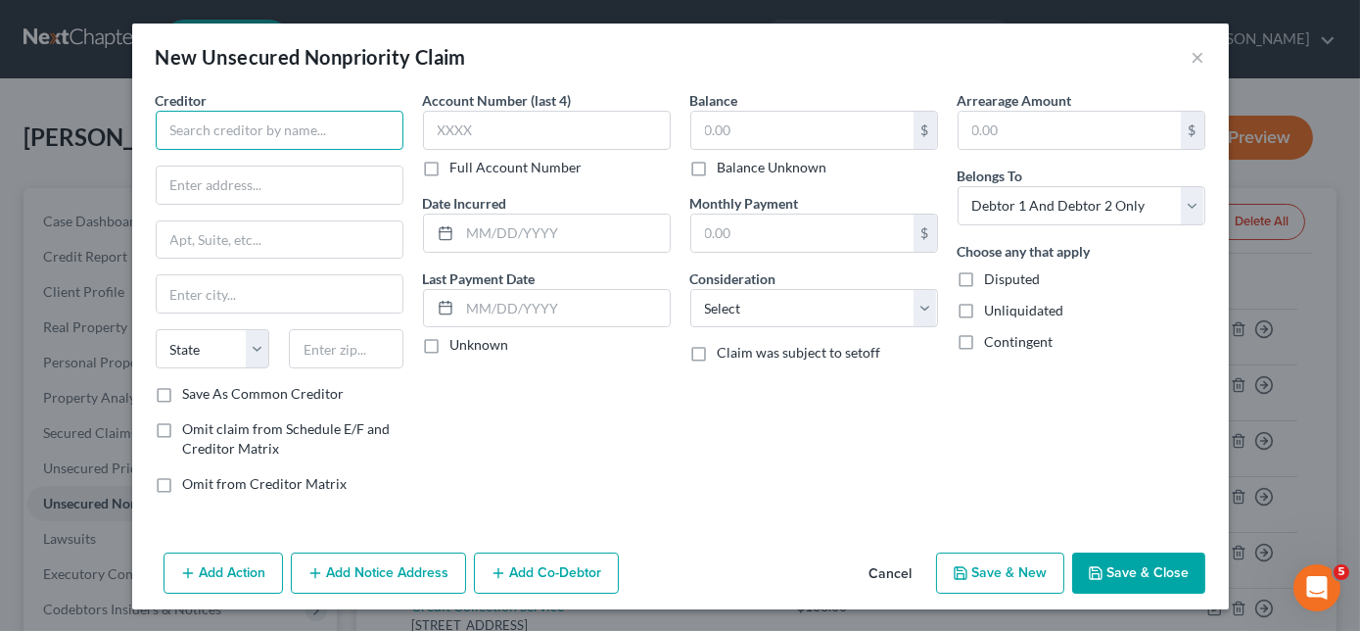
click at [264, 133] on input "text" at bounding box center [280, 130] width 248 height 39
type input "Portfolio Recovery Associates"
type input "120 Corporate Dr"
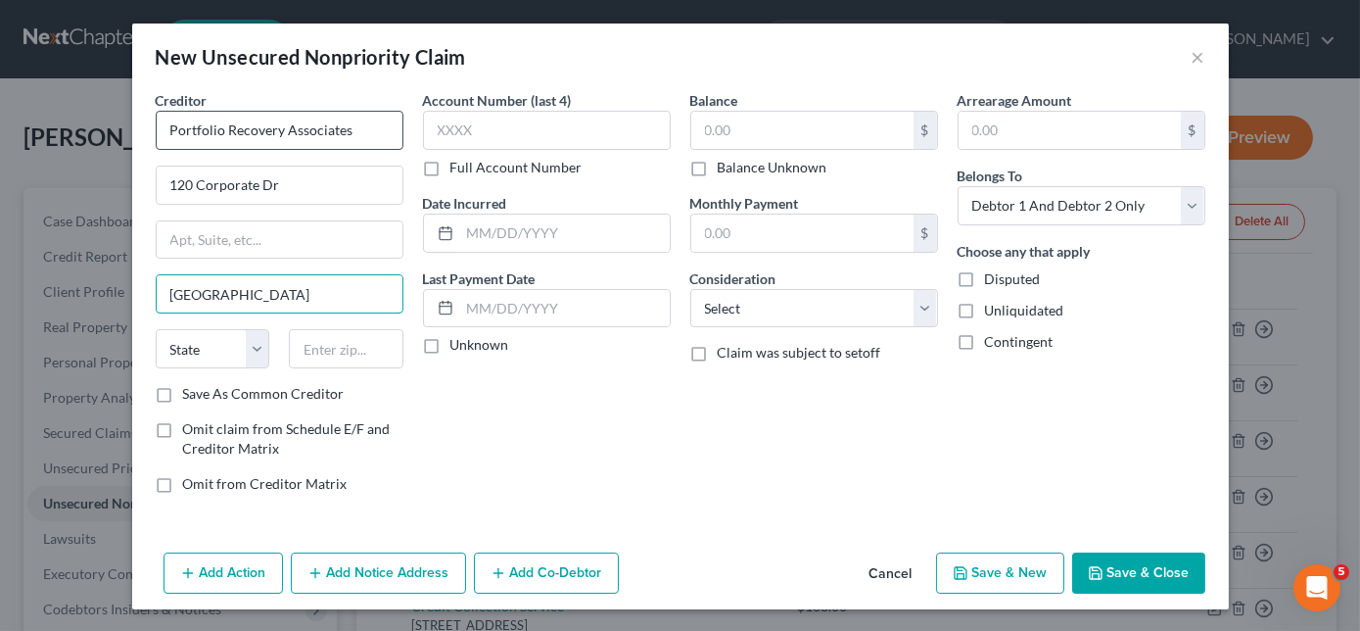
type input "[GEOGRAPHIC_DATA]"
select select "48"
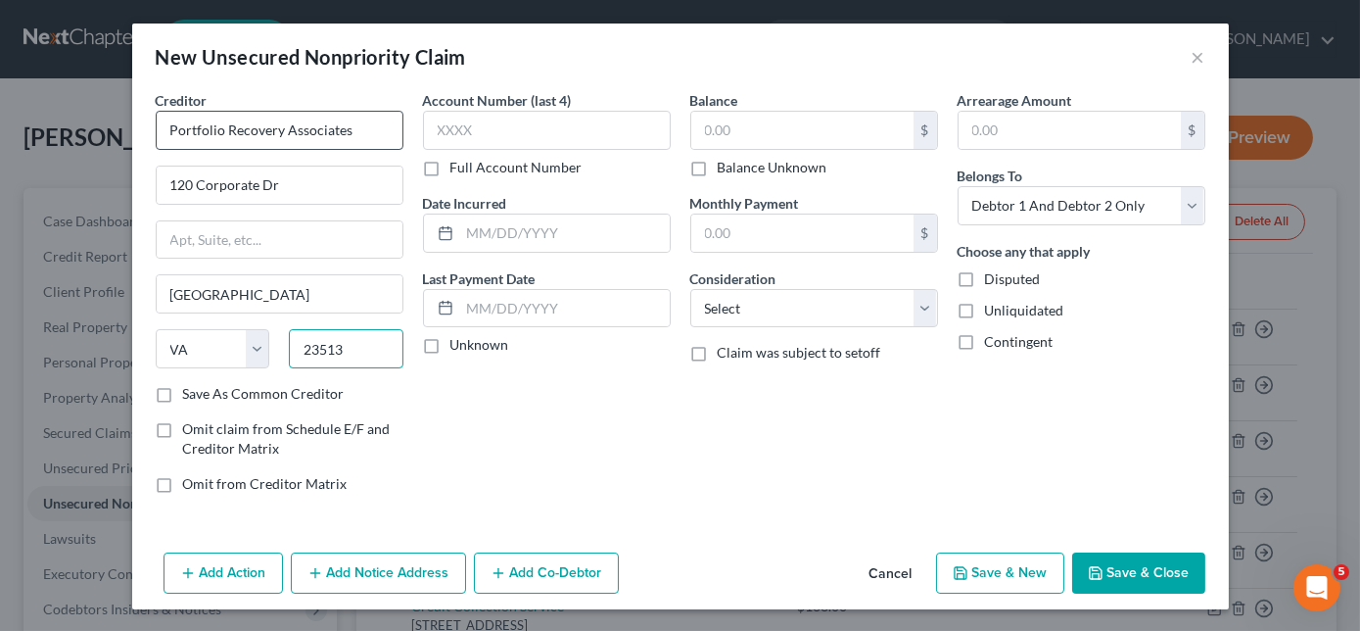
type input "23513"
type input "1879"
type input "1,499.00"
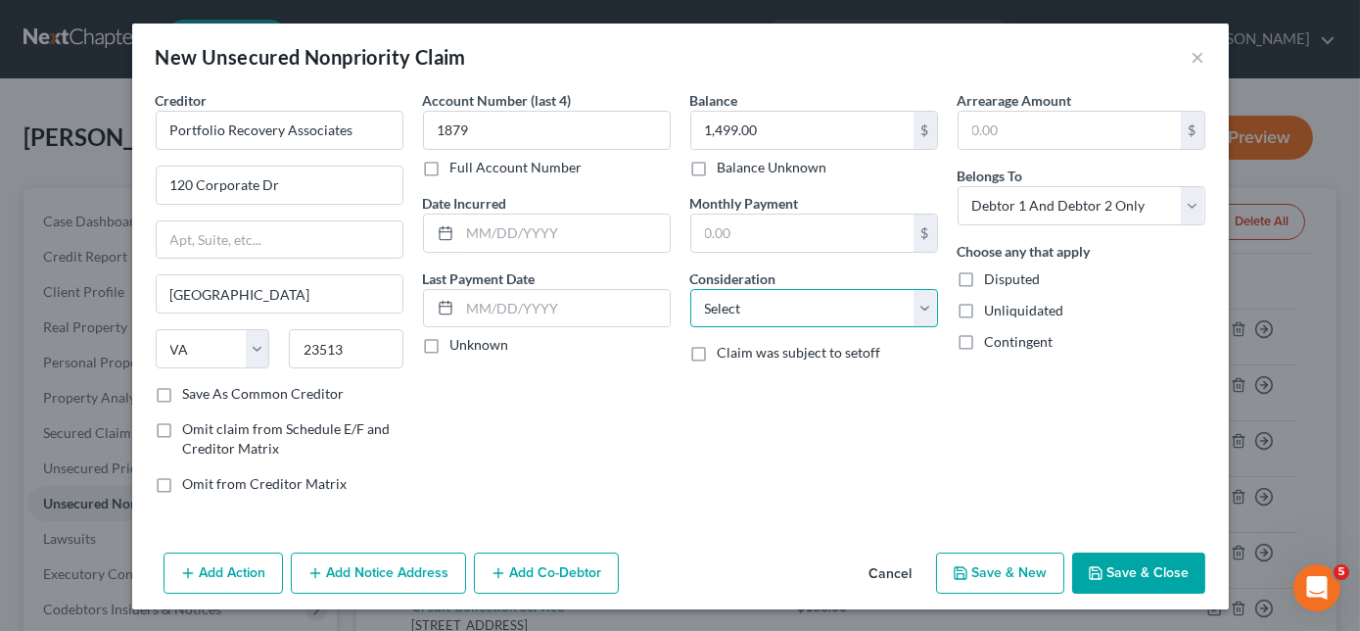
click at [757, 301] on select "Select Cable / Satellite Services Collection Agency Credit Card Debt Debt Couns…" at bounding box center [814, 308] width 248 height 39
select select "1"
click at [690, 289] on select "Select Cable / Satellite Services Collection Agency Credit Card Debt Debt Couns…" at bounding box center [814, 308] width 248 height 39
click at [1034, 574] on button "Save & New" at bounding box center [1000, 572] width 128 height 41
select select "2"
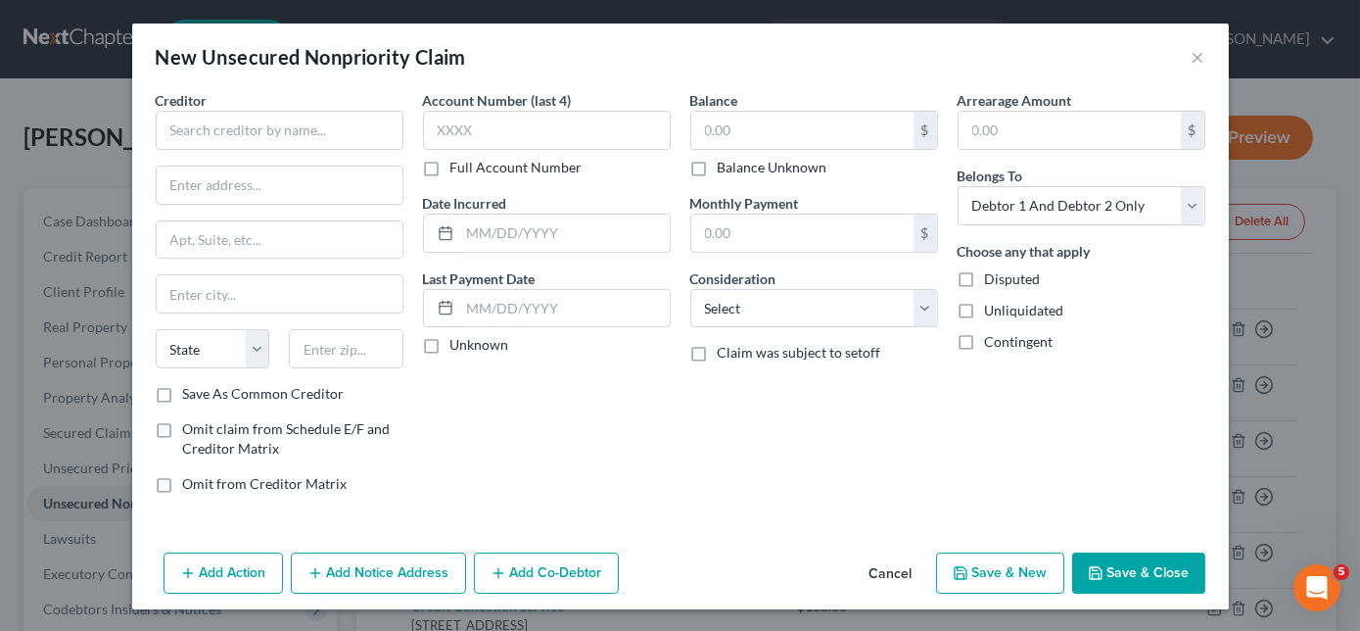
type input "0.00"
click at [1198, 57] on button "×" at bounding box center [1199, 57] width 14 height 24
